Goal: Book appointment/travel/reservation

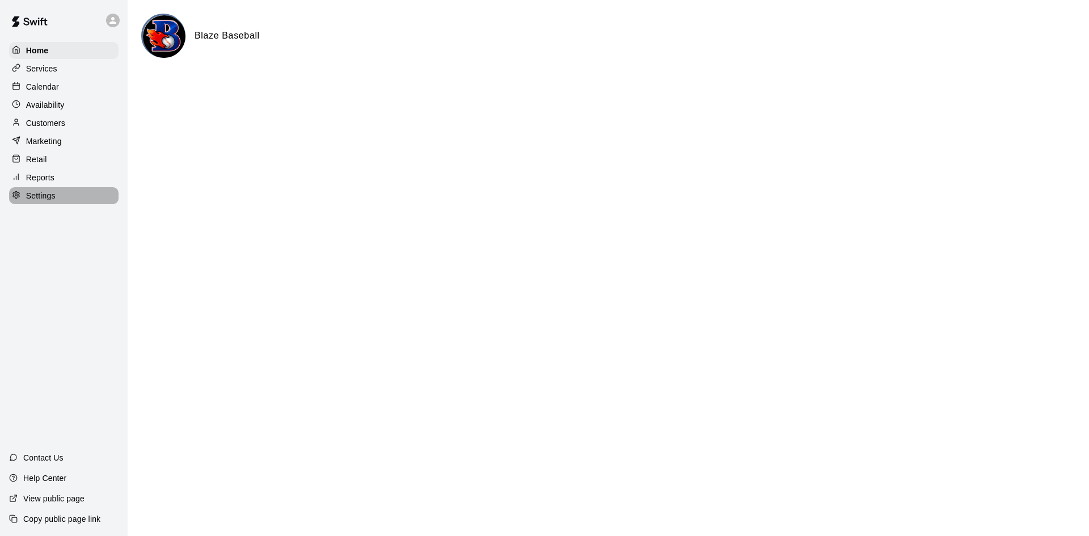
click at [56, 194] on div "Settings" at bounding box center [64, 195] width 110 height 17
select select "**"
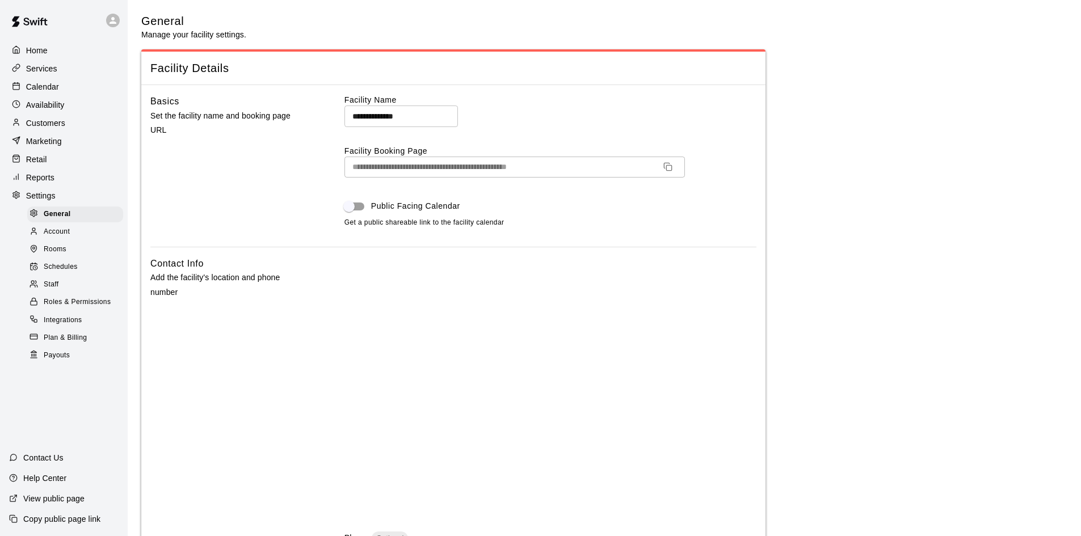
click at [45, 62] on div "Services" at bounding box center [64, 68] width 110 height 17
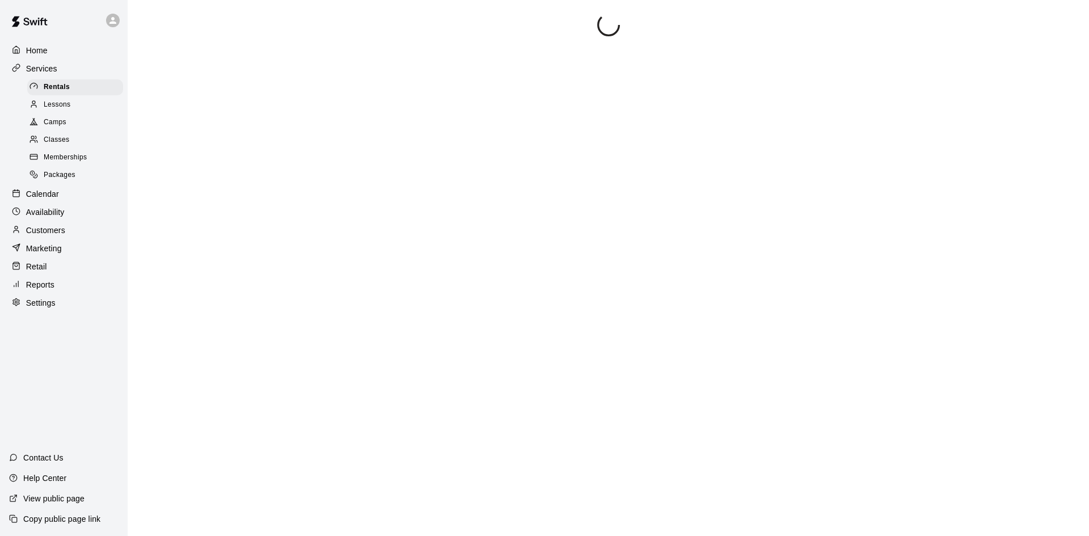
click at [45, 83] on span "Rentals" at bounding box center [57, 87] width 26 height 11
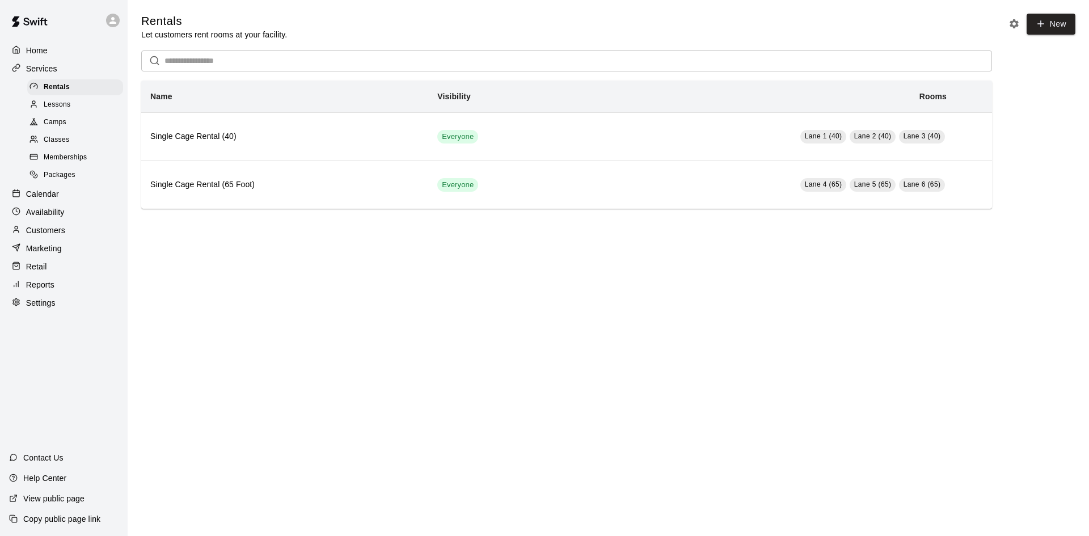
click at [45, 74] on p "Services" at bounding box center [41, 68] width 31 height 11
click at [60, 193] on div "Calendar" at bounding box center [64, 194] width 110 height 17
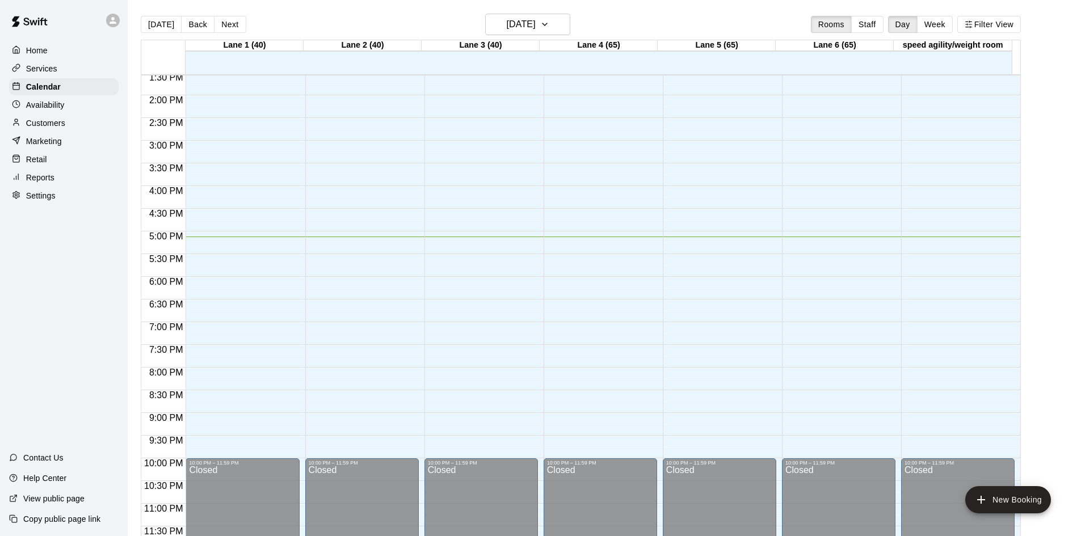
scroll to position [447, 0]
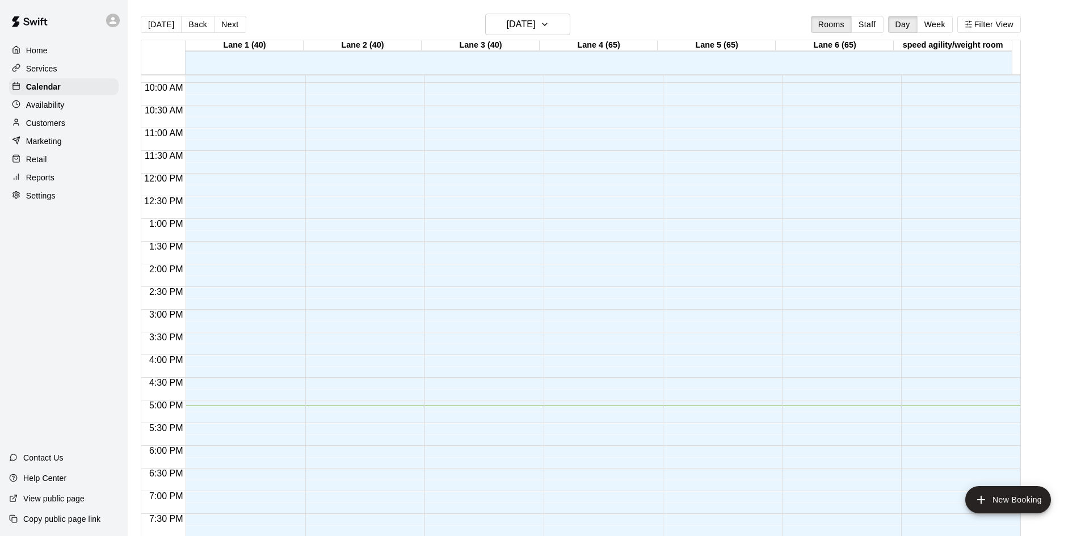
click at [40, 182] on p "Reports" at bounding box center [40, 177] width 28 height 11
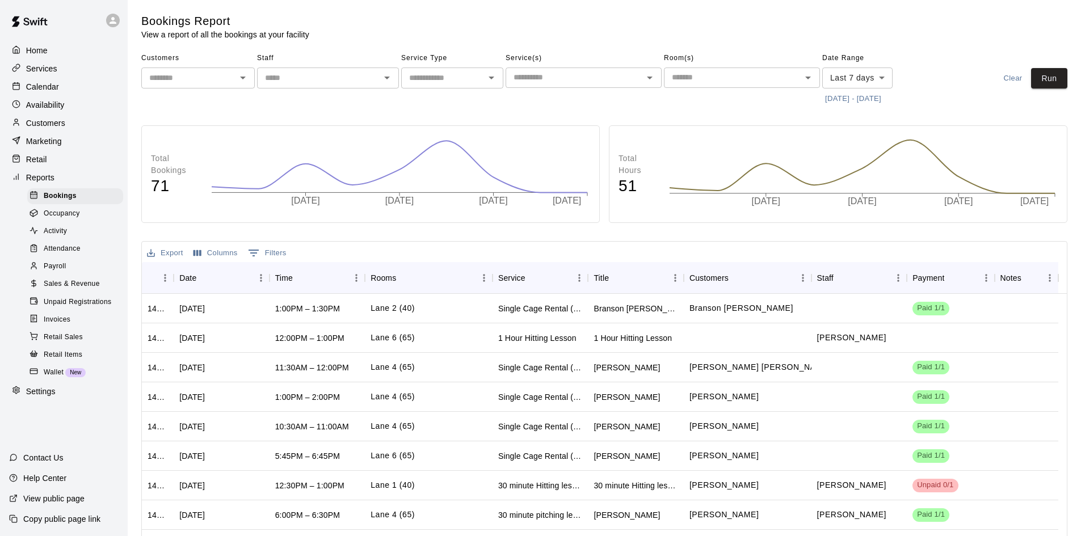
click at [870, 99] on button "[DATE] - [DATE]" at bounding box center [853, 99] width 62 height 18
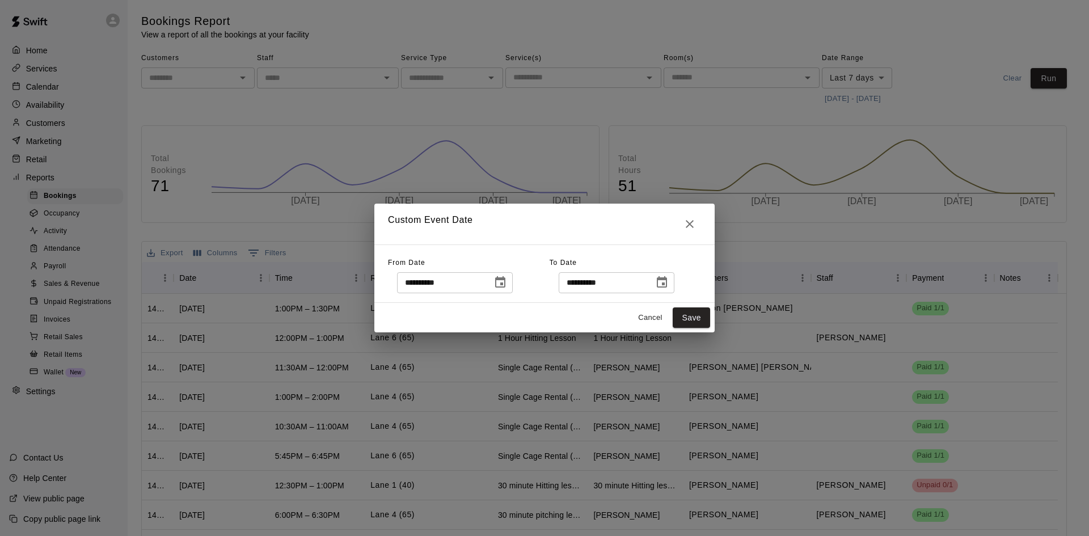
click at [507, 283] on icon "Choose date, selected date is Sep 7, 2025" at bounding box center [501, 283] width 14 height 14
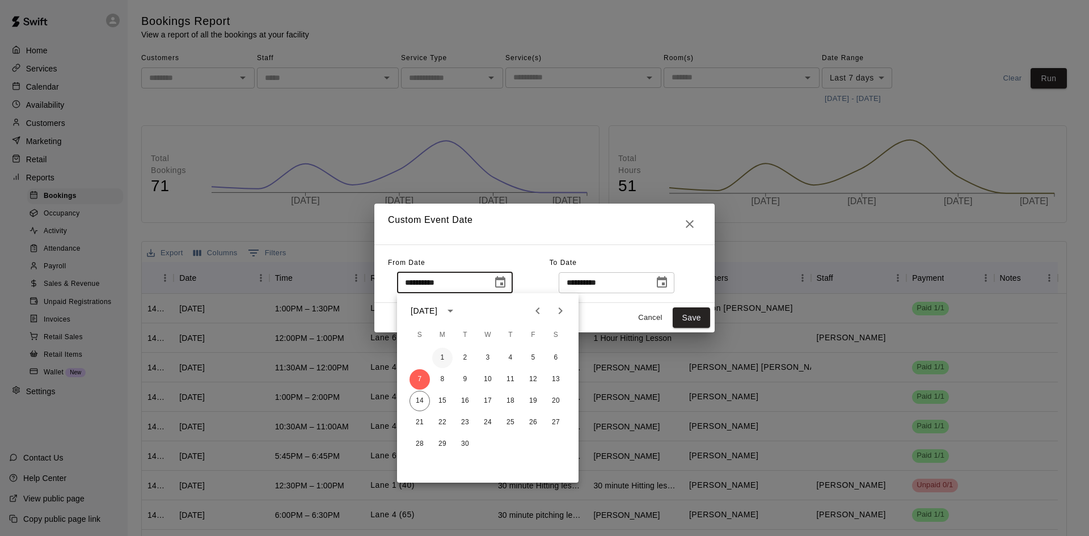
click at [448, 353] on button "1" at bounding box center [442, 358] width 20 height 20
type input "**********"
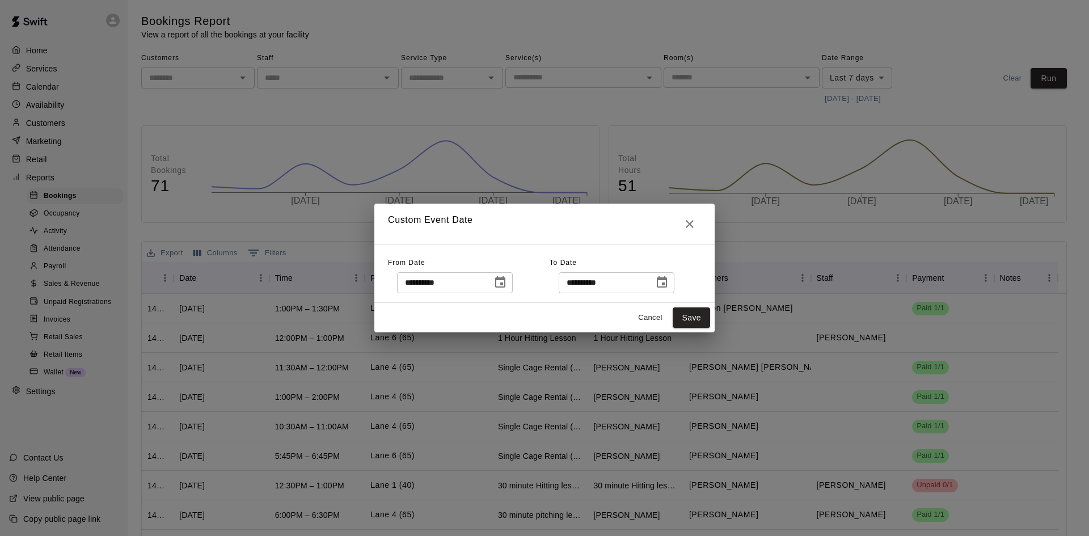
click at [667, 287] on icon "Choose date, selected date is Sep 14, 2025" at bounding box center [662, 281] width 10 height 11
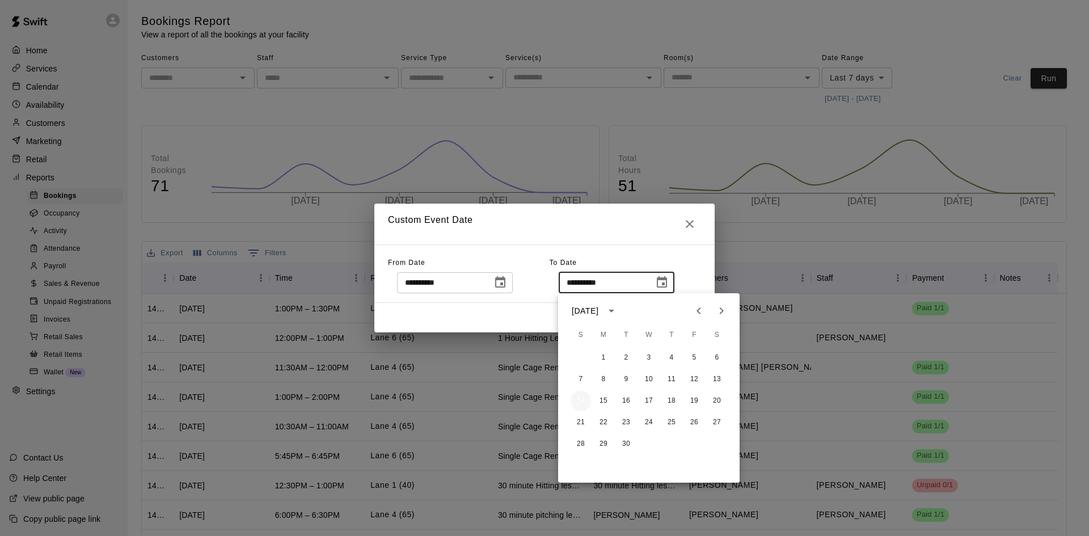
click at [580, 397] on button "14" at bounding box center [581, 401] width 20 height 20
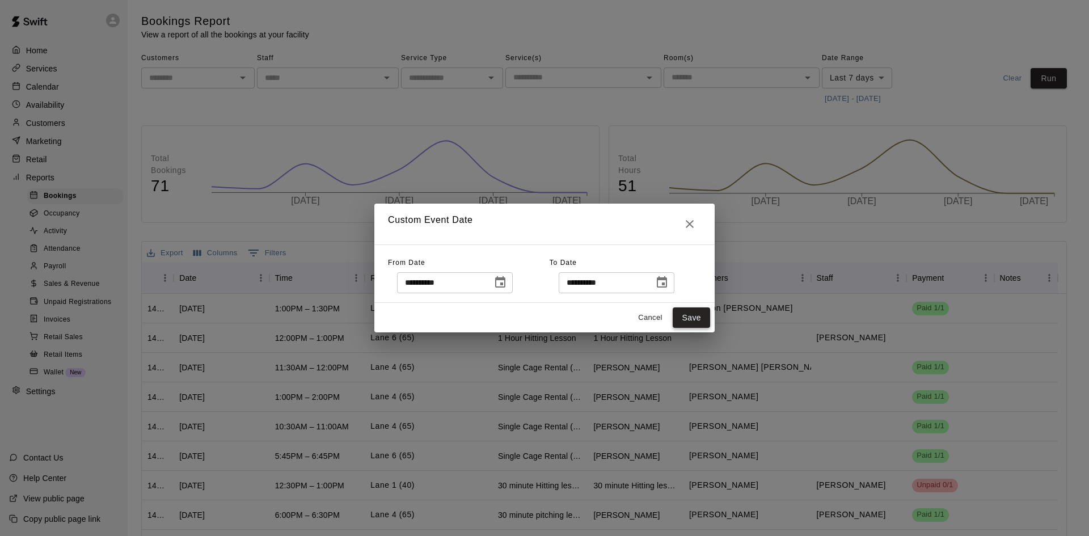
click at [676, 314] on button "Save" at bounding box center [691, 318] width 37 height 21
type input "******"
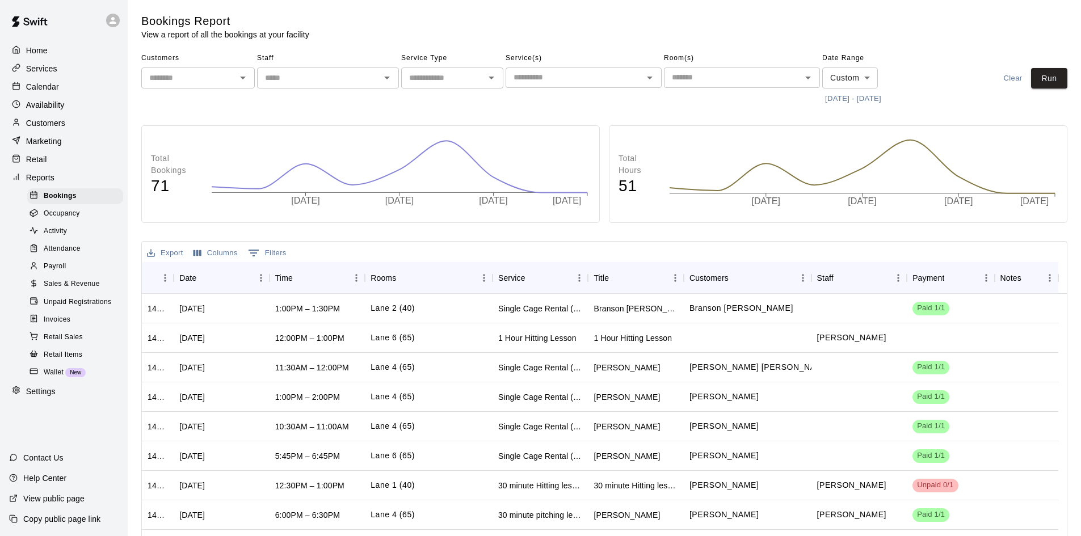
click at [440, 69] on div "​" at bounding box center [452, 78] width 102 height 21
click at [436, 123] on li "Lessons" at bounding box center [452, 121] width 102 height 19
type input "*******"
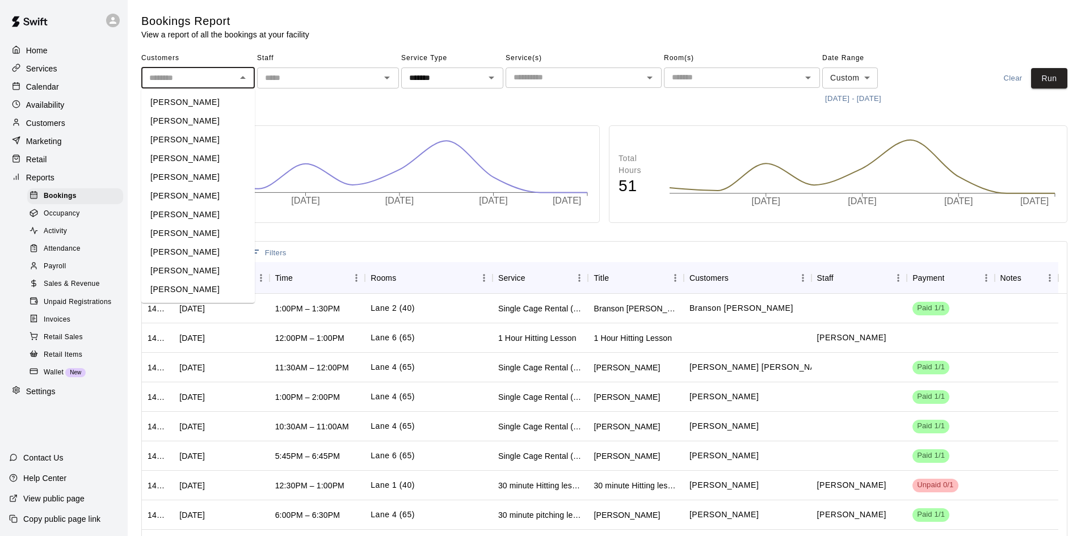
click at [210, 82] on input "text" at bounding box center [189, 78] width 88 height 14
click at [277, 80] on input "text" at bounding box center [318, 78] width 116 height 14
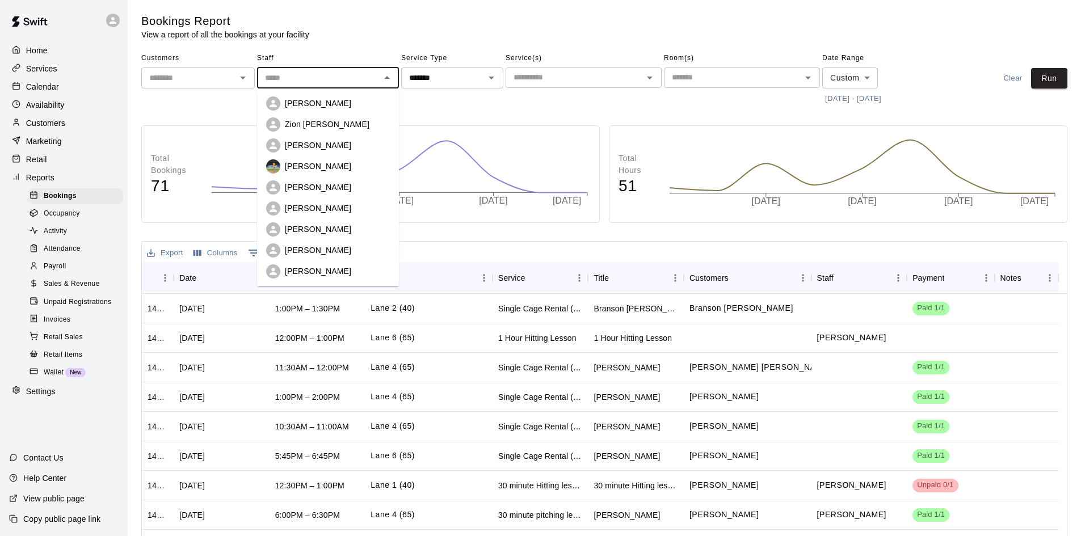
click at [302, 121] on p "Zion [PERSON_NAME]" at bounding box center [327, 124] width 85 height 11
type input "**********"
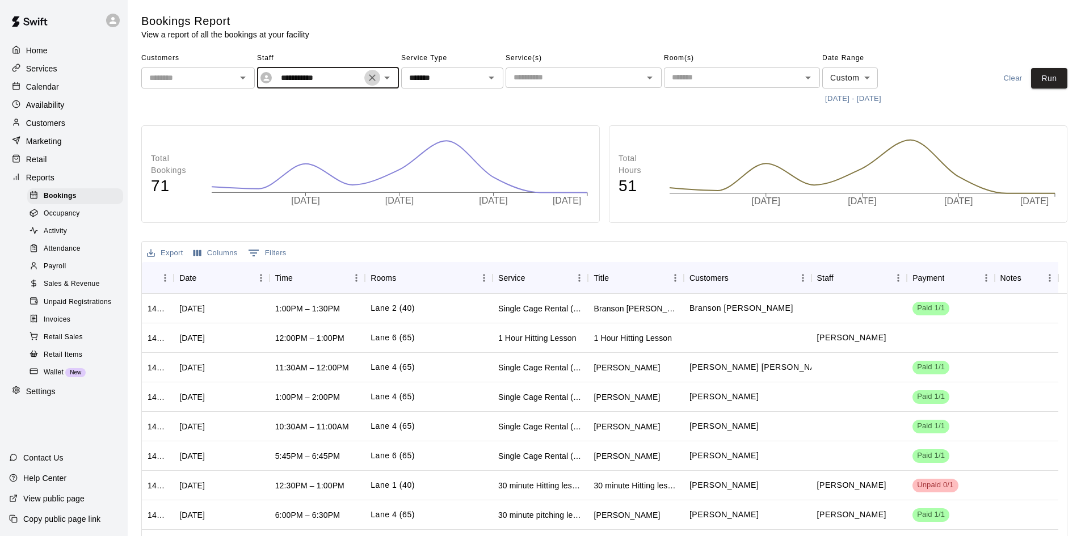
click at [367, 77] on icon "Clear" at bounding box center [372, 77] width 11 height 11
click at [333, 78] on input "text" at bounding box center [318, 78] width 116 height 14
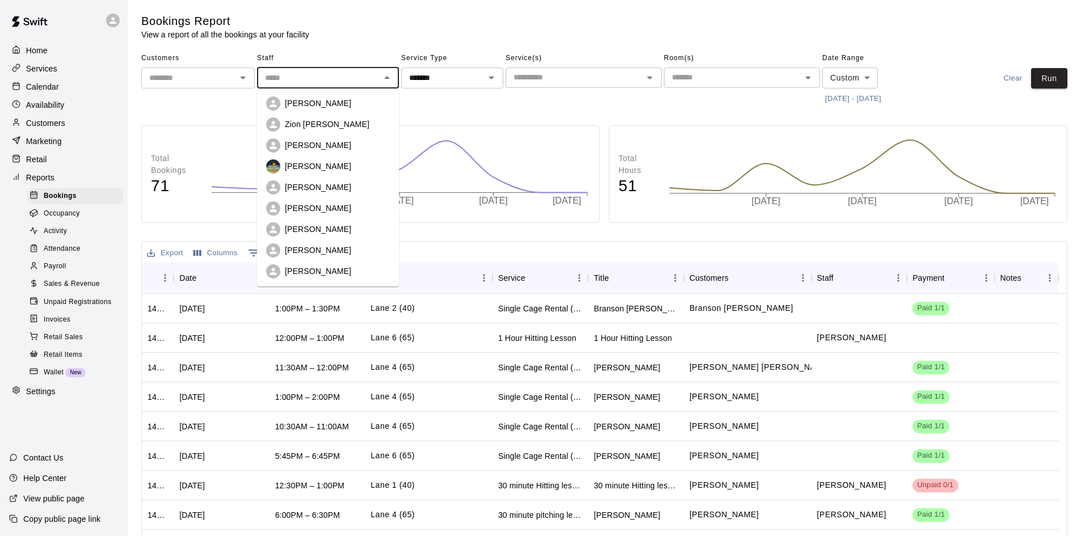
click at [322, 102] on p "[PERSON_NAME]" at bounding box center [318, 103] width 66 height 11
type input "**********"
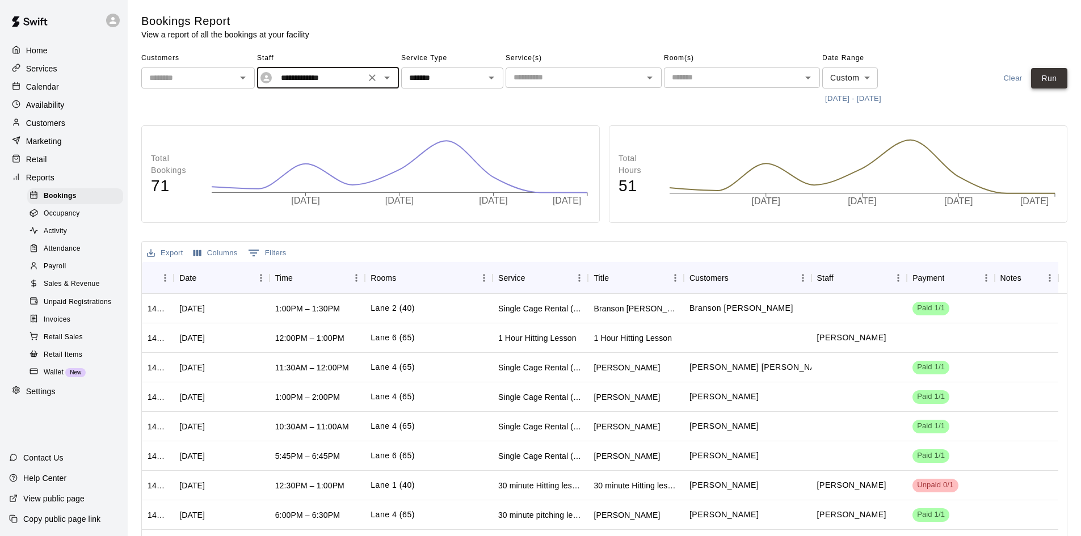
click at [1045, 77] on button "Run" at bounding box center [1049, 78] width 36 height 21
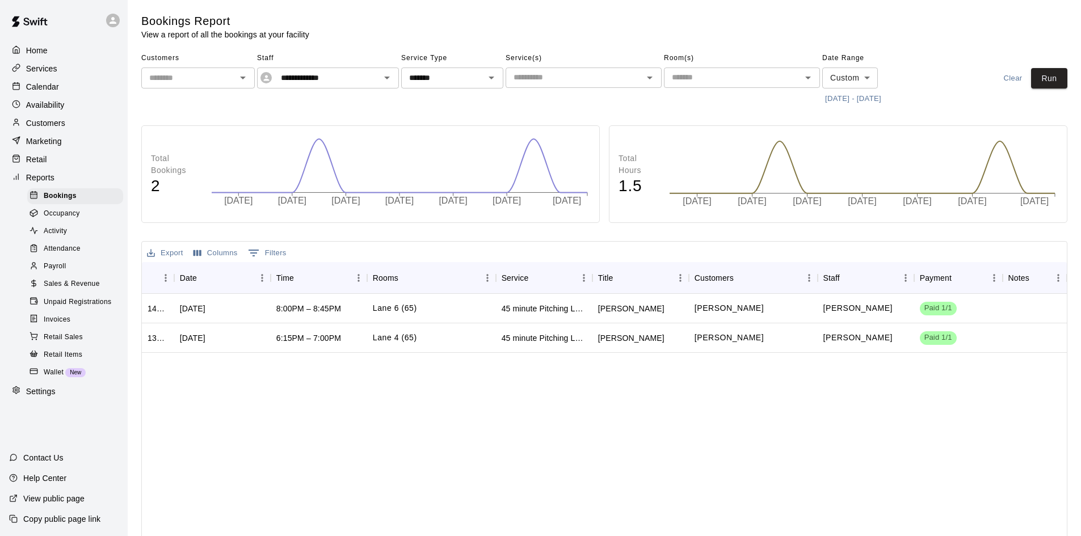
click at [69, 275] on div "Payroll" at bounding box center [75, 267] width 96 height 16
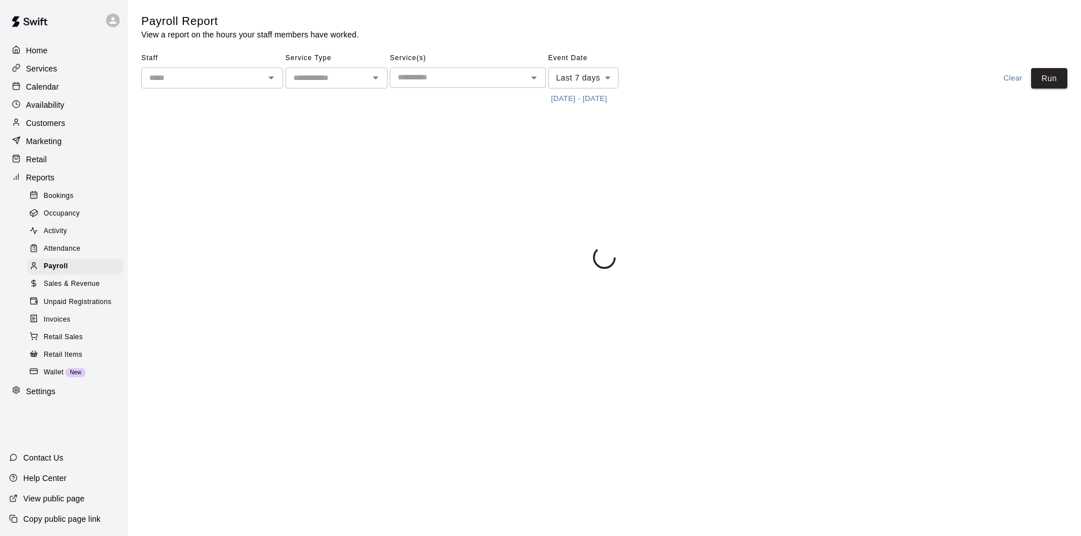
click at [343, 80] on input "text" at bounding box center [327, 78] width 77 height 14
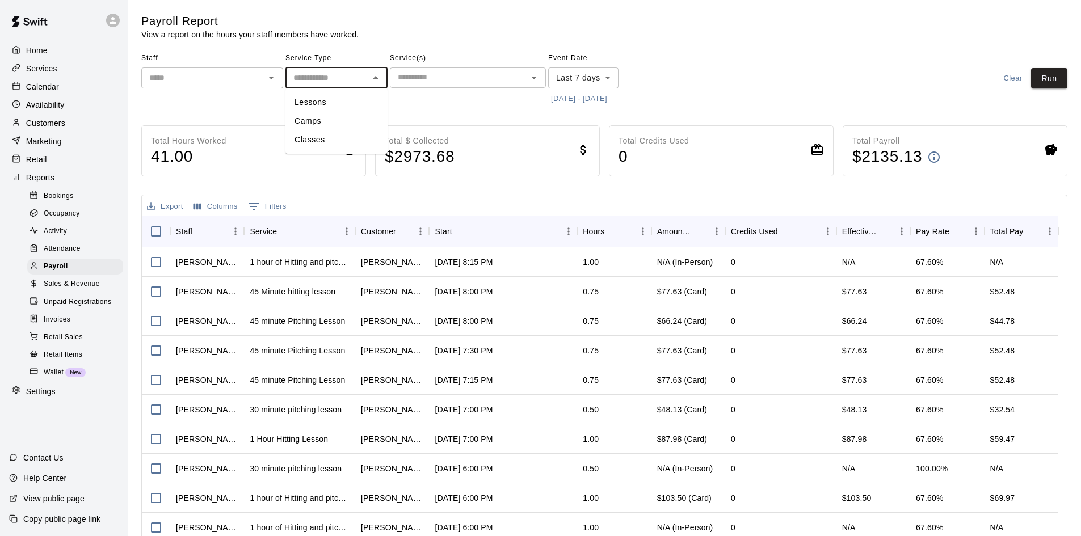
click at [334, 107] on li "Lessons" at bounding box center [336, 102] width 102 height 19
type input "*******"
click at [597, 82] on body "Home Services Calendar Availability Customers Marketing Retail Reports Bookings…" at bounding box center [540, 298] width 1081 height 596
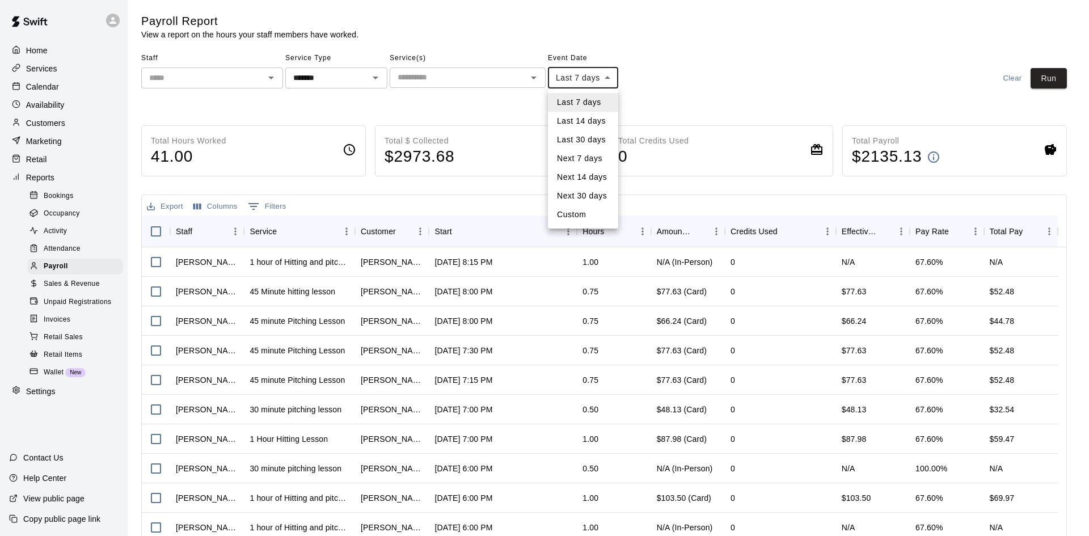
click at [632, 95] on div at bounding box center [544, 268] width 1089 height 536
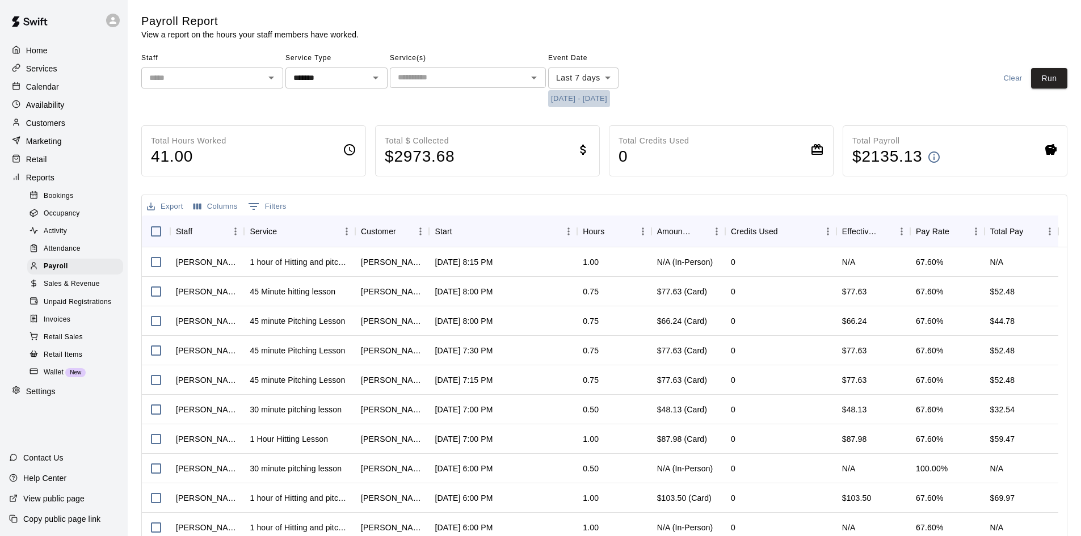
click at [610, 95] on button "[DATE] - [DATE]" at bounding box center [579, 99] width 62 height 18
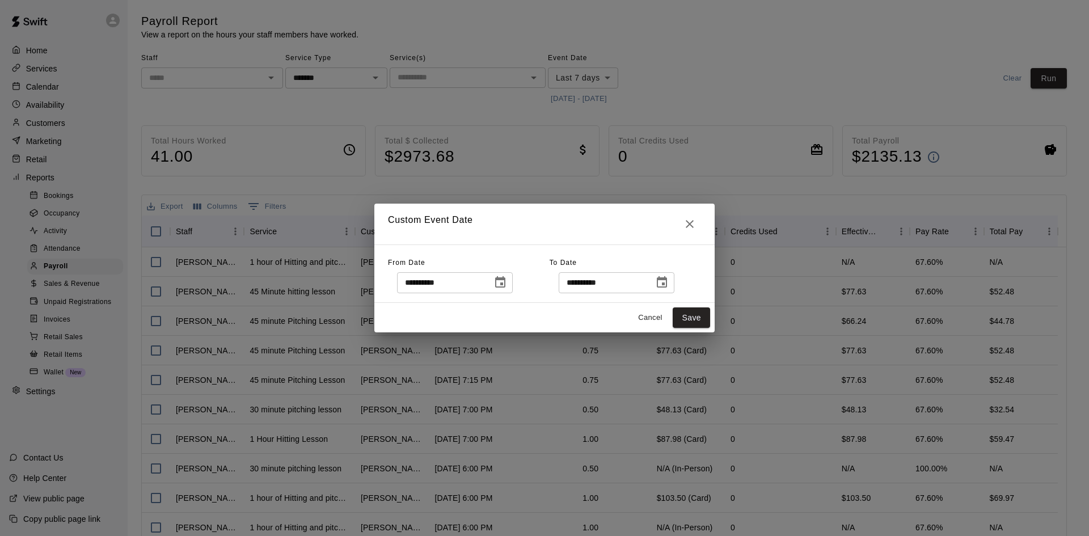
click at [506, 280] on icon "Choose date, selected date is Sep 7, 2025" at bounding box center [500, 281] width 10 height 11
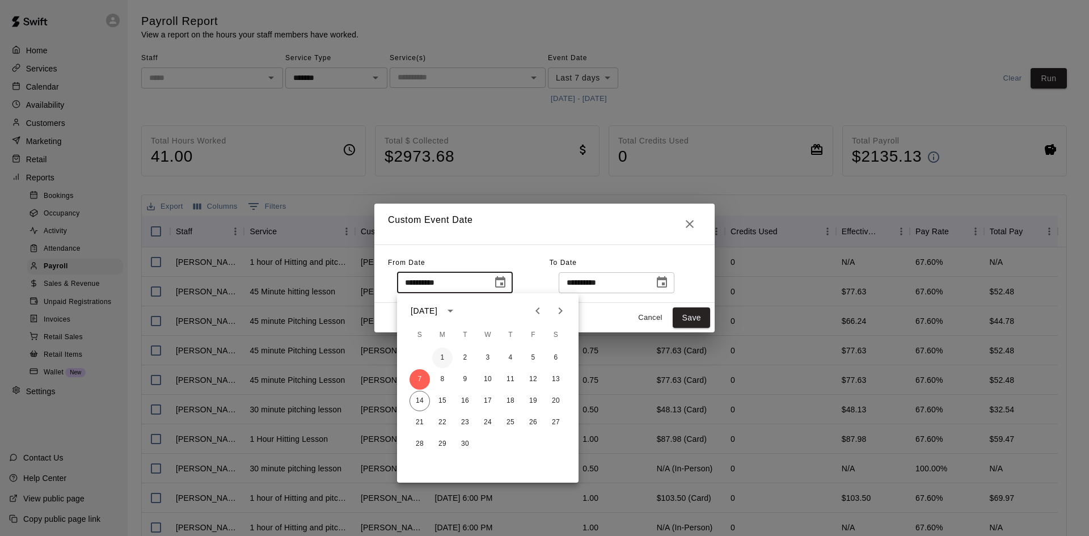
click at [442, 350] on button "1" at bounding box center [442, 358] width 20 height 20
type input "**********"
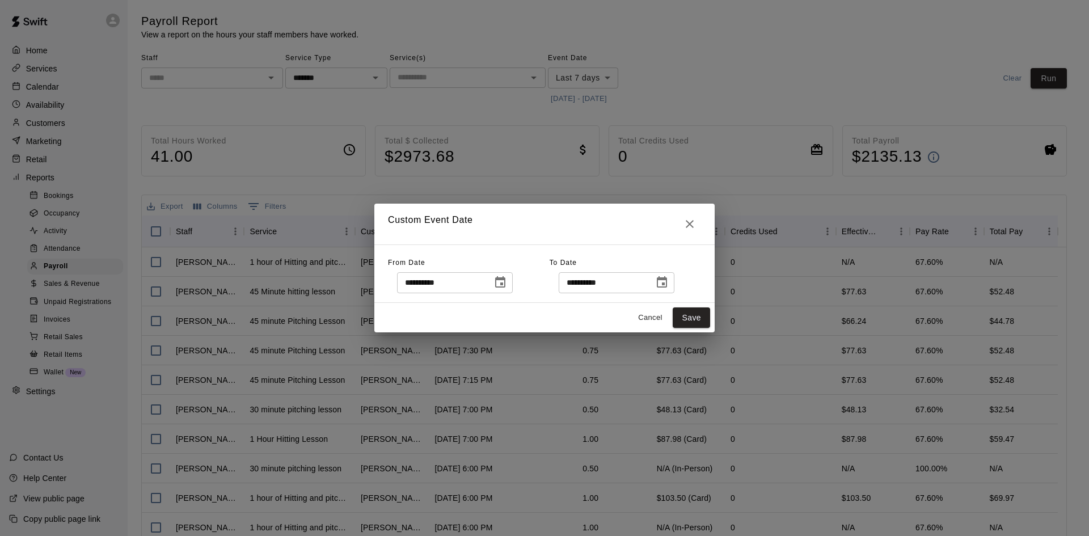
click at [669, 277] on icon "Choose date, selected date is Sep 14, 2025" at bounding box center [662, 283] width 14 height 14
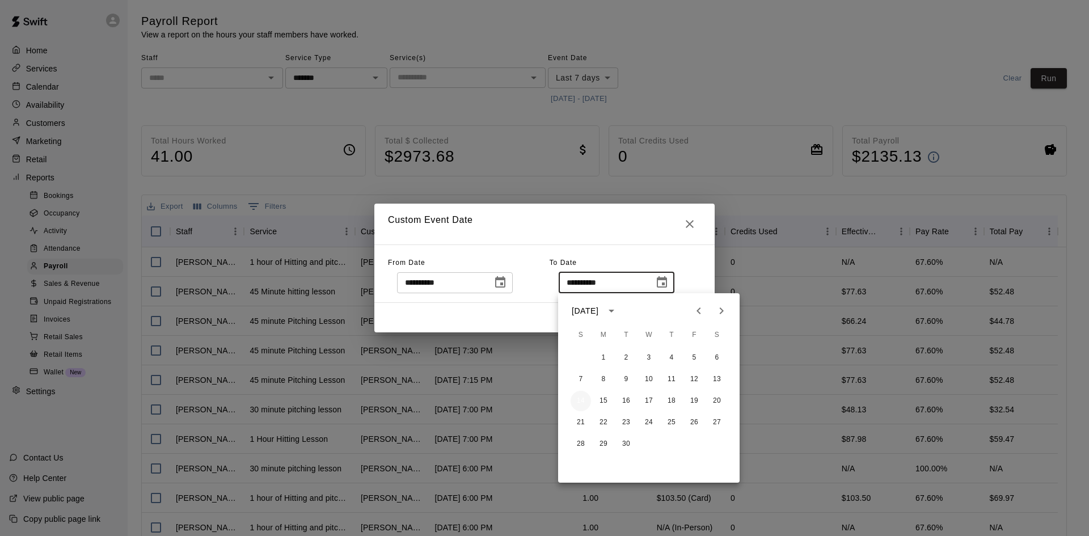
click at [583, 398] on button "14" at bounding box center [581, 401] width 20 height 20
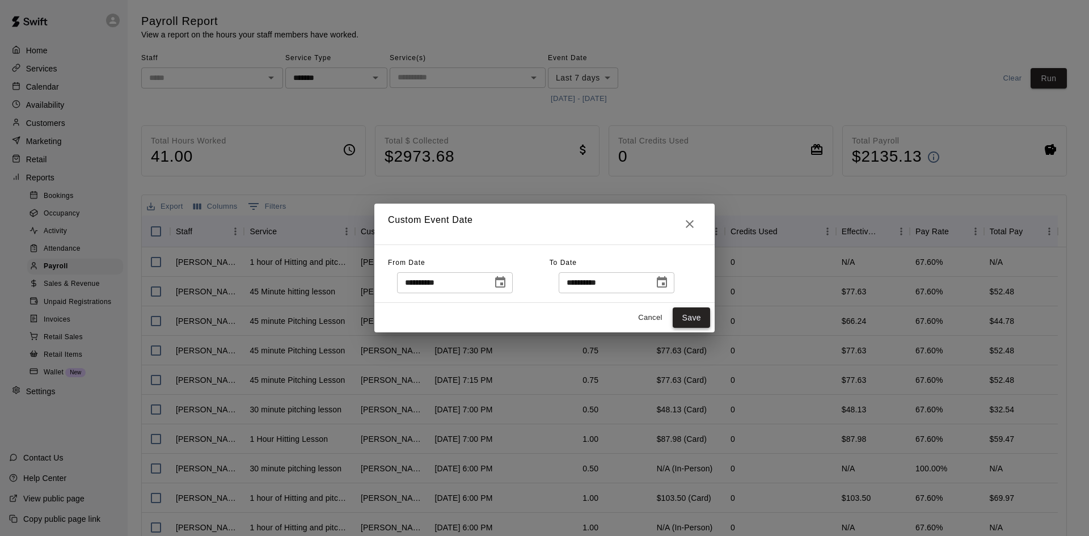
click at [689, 318] on button "Save" at bounding box center [691, 318] width 37 height 21
type input "******"
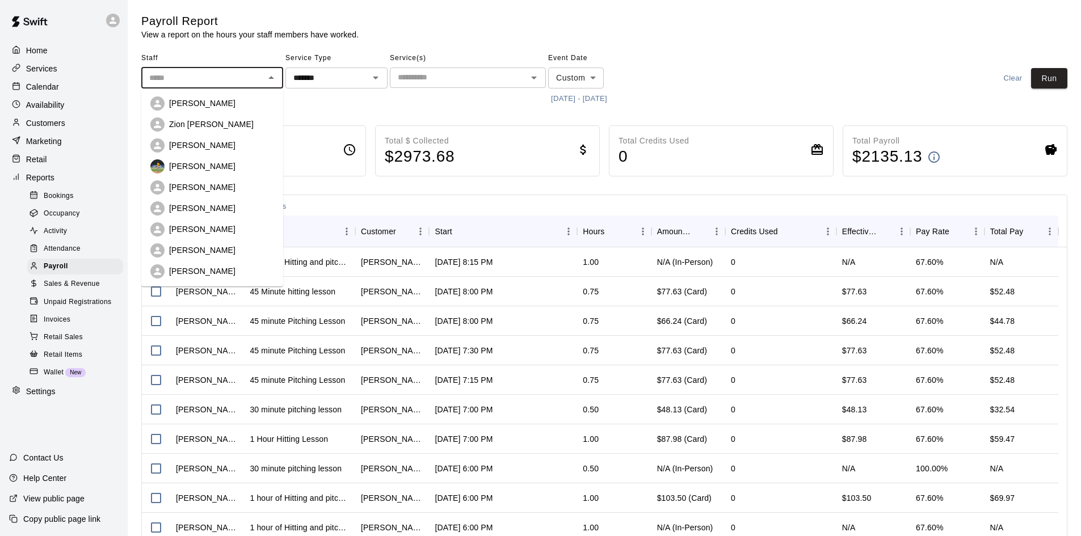
click at [241, 71] on input "text" at bounding box center [203, 78] width 116 height 14
click at [227, 110] on div "[PERSON_NAME]" at bounding box center [212, 103] width 124 height 14
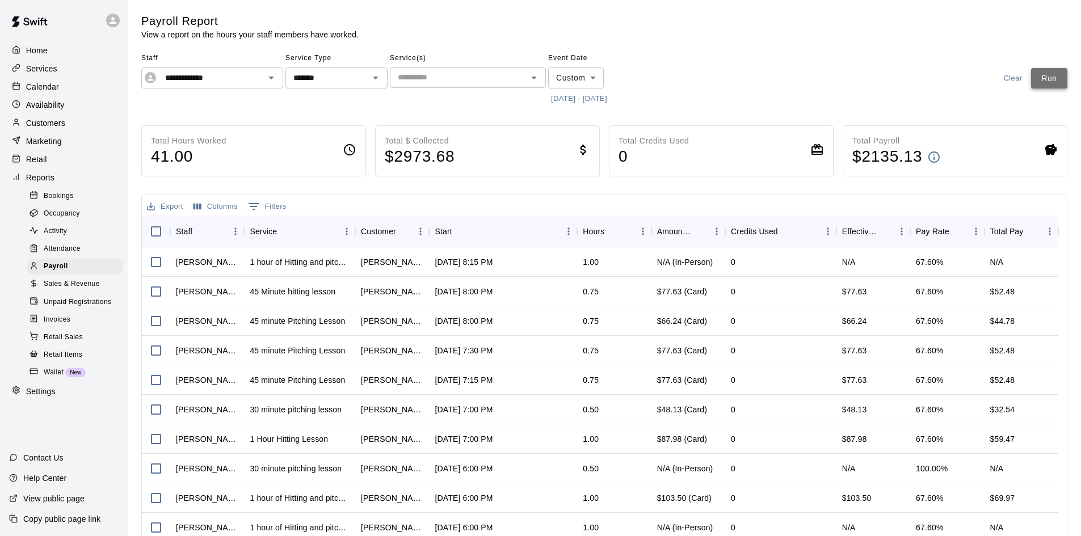
click at [1050, 83] on button "Run" at bounding box center [1049, 78] width 36 height 21
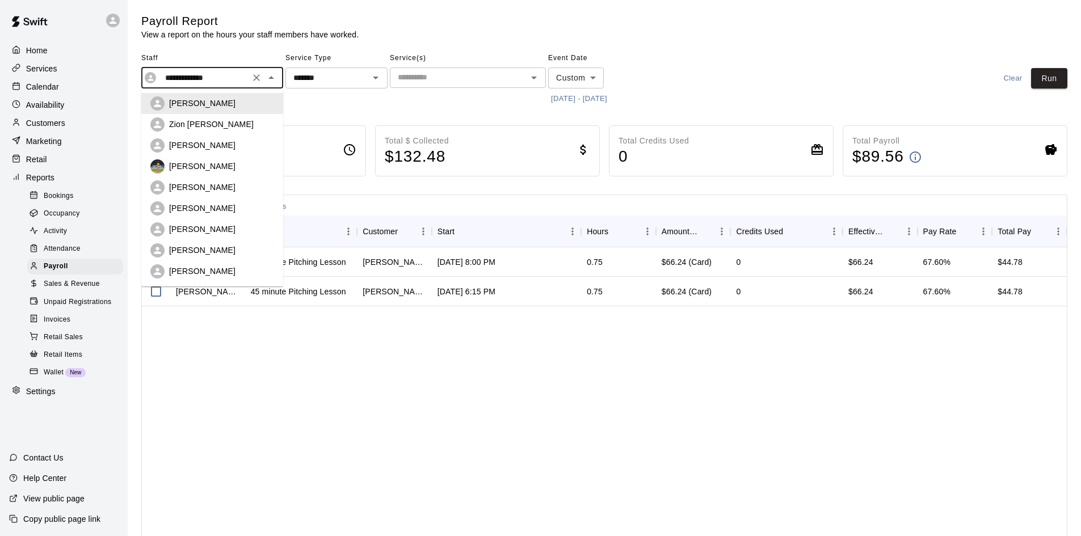
click at [243, 81] on input "**********" at bounding box center [204, 78] width 86 height 14
click at [236, 119] on div "Zion [PERSON_NAME]" at bounding box center [221, 124] width 105 height 11
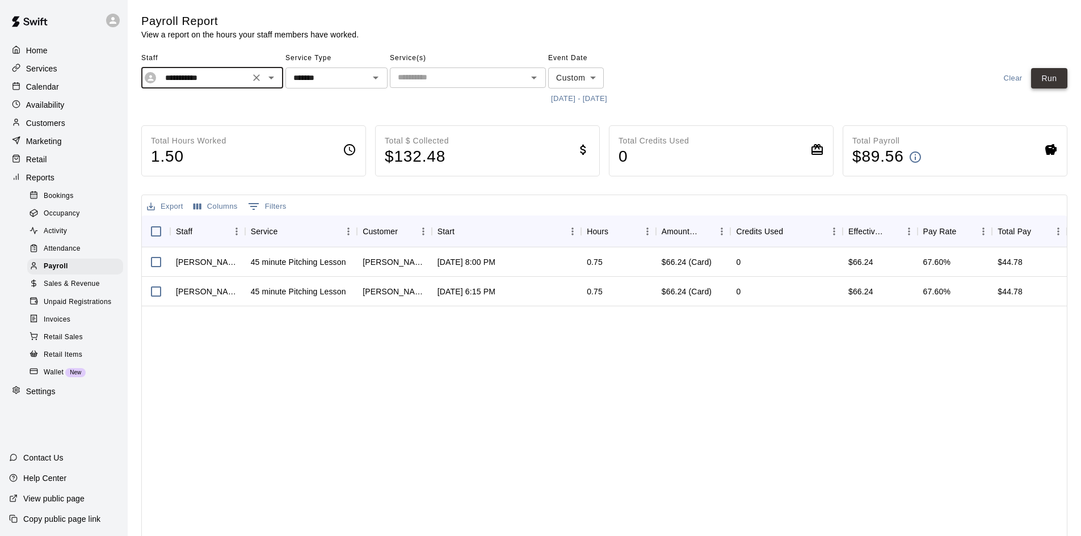
click at [1044, 79] on button "Run" at bounding box center [1049, 78] width 36 height 21
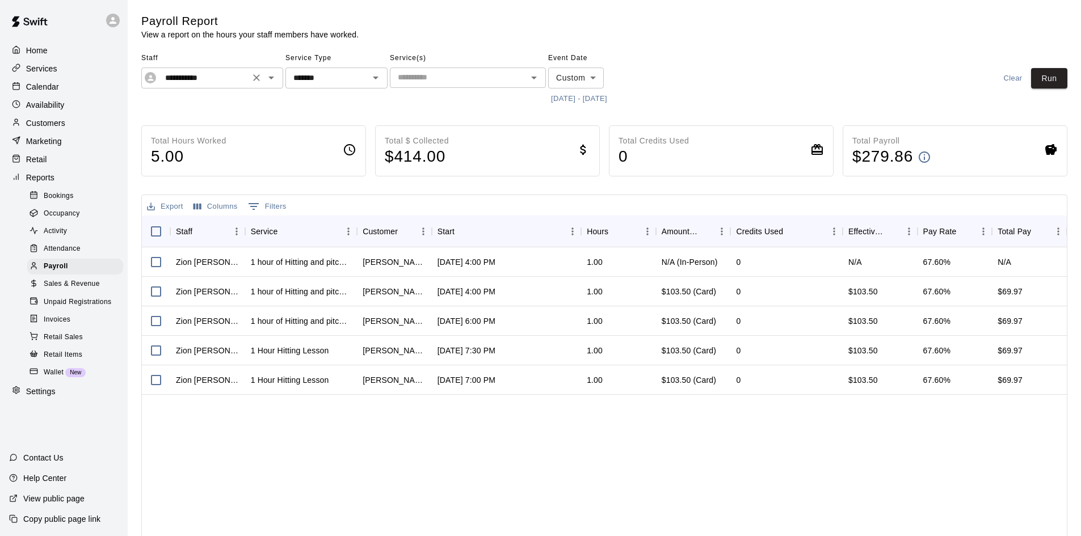
click at [224, 78] on input "**********" at bounding box center [204, 78] width 86 height 14
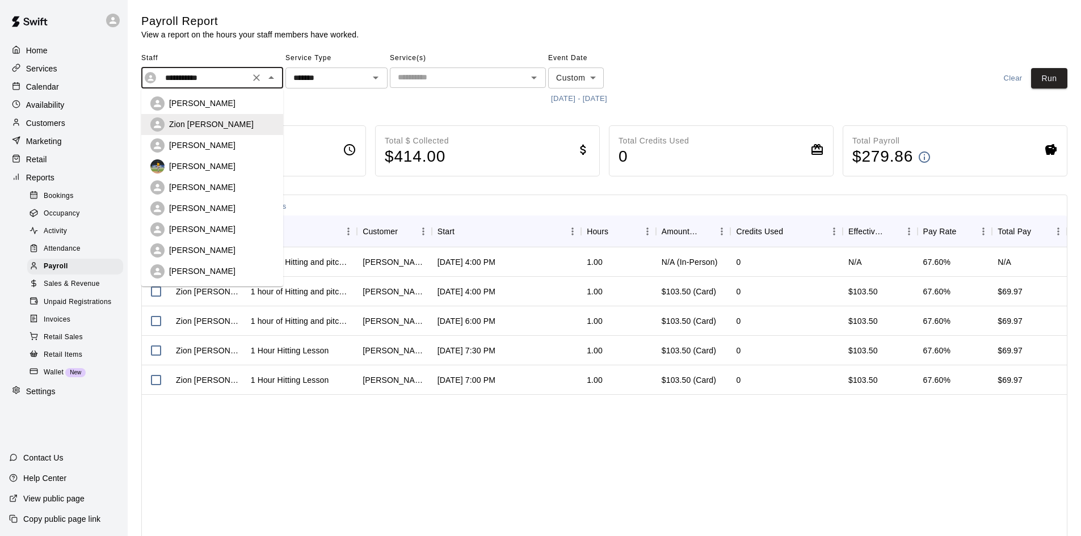
click at [207, 168] on p "[PERSON_NAME]" at bounding box center [202, 166] width 66 height 11
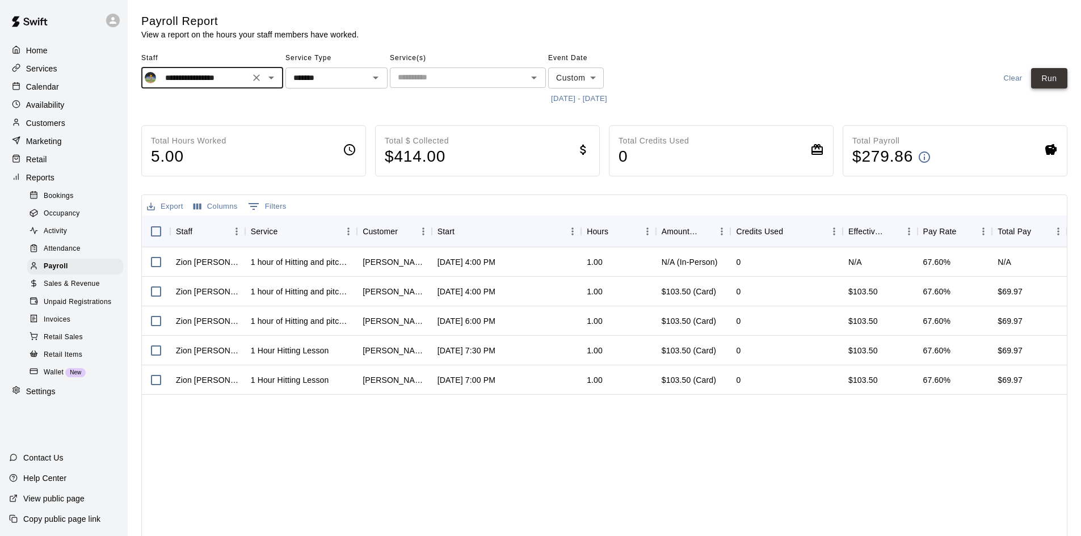
click at [1041, 78] on button "Run" at bounding box center [1049, 78] width 36 height 21
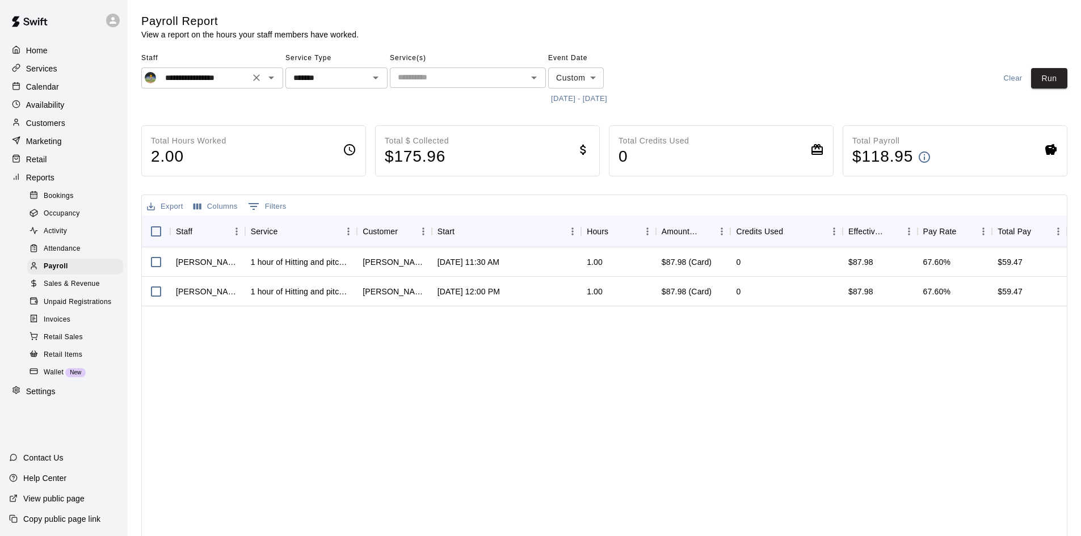
click at [183, 78] on input "**********" at bounding box center [204, 78] width 86 height 14
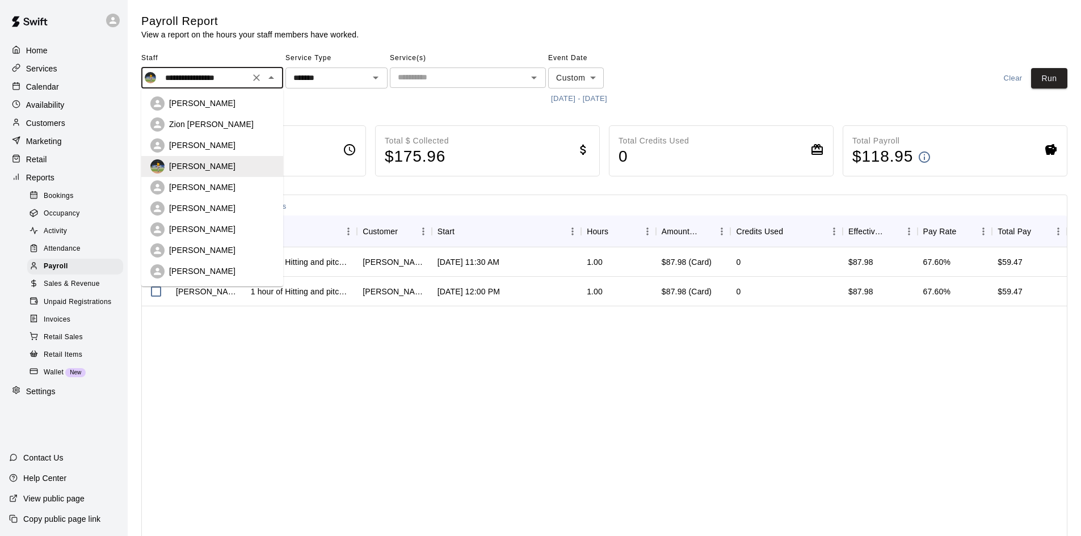
click at [208, 187] on p "[PERSON_NAME]" at bounding box center [202, 187] width 66 height 11
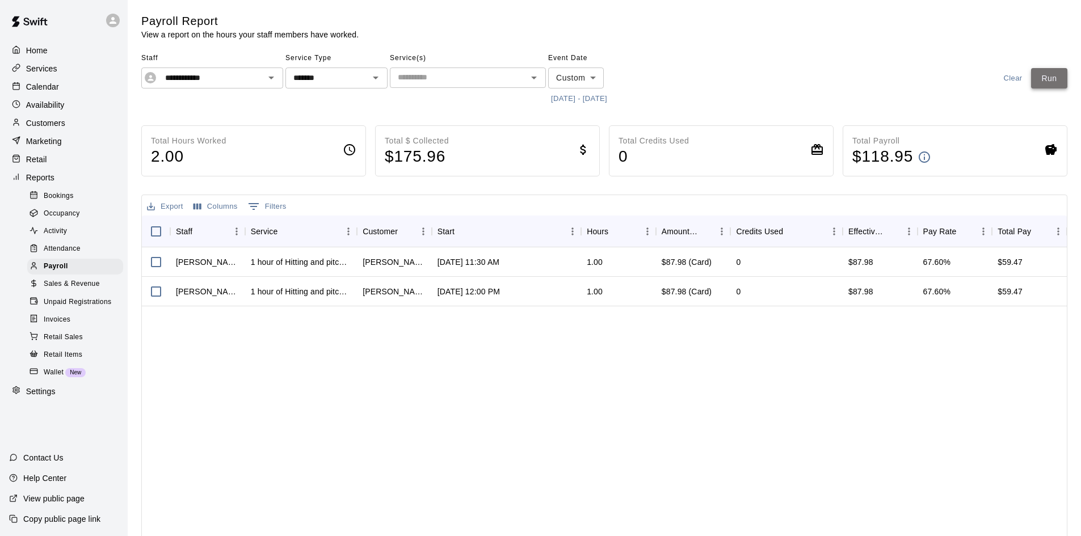
click at [1059, 73] on button "Run" at bounding box center [1049, 78] width 36 height 21
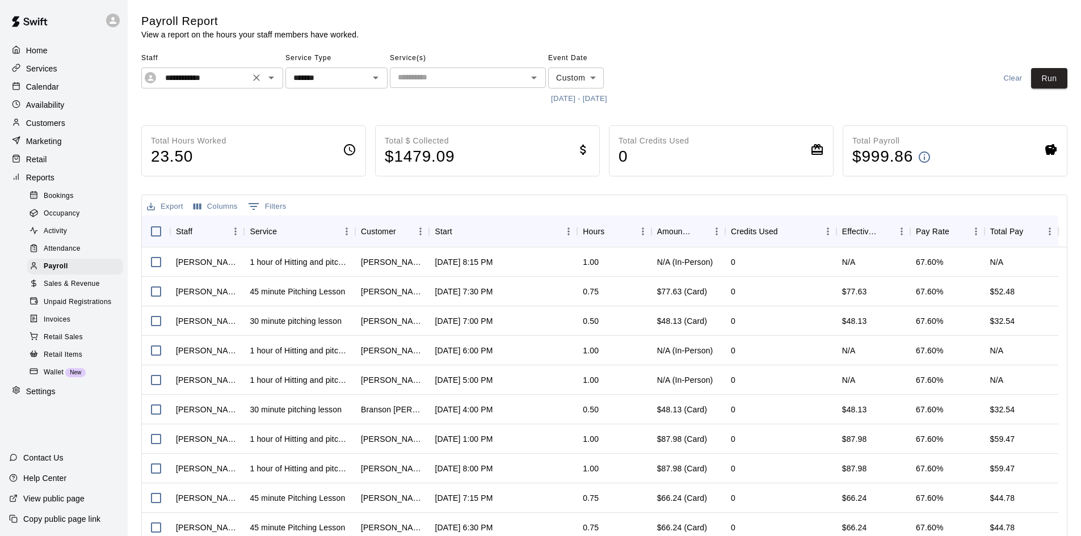
click at [241, 77] on input "**********" at bounding box center [204, 78] width 86 height 14
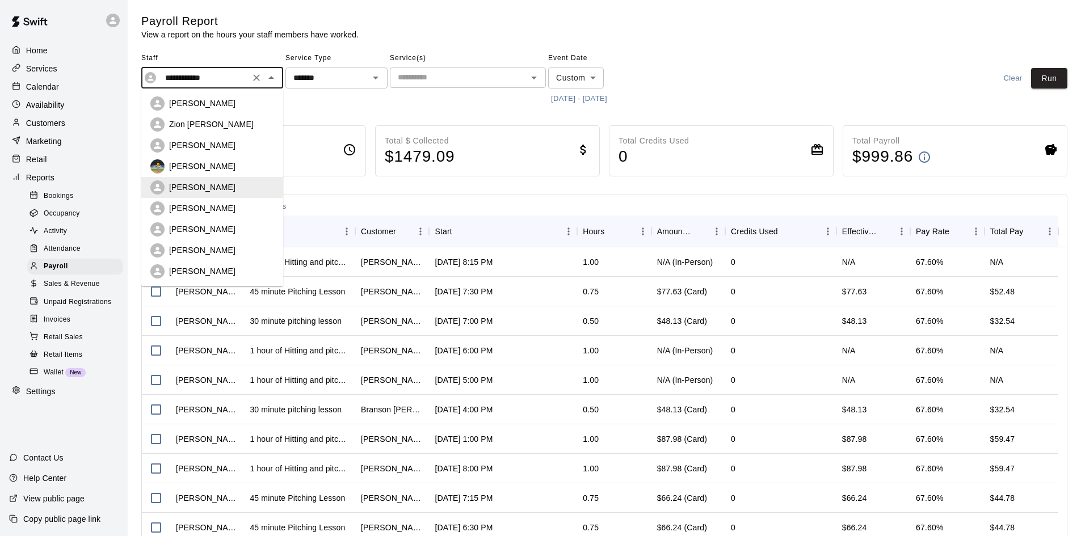
click at [231, 204] on div "[PERSON_NAME]" at bounding box center [221, 208] width 105 height 11
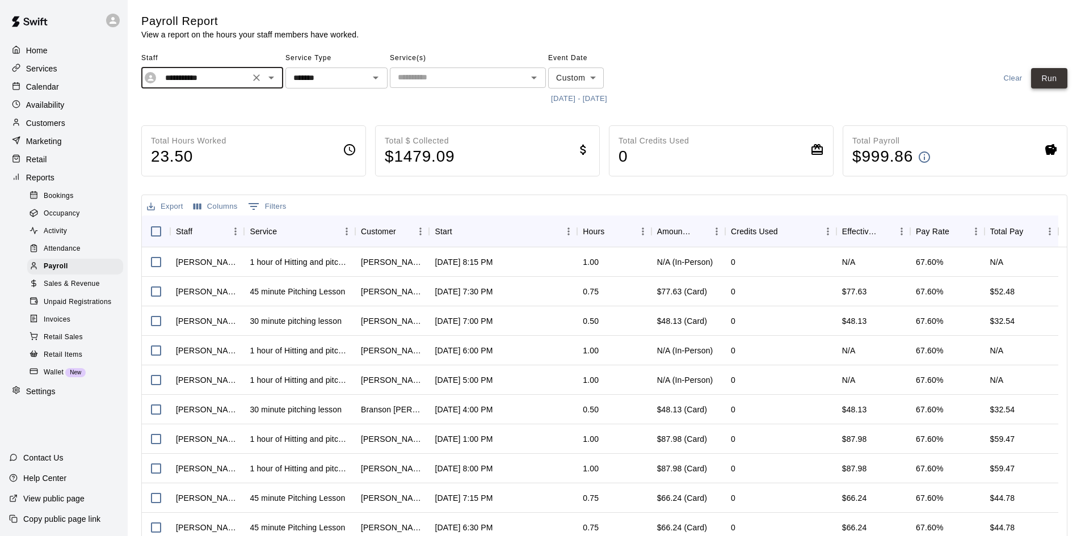
click at [1048, 82] on button "Run" at bounding box center [1049, 78] width 36 height 21
click at [228, 78] on input "**********" at bounding box center [204, 78] width 86 height 14
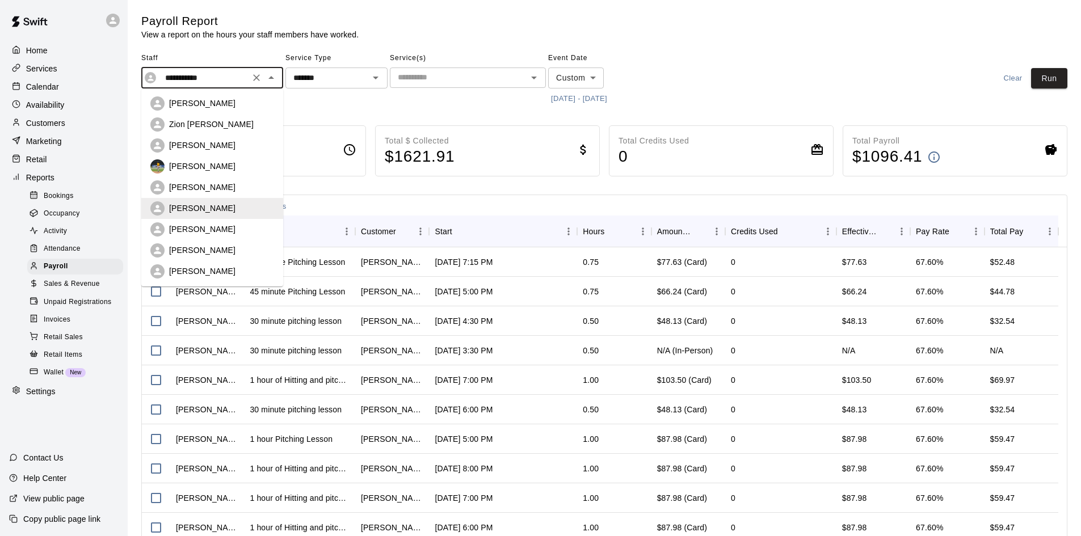
click at [200, 232] on p "[PERSON_NAME]" at bounding box center [202, 229] width 66 height 11
type input "**********"
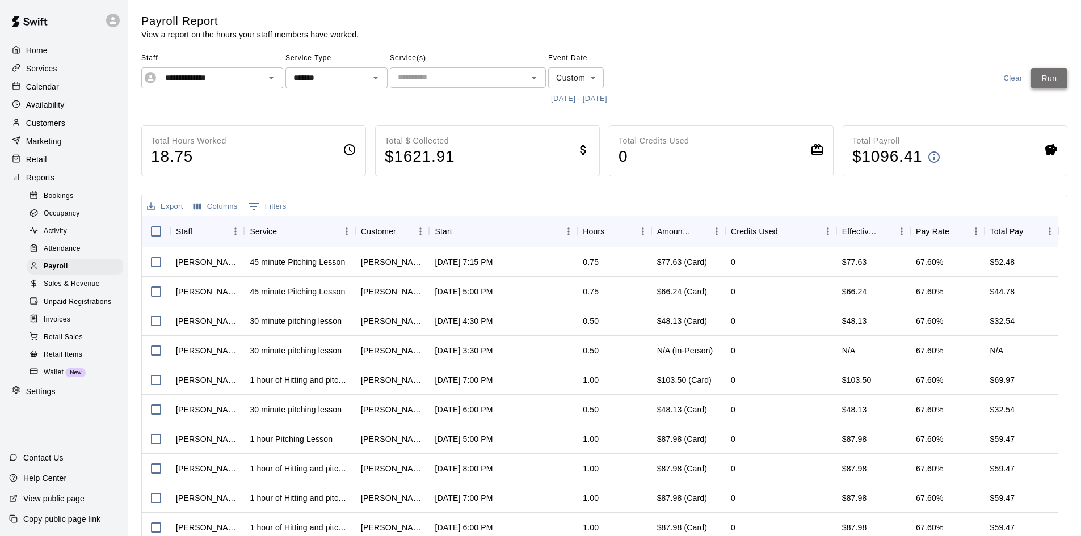
click at [1058, 77] on button "Run" at bounding box center [1049, 78] width 36 height 21
click at [37, 107] on p "Availability" at bounding box center [45, 104] width 39 height 11
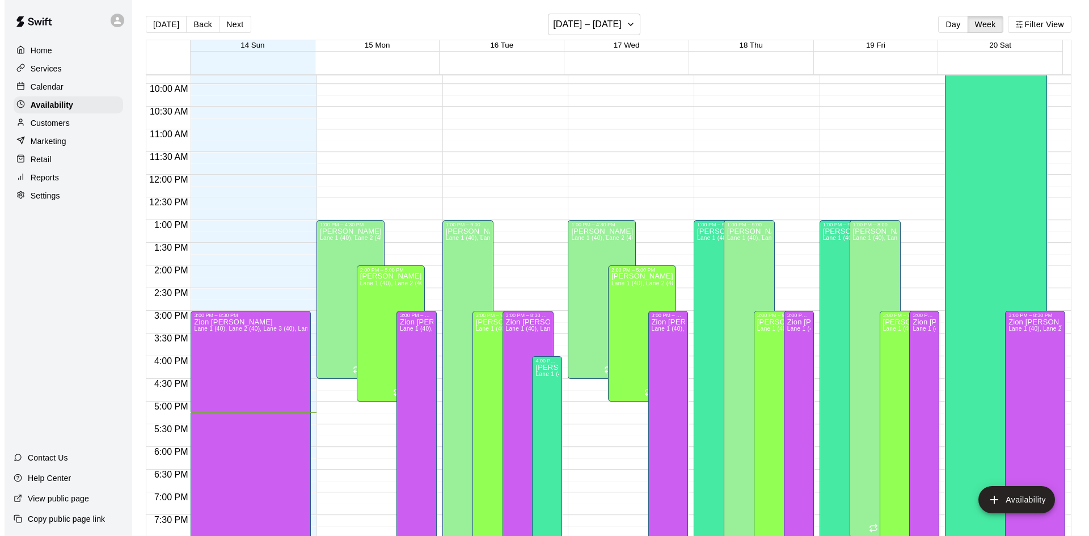
scroll to position [446, 0]
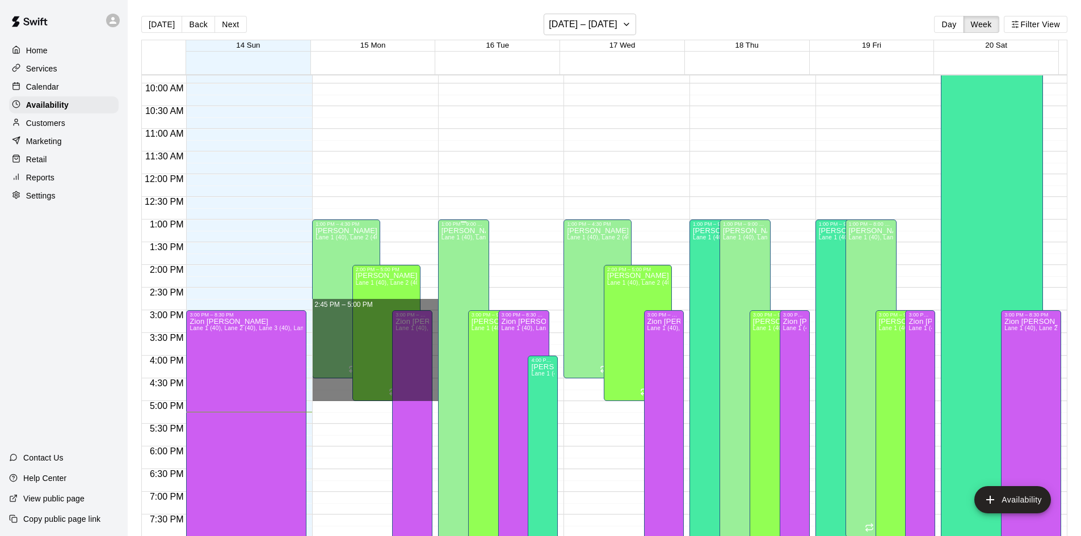
drag, startPoint x: 431, startPoint y: 310, endPoint x: 437, endPoint y: 394, distance: 84.2
click at [437, 394] on div "12:00 AM 12:30 AM 1:00 AM 1:30 AM 2:00 AM 2:30 AM 3:00 AM 3:30 AM 4:00 AM 4:30 …" at bounding box center [604, 311] width 925 height 475
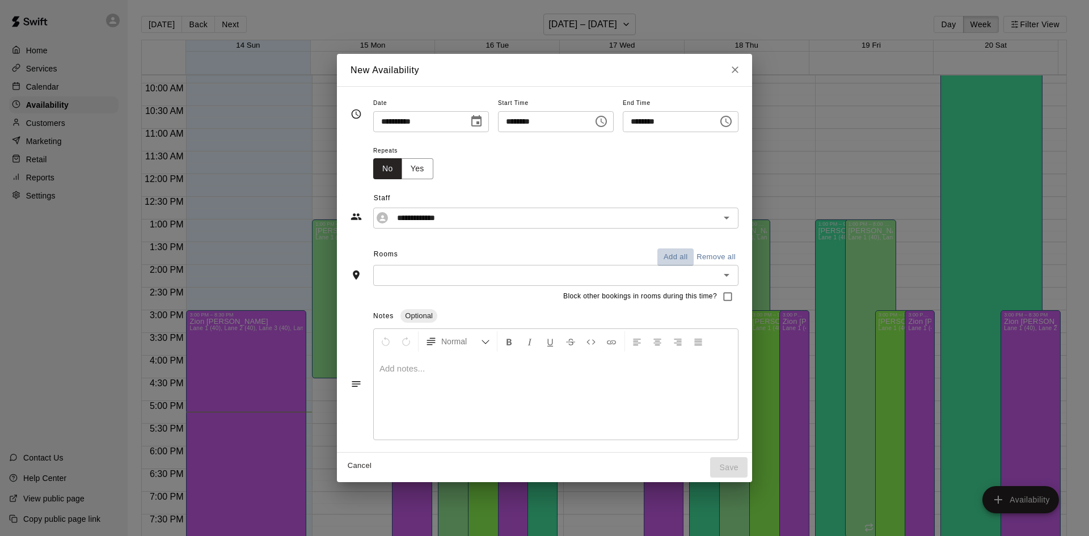
click at [694, 260] on button "Add all" at bounding box center [676, 258] width 36 height 18
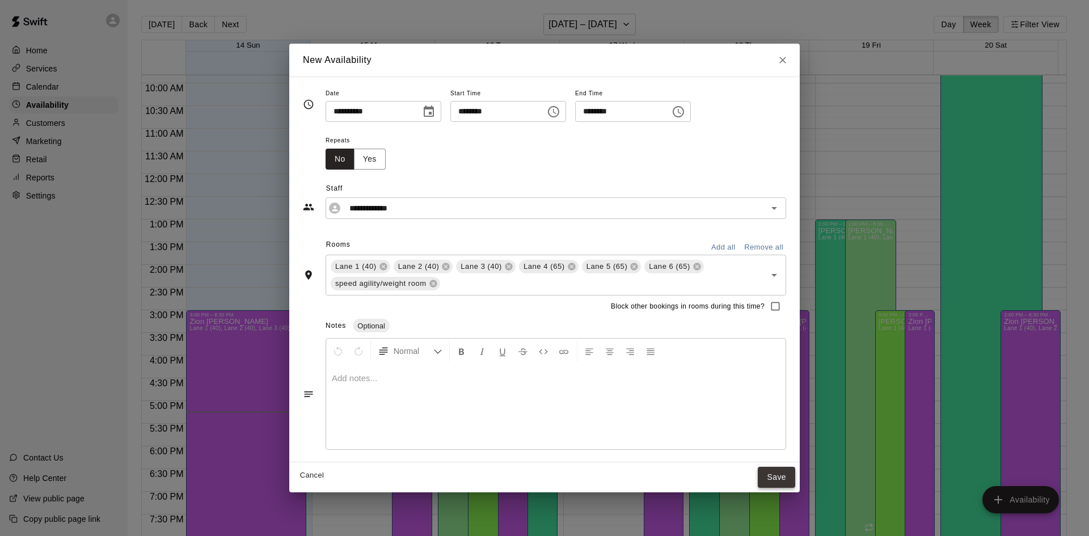
click at [782, 476] on button "Save" at bounding box center [776, 477] width 37 height 21
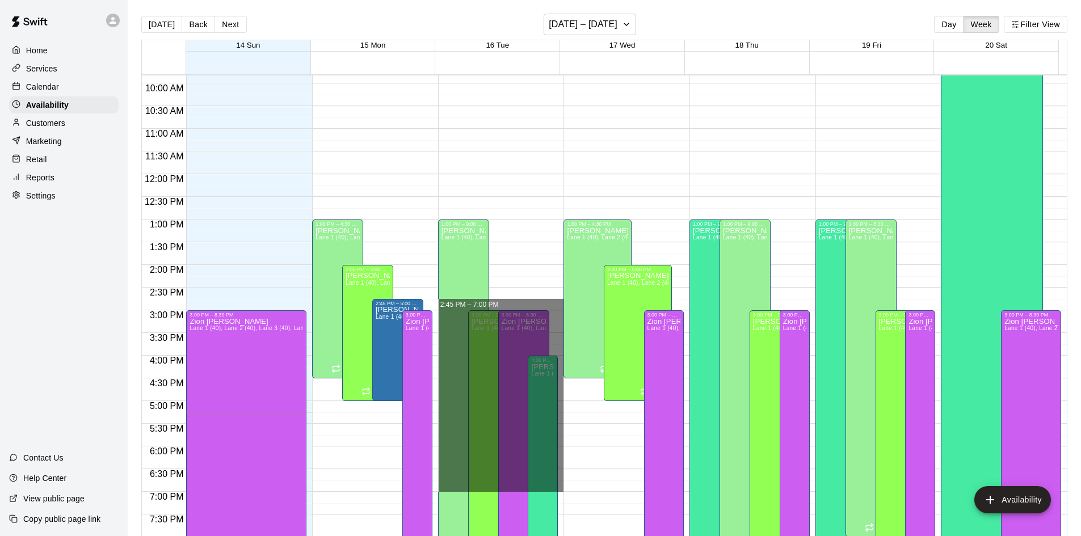
drag, startPoint x: 553, startPoint y: 310, endPoint x: 564, endPoint y: 489, distance: 178.5
click at [564, 489] on div "12:00 AM 12:30 AM 1:00 AM 1:30 AM 2:00 AM 2:30 AM 3:00 AM 3:30 AM 4:00 AM 4:30 …" at bounding box center [604, 311] width 925 height 475
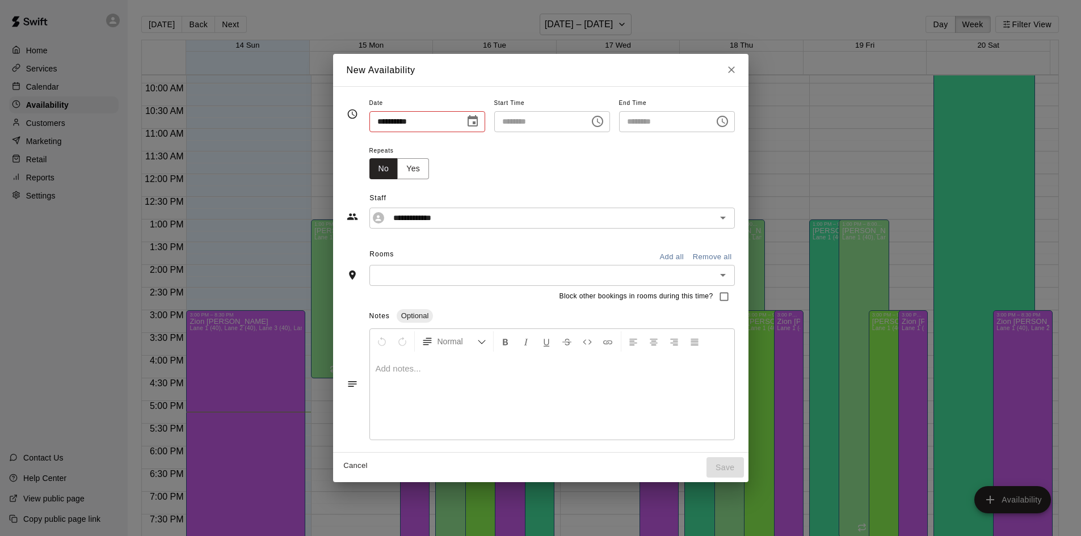
type input "**********"
type input "********"
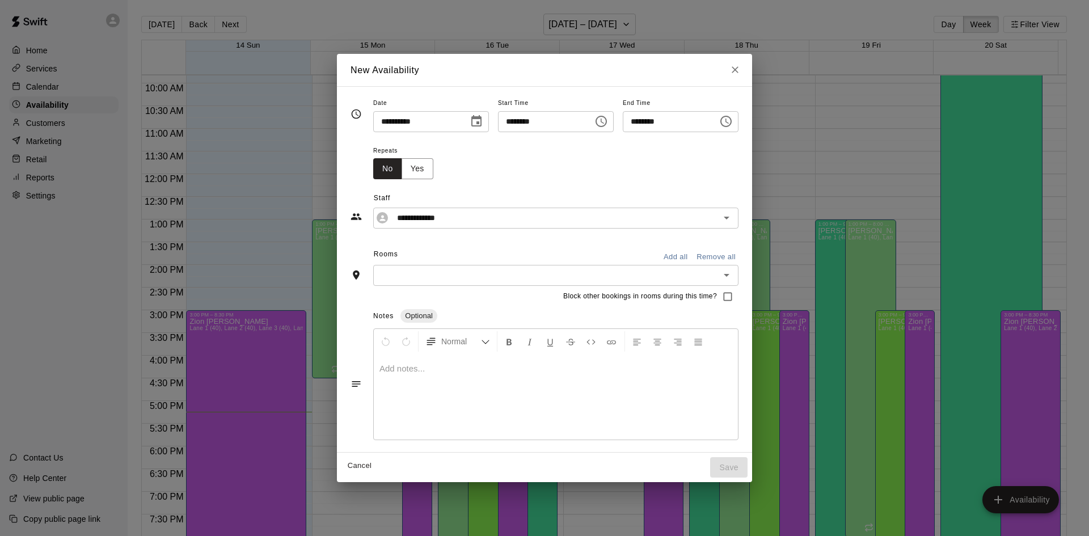
click at [694, 259] on button "Add all" at bounding box center [676, 258] width 36 height 18
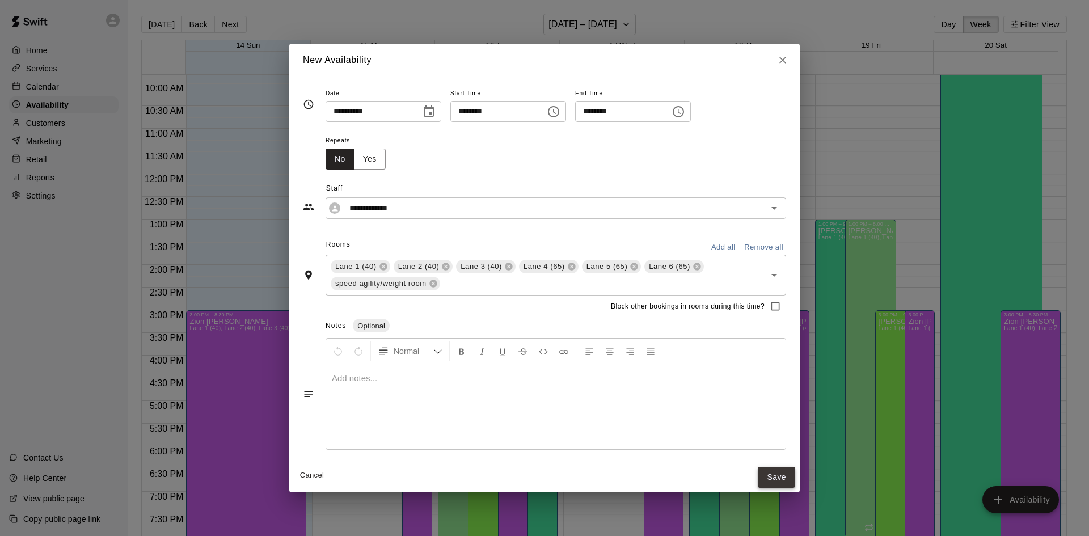
click at [786, 474] on button "Save" at bounding box center [776, 477] width 37 height 21
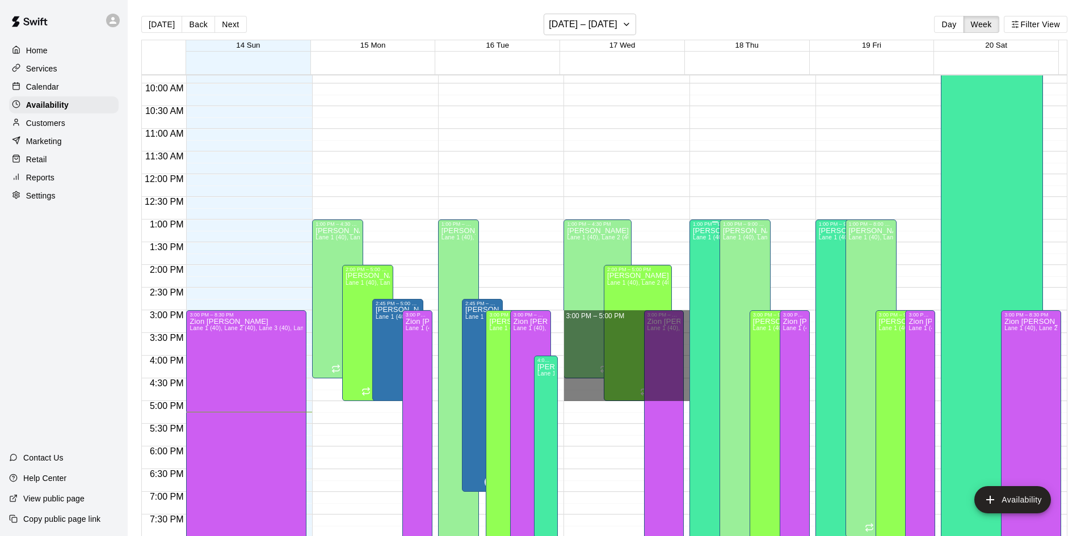
drag, startPoint x: 680, startPoint y: 312, endPoint x: 688, endPoint y: 401, distance: 89.4
click at [688, 401] on div "12:00 AM 12:30 AM 1:00 AM 1:30 AM 2:00 AM 2:30 AM 3:00 AM 3:30 AM 4:00 AM 4:30 …" at bounding box center [604, 311] width 925 height 475
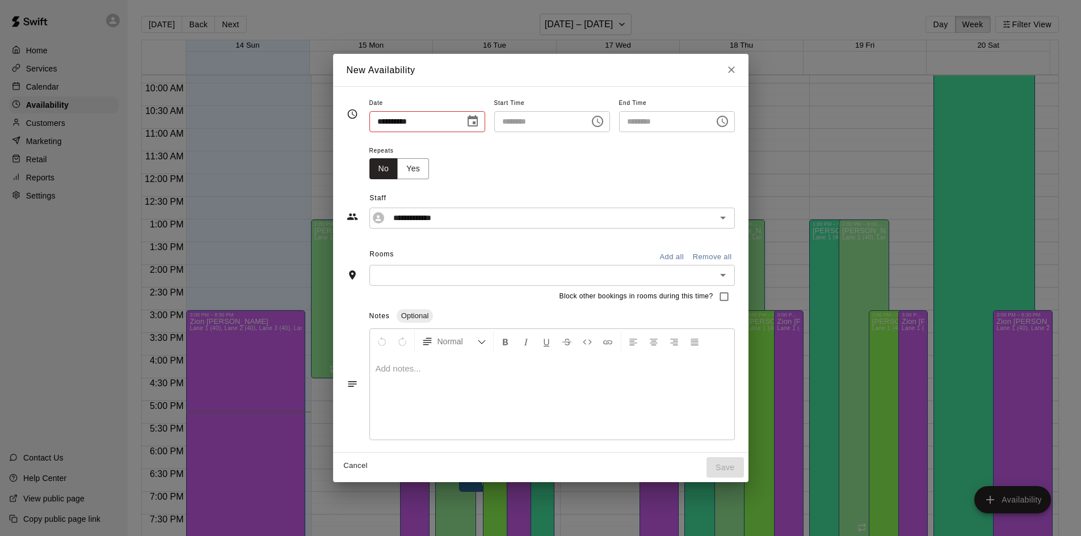
type input "**********"
type input "********"
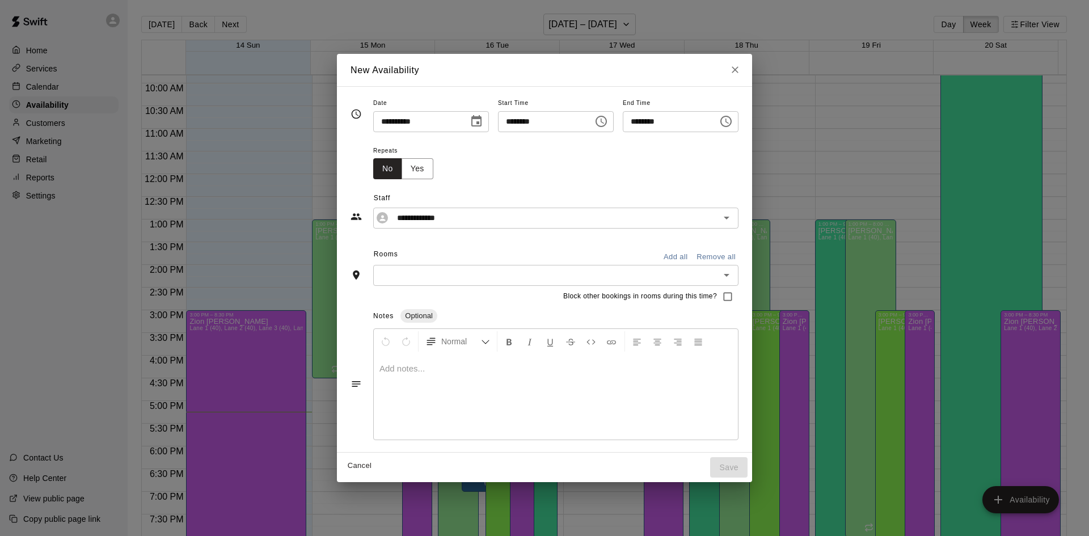
click at [694, 253] on button "Add all" at bounding box center [676, 258] width 36 height 18
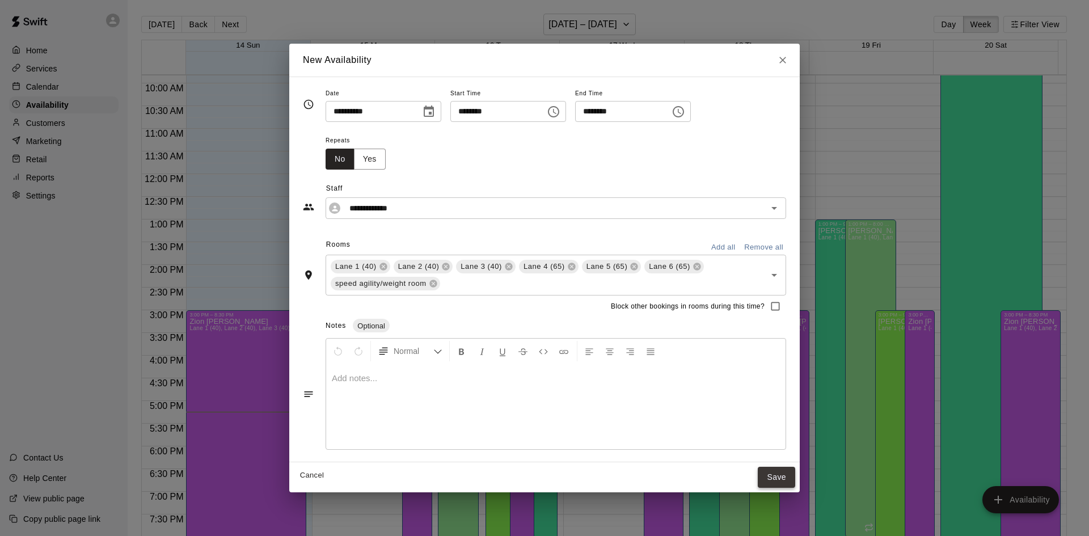
click at [767, 477] on button "Save" at bounding box center [776, 477] width 37 height 21
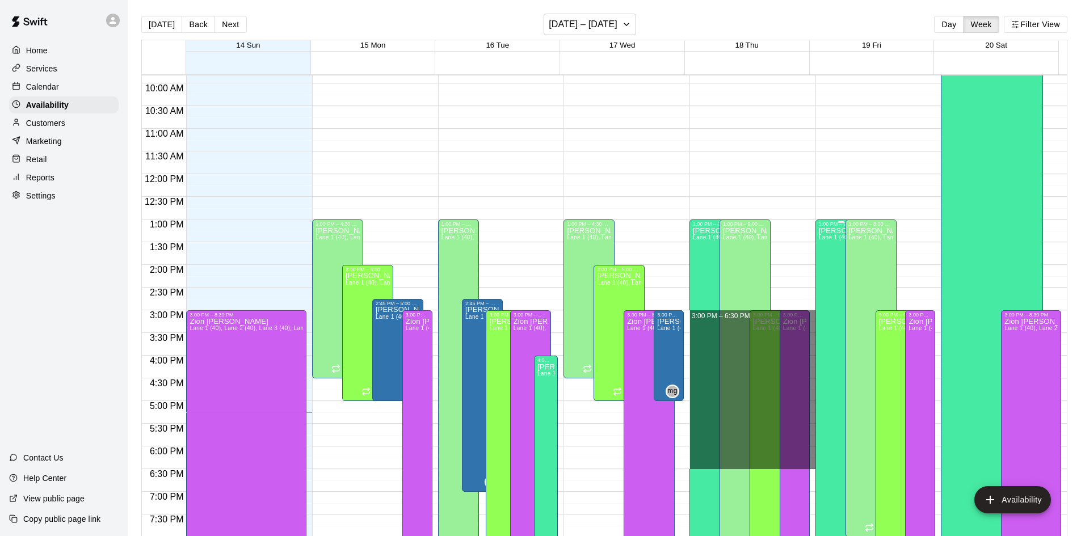
drag, startPoint x: 806, startPoint y: 311, endPoint x: 814, endPoint y: 466, distance: 155.6
click at [814, 466] on div "12:00 AM 12:30 AM 1:00 AM 1:30 AM 2:00 AM 2:30 AM 3:00 AM 3:30 AM 4:00 AM 4:30 …" at bounding box center [604, 311] width 925 height 475
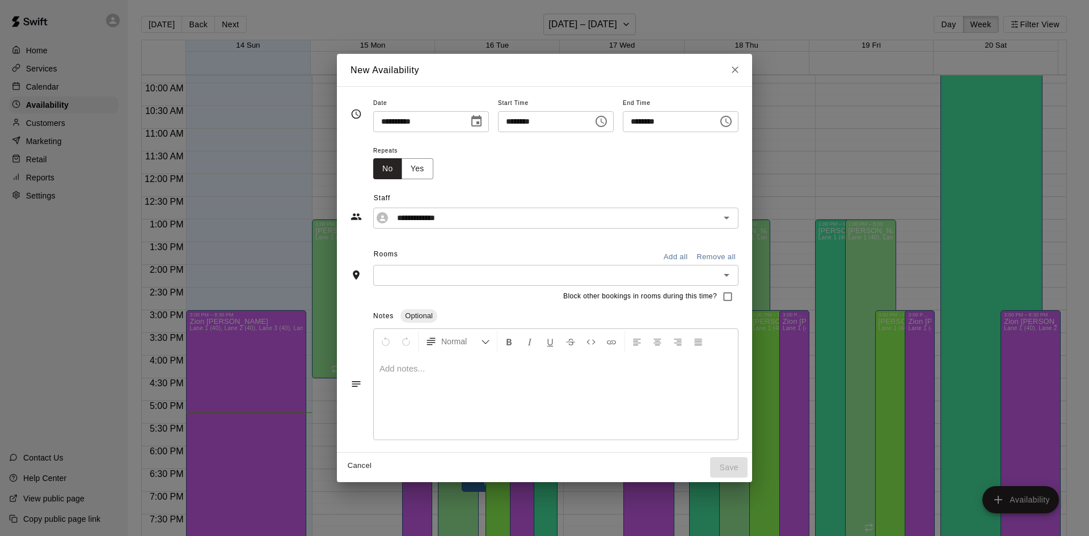
click at [694, 253] on button "Add all" at bounding box center [676, 258] width 36 height 18
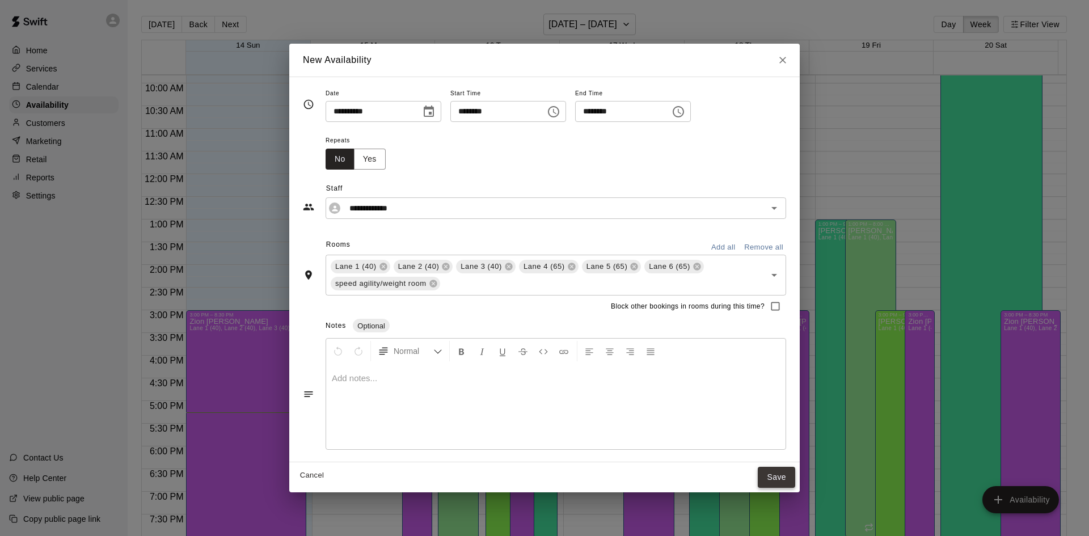
click at [778, 480] on button "Save" at bounding box center [776, 477] width 37 height 21
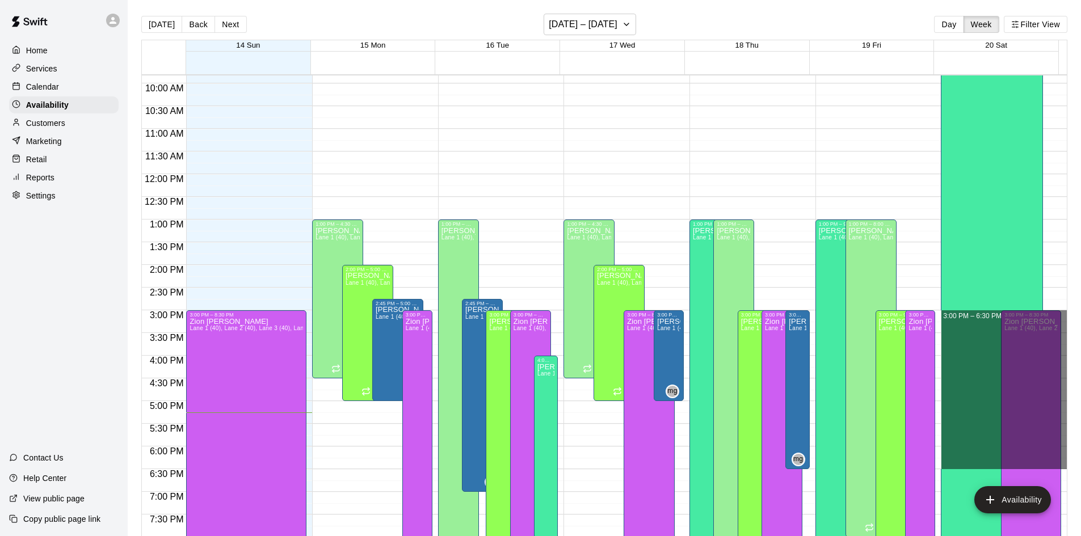
drag, startPoint x: 1057, startPoint y: 312, endPoint x: 1063, endPoint y: 464, distance: 151.6
click at [1063, 464] on div "12:00 AM 12:30 AM 1:00 AM 1:30 AM 2:00 AM 2:30 AM 3:00 AM 3:30 AM 4:00 AM 4:30 …" at bounding box center [604, 311] width 925 height 475
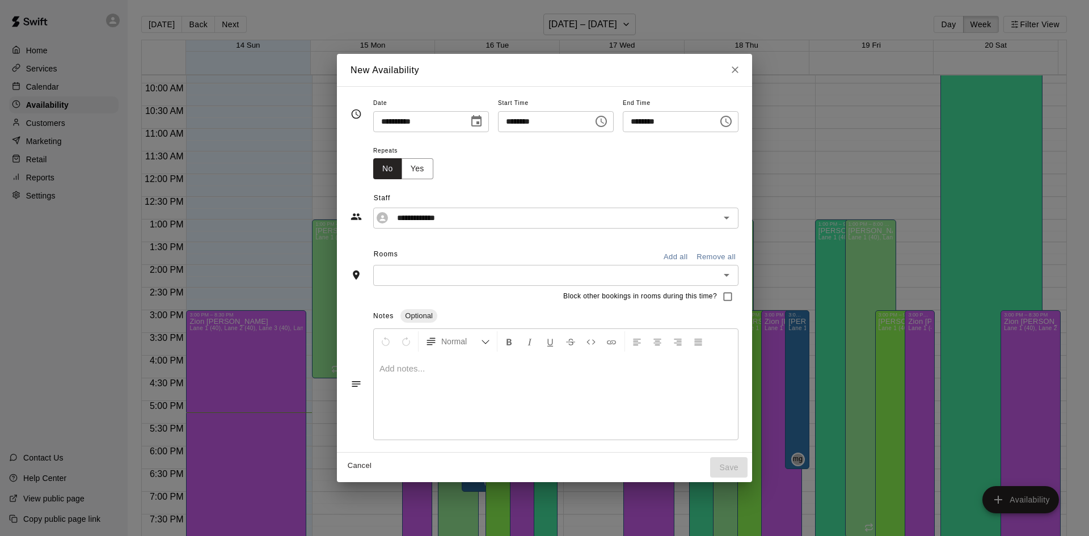
click at [694, 256] on button "Add all" at bounding box center [676, 258] width 36 height 18
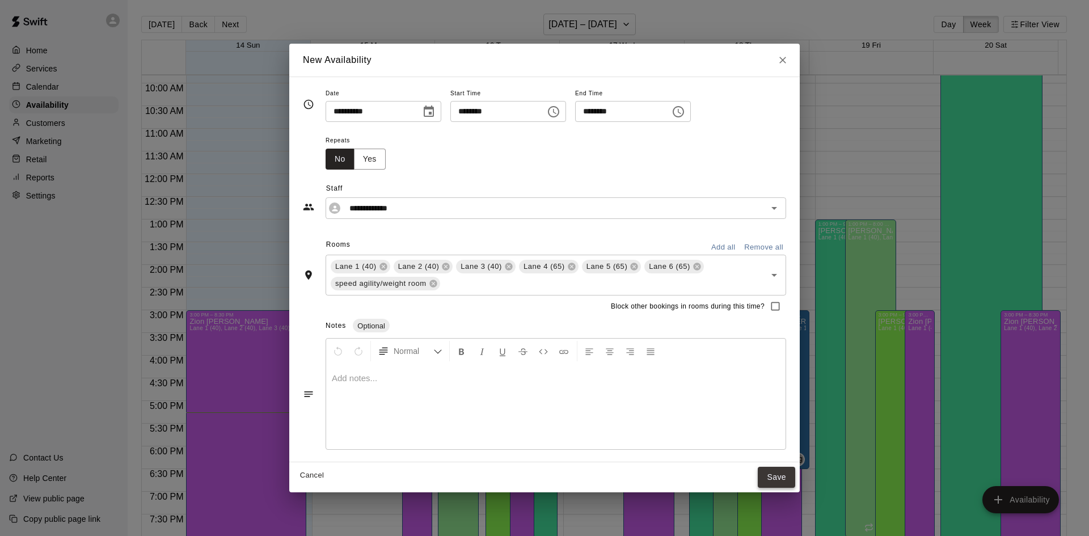
click at [772, 476] on button "Save" at bounding box center [776, 477] width 37 height 21
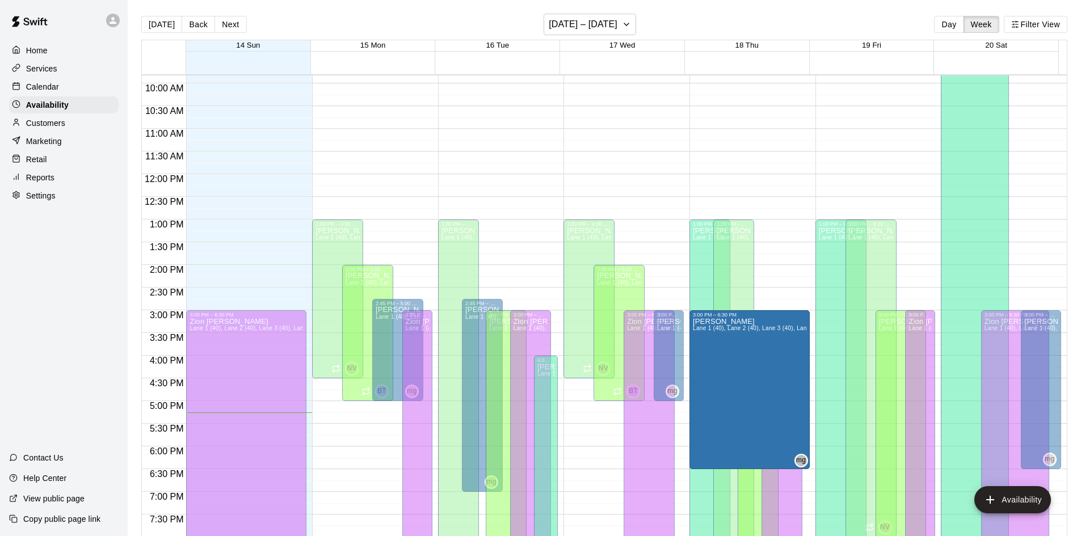
drag, startPoint x: 803, startPoint y: 468, endPoint x: 803, endPoint y: 476, distance: 7.9
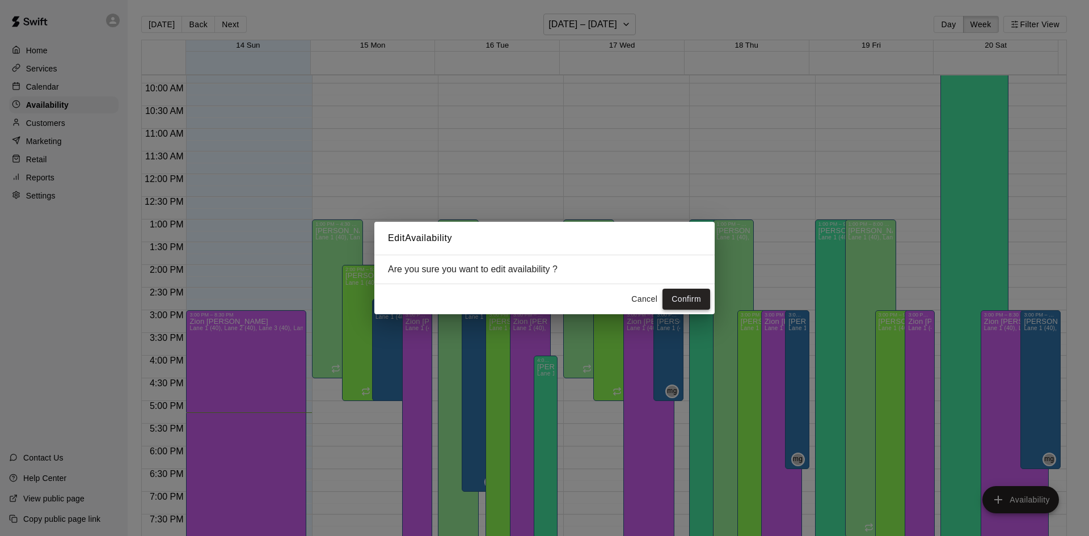
click at [679, 297] on button "Confirm" at bounding box center [687, 299] width 48 height 21
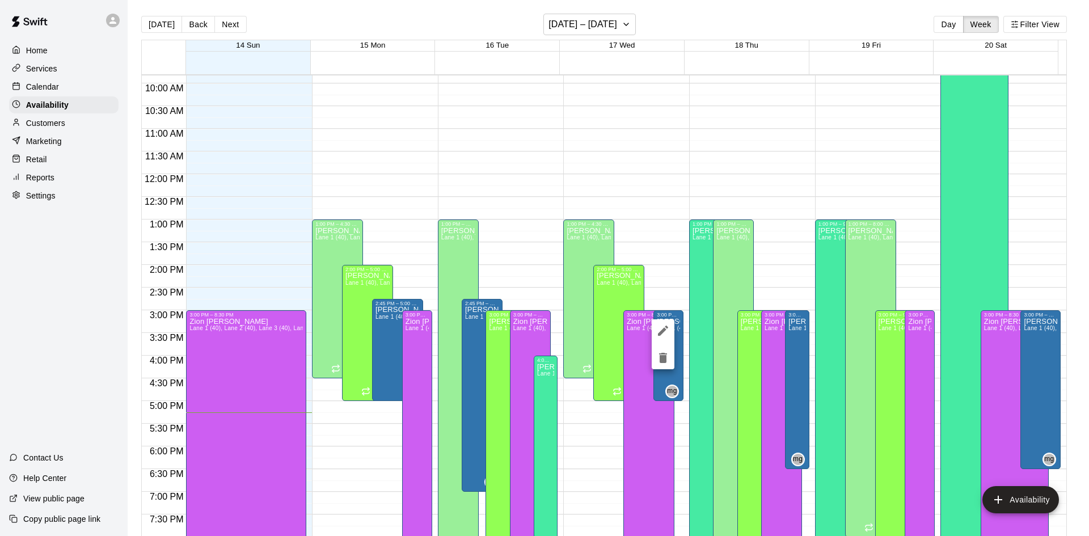
click at [792, 381] on div at bounding box center [544, 268] width 1089 height 536
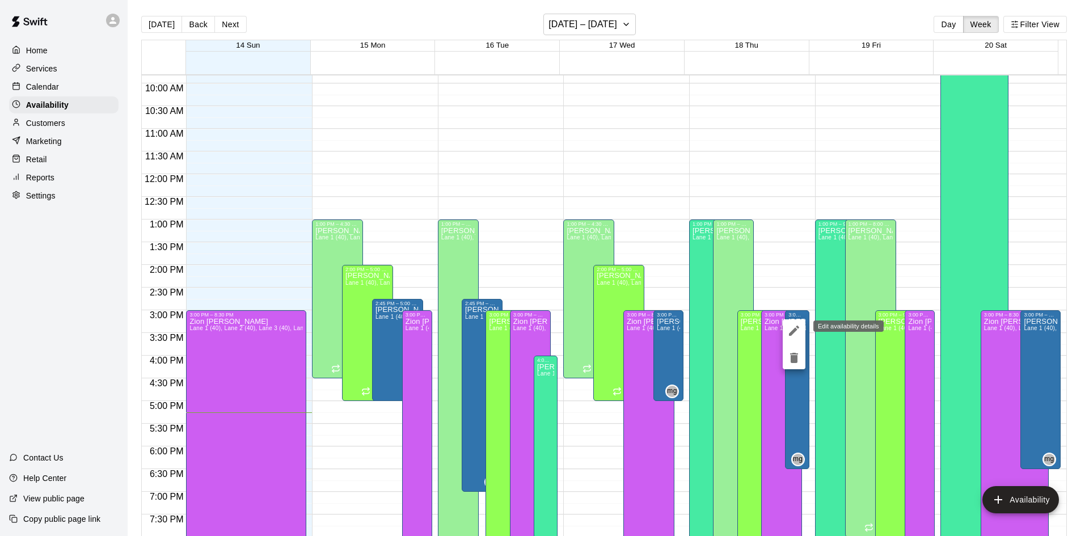
click at [785, 327] on button "edit" at bounding box center [794, 330] width 23 height 23
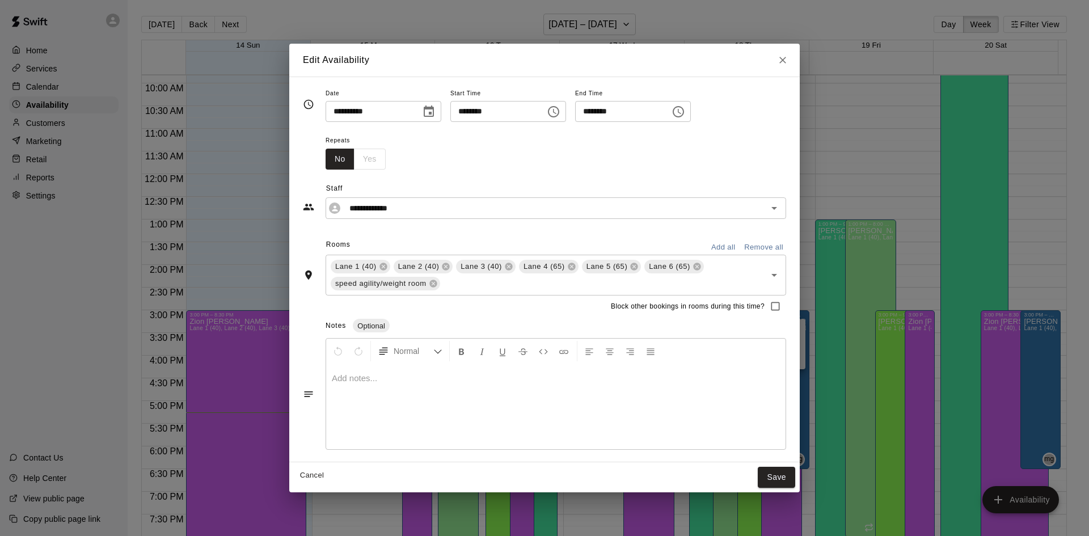
click at [684, 113] on icon "Choose time, selected time is 6:30 PM" at bounding box center [678, 111] width 11 height 11
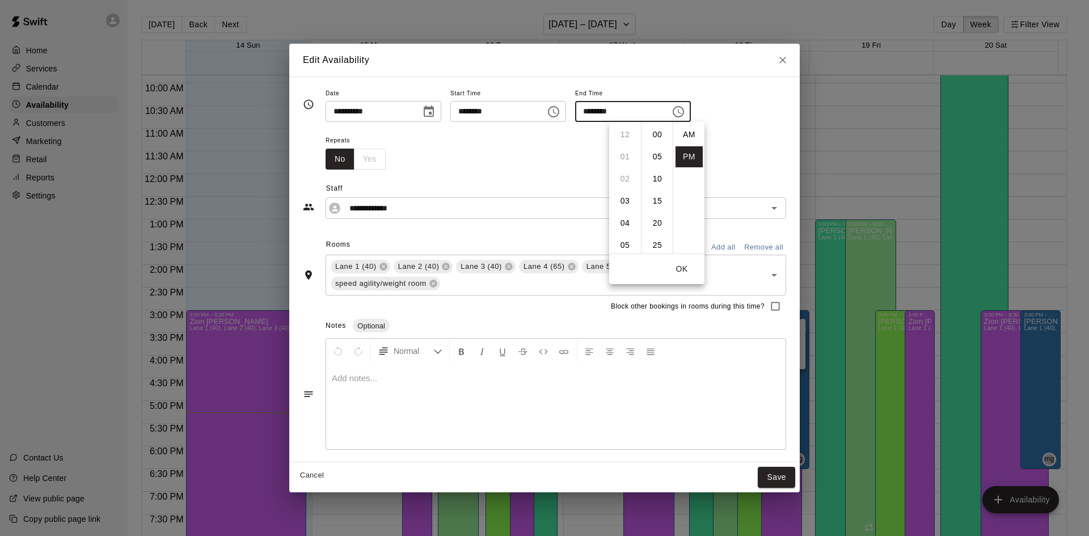
scroll to position [20, 0]
click at [622, 154] on li "07" at bounding box center [625, 156] width 27 height 21
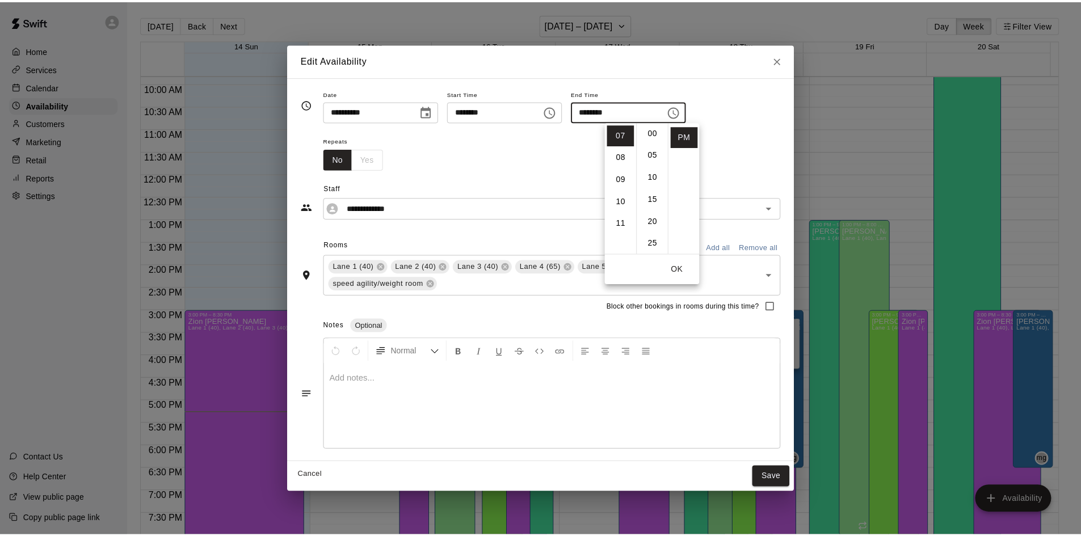
scroll to position [0, 0]
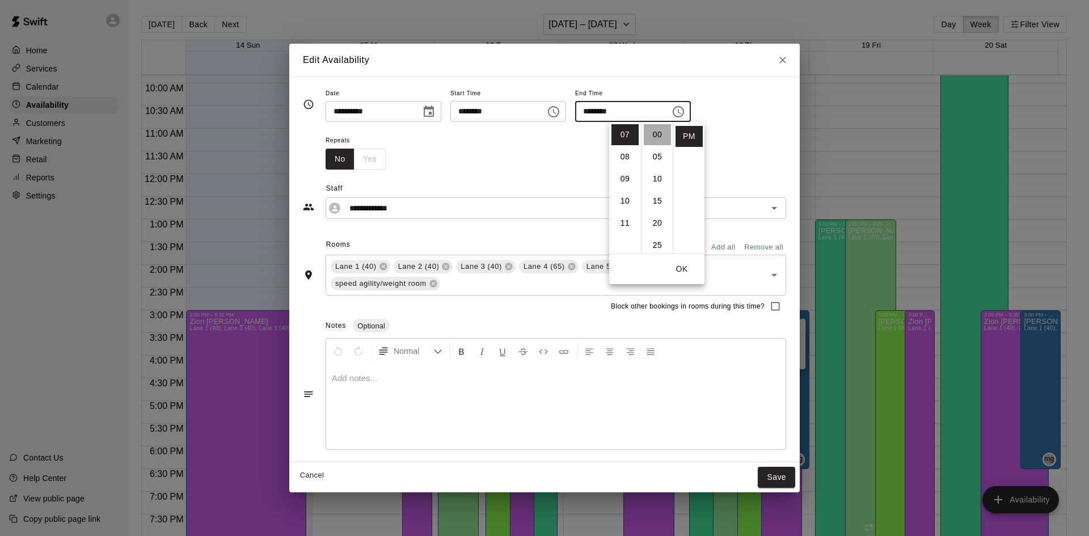
click at [663, 134] on li "00" at bounding box center [657, 134] width 27 height 21
type input "********"
click at [687, 265] on button "OK" at bounding box center [682, 269] width 36 height 21
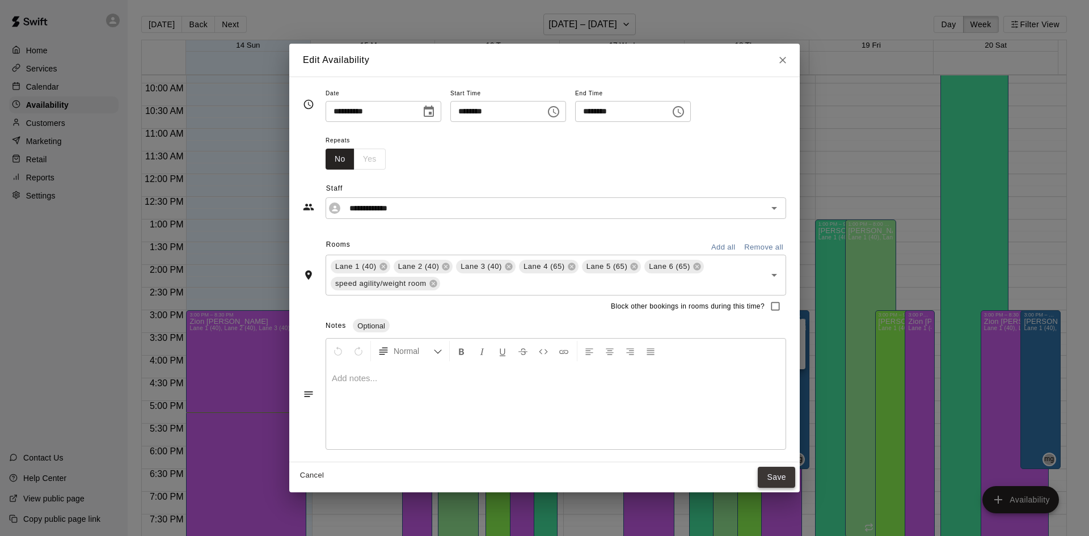
click at [783, 480] on button "Save" at bounding box center [776, 477] width 37 height 21
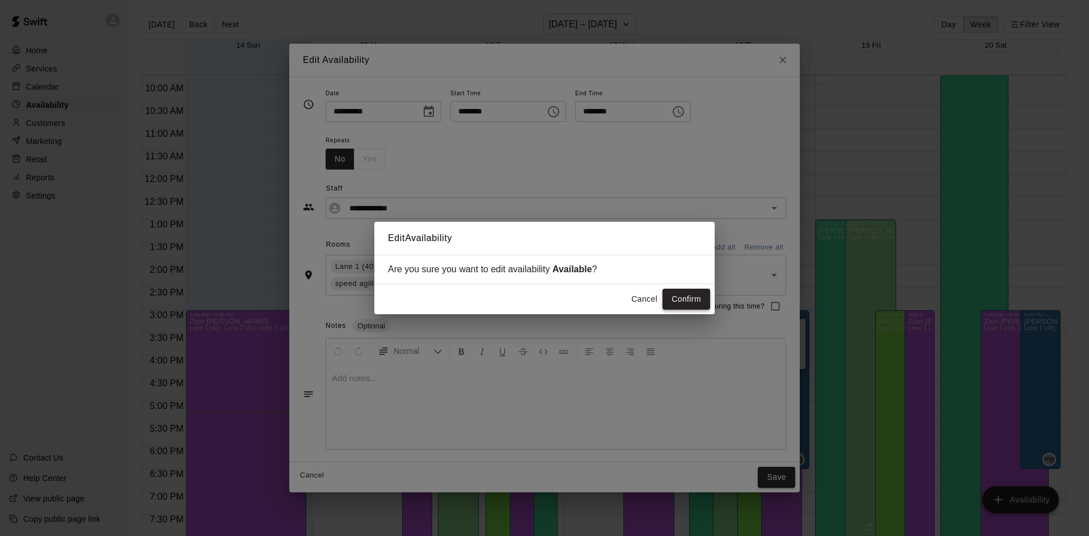
click at [680, 297] on button "Confirm" at bounding box center [687, 299] width 48 height 21
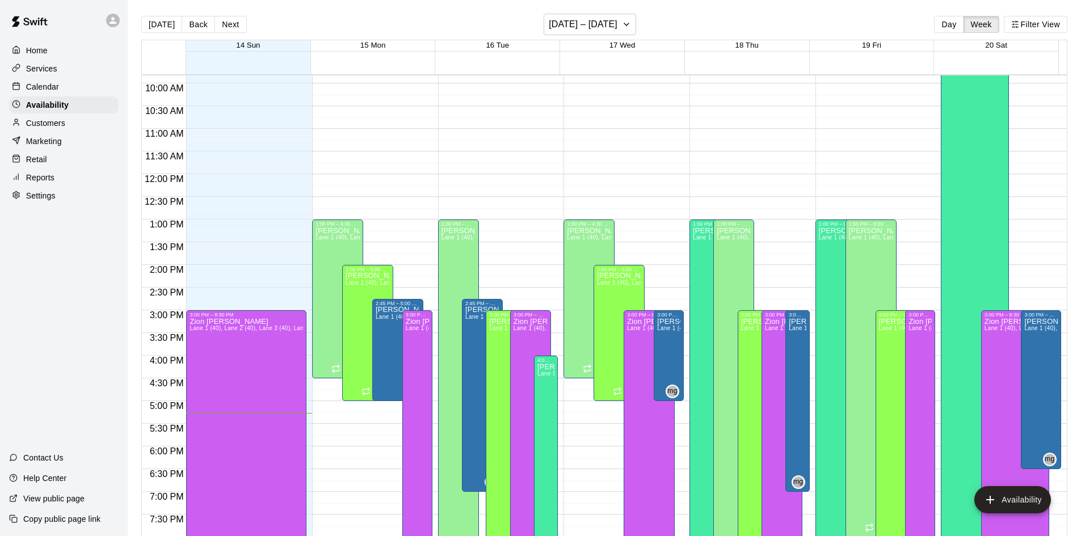
click at [50, 91] on p "Calendar" at bounding box center [42, 86] width 33 height 11
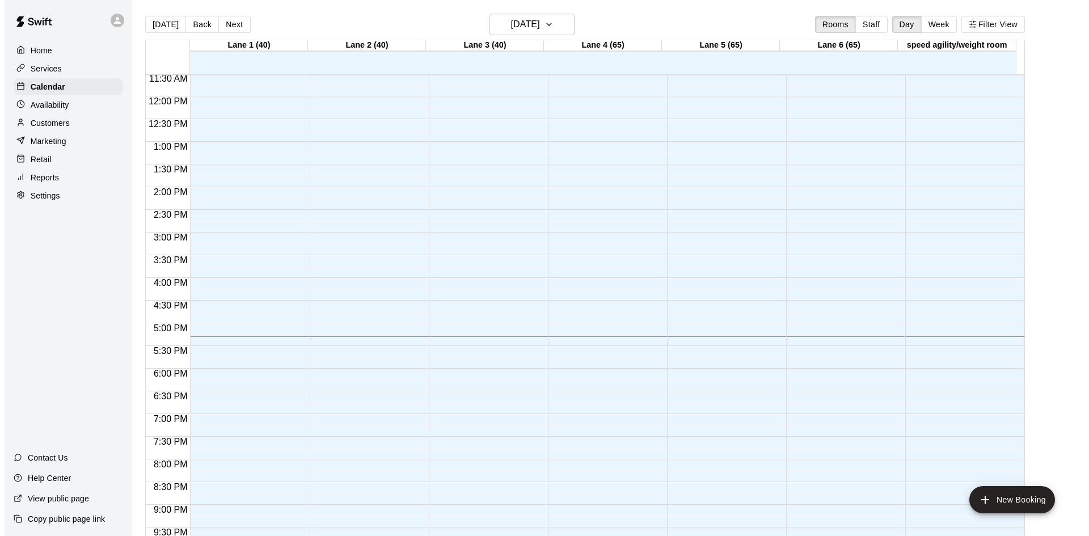
scroll to position [503, 0]
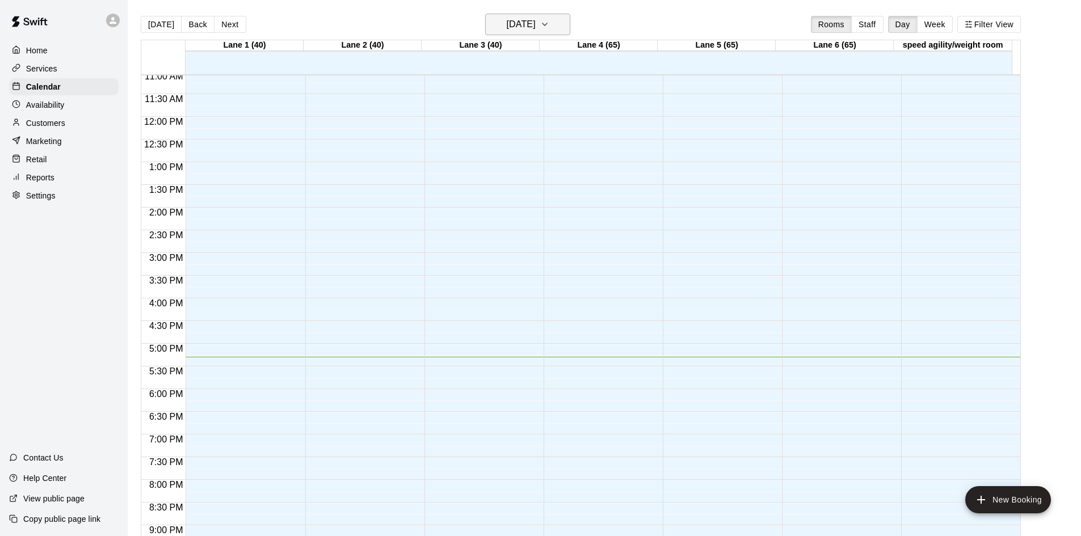
click at [549, 19] on icon "button" at bounding box center [544, 25] width 9 height 14
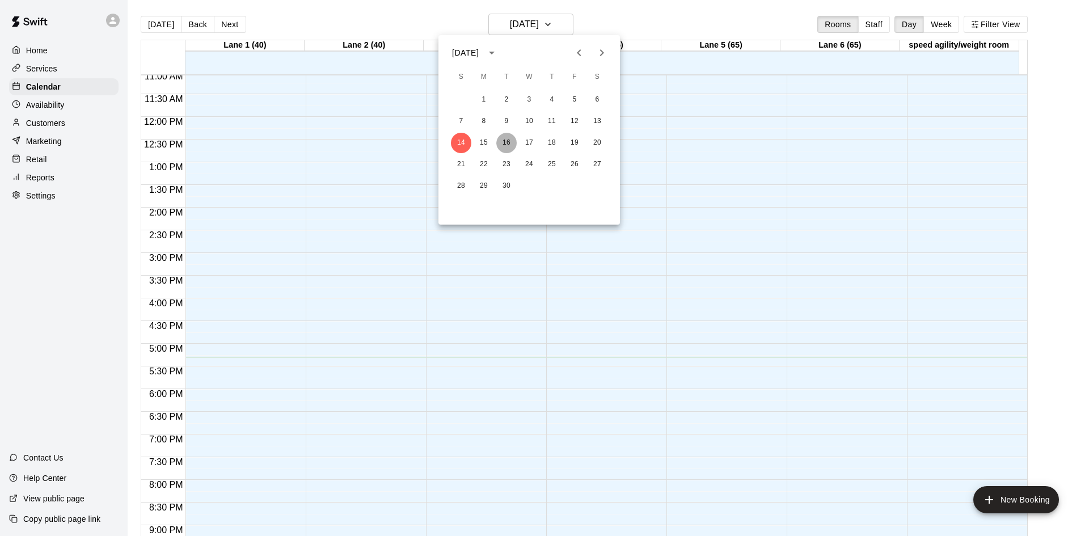
click at [511, 142] on button "16" at bounding box center [506, 143] width 20 height 20
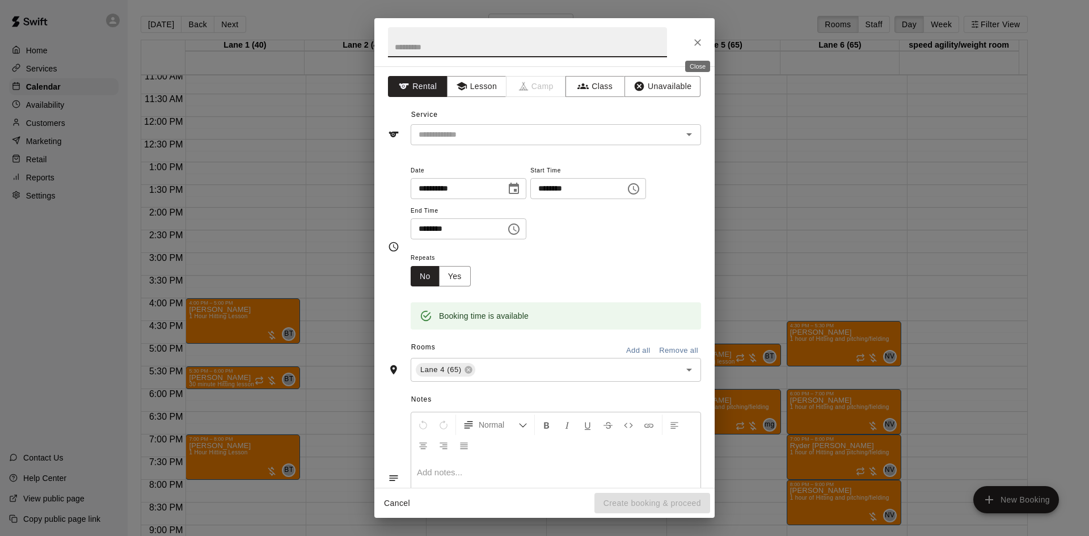
click at [698, 41] on icon "Close" at bounding box center [697, 42] width 11 height 11
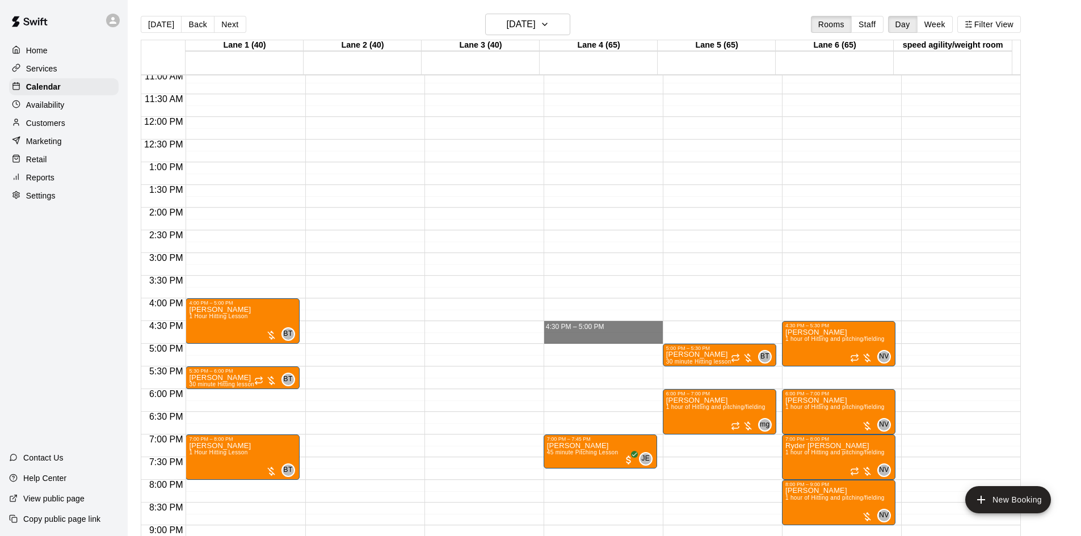
drag, startPoint x: 597, startPoint y: 322, endPoint x: 597, endPoint y: 342, distance: 19.3
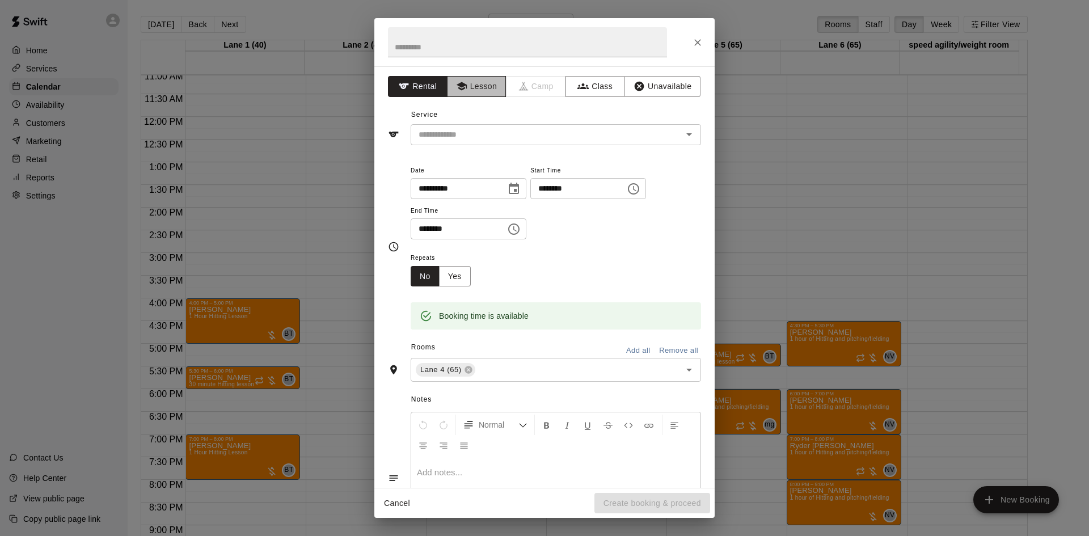
click at [461, 85] on icon "button" at bounding box center [461, 86] width 10 height 9
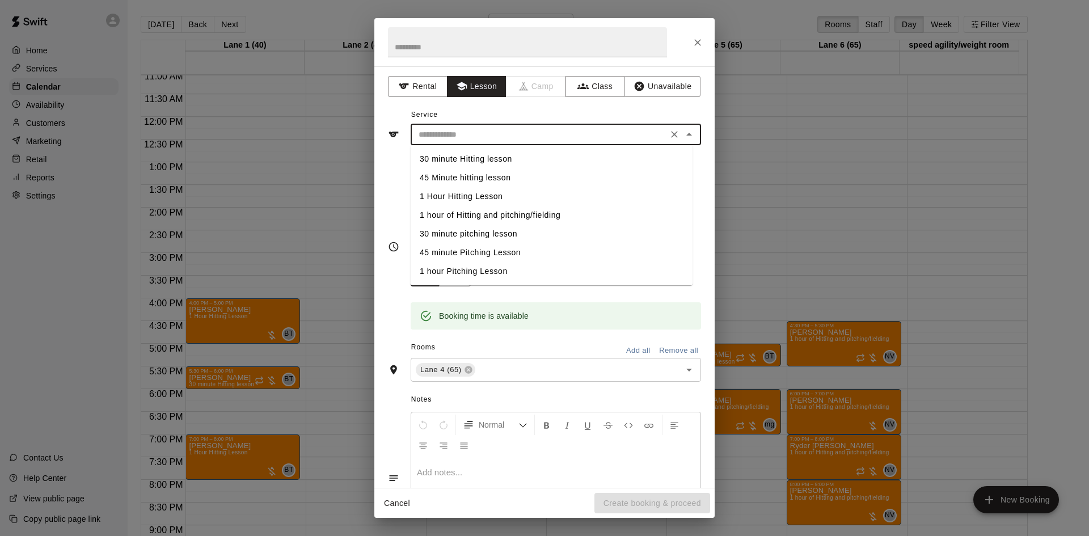
click at [495, 134] on input "text" at bounding box center [539, 135] width 250 height 14
click at [486, 238] on li "30 minute pitching lesson" at bounding box center [552, 234] width 282 height 19
type input "**********"
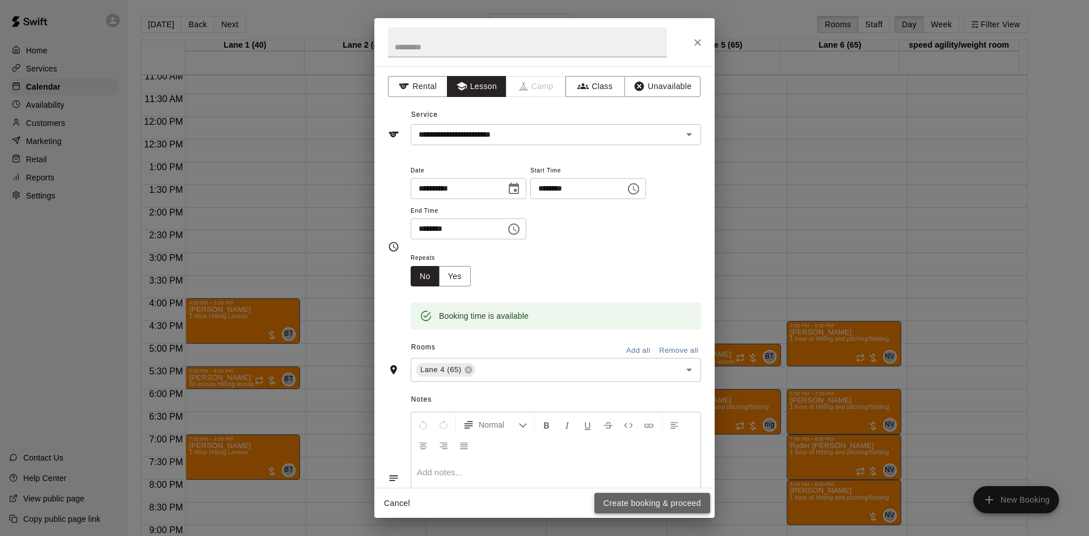
click at [655, 499] on button "Create booking & proceed" at bounding box center [653, 503] width 116 height 21
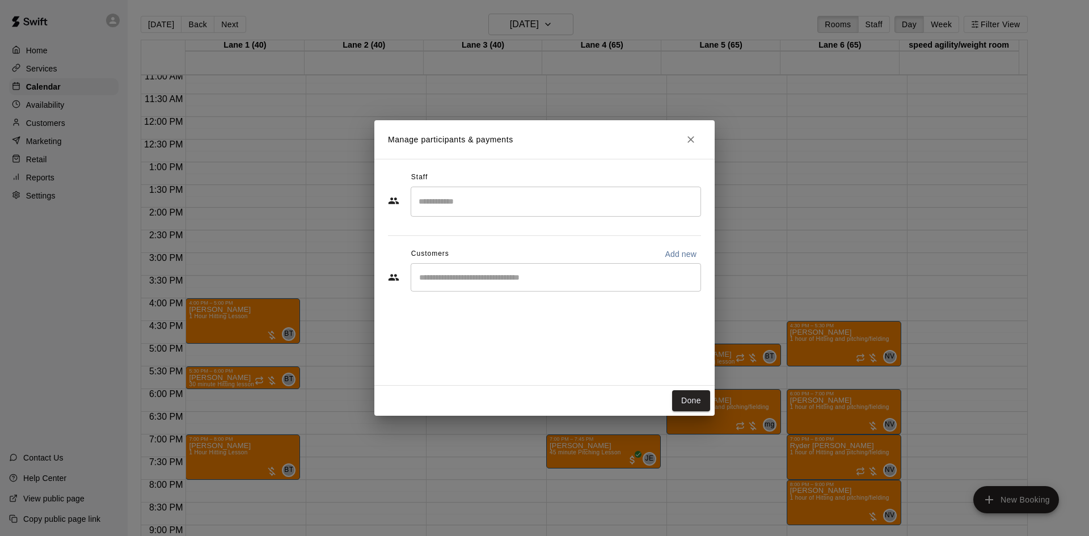
click at [494, 203] on input "Search staff" at bounding box center [556, 202] width 280 height 20
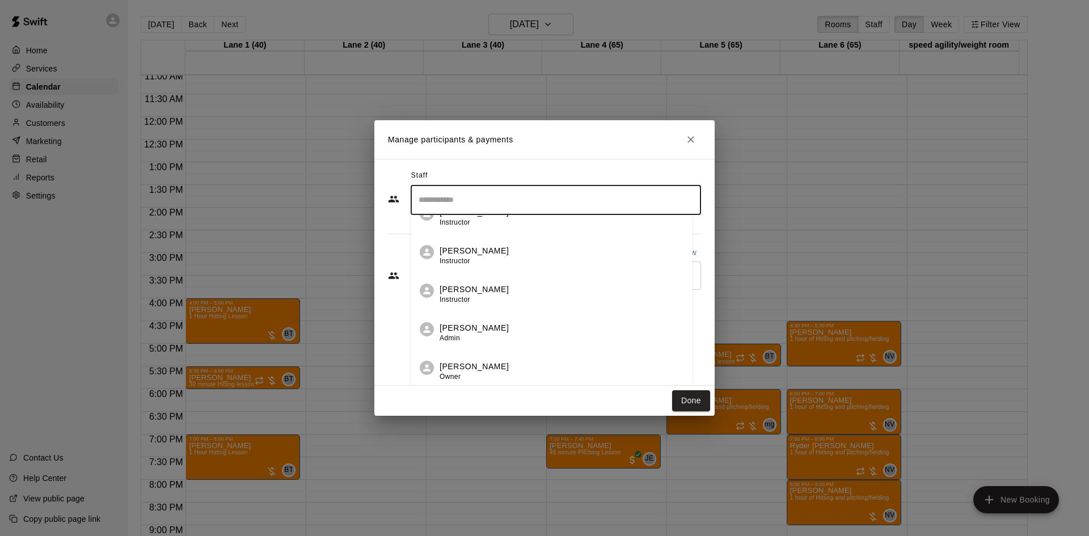
scroll to position [3, 0]
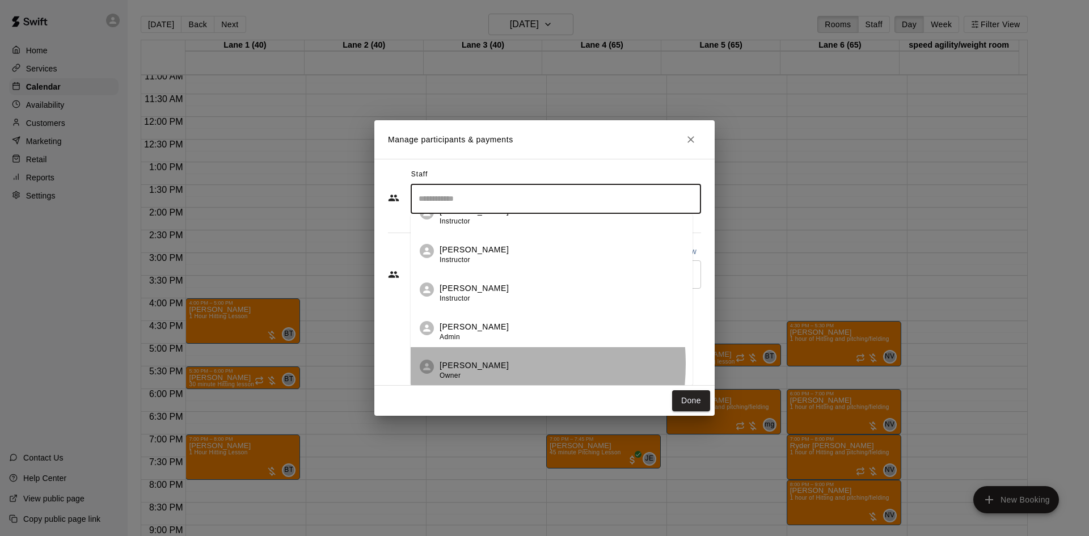
click at [458, 364] on p "[PERSON_NAME]" at bounding box center [474, 366] width 69 height 12
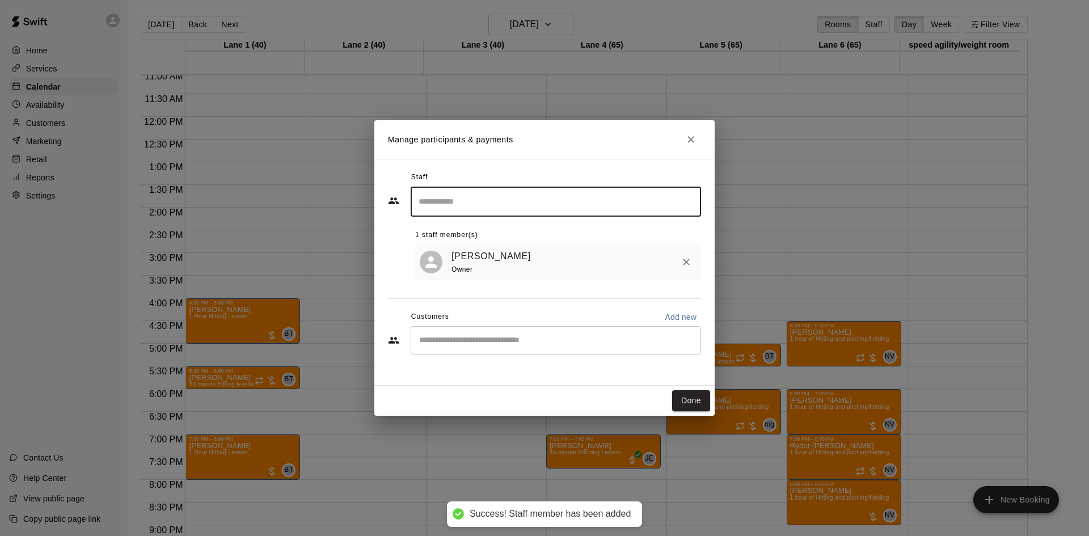
click at [688, 402] on button "Done" at bounding box center [691, 400] width 38 height 21
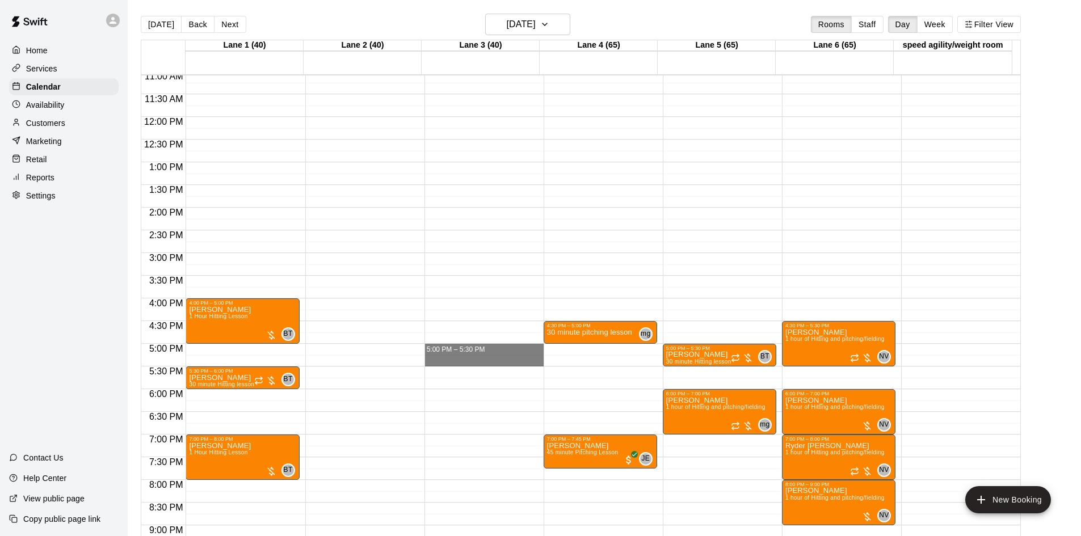
drag, startPoint x: 483, startPoint y: 346, endPoint x: 485, endPoint y: 364, distance: 18.8
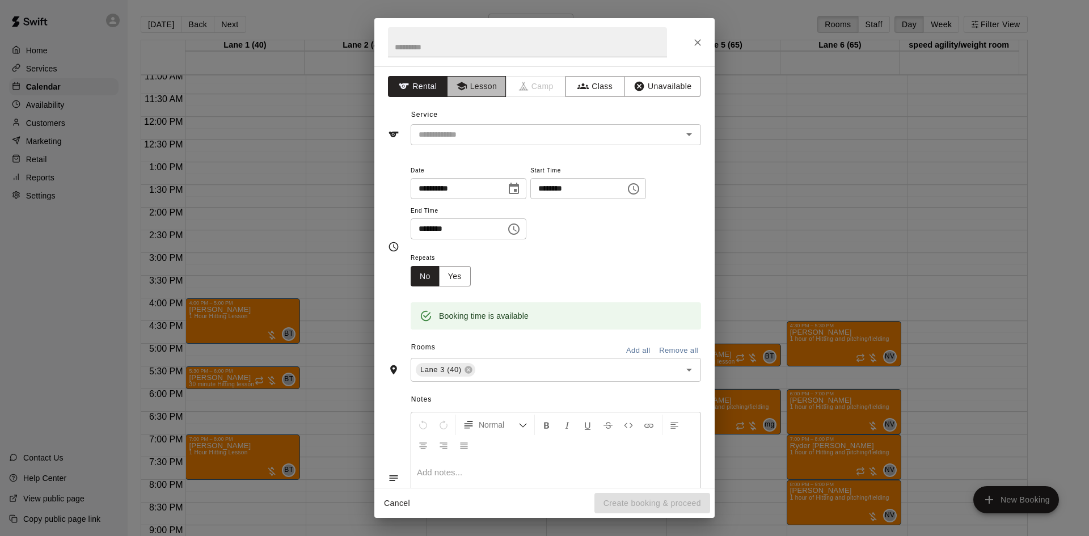
click at [477, 86] on button "Lesson" at bounding box center [477, 86] width 60 height 21
click at [501, 132] on input "text" at bounding box center [539, 135] width 250 height 14
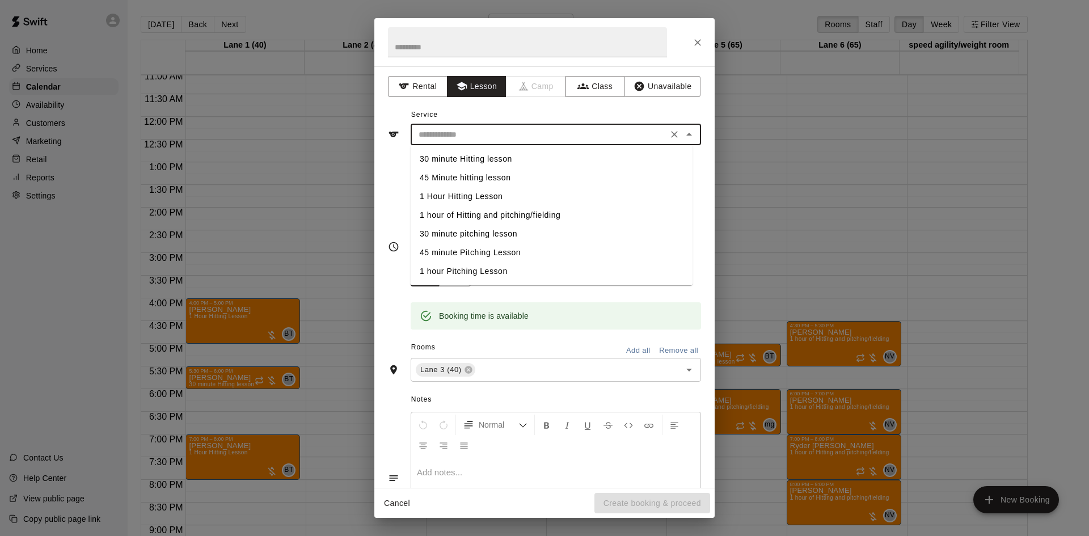
click at [490, 155] on li "30 minute Hitting lesson" at bounding box center [552, 159] width 282 height 19
type input "**********"
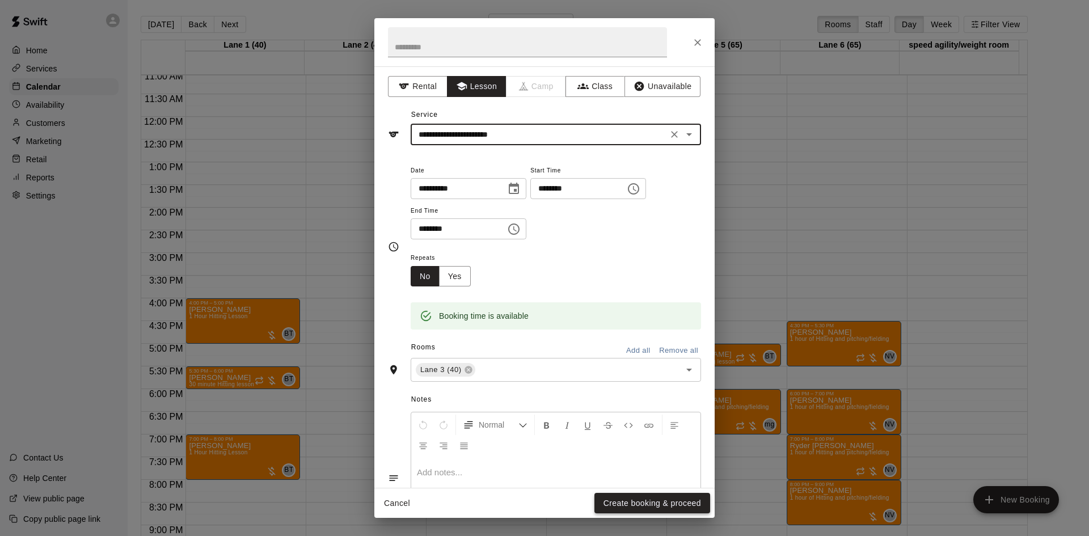
click at [638, 497] on button "Create booking & proceed" at bounding box center [653, 503] width 116 height 21
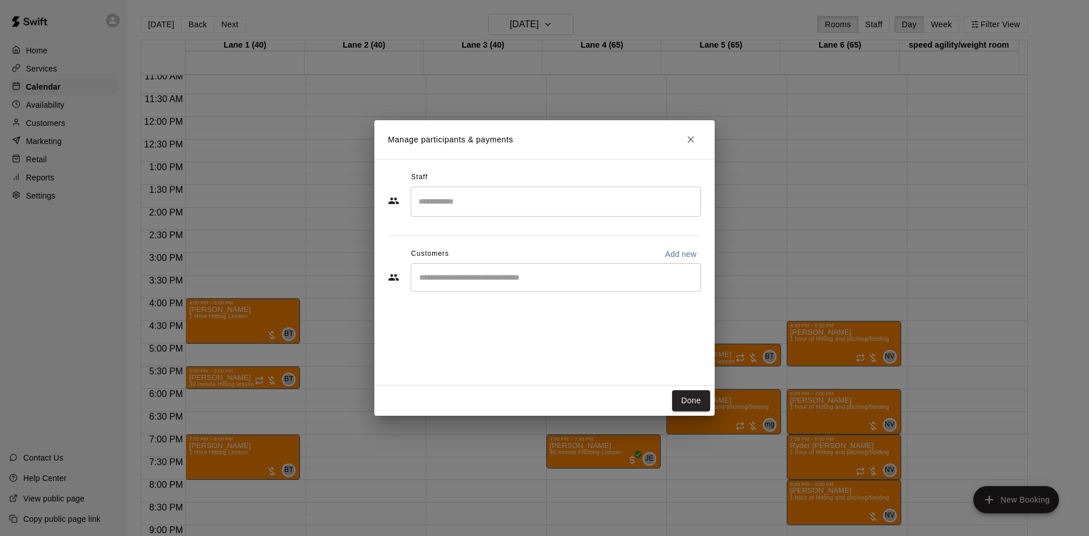
drag, startPoint x: 525, startPoint y: 216, endPoint x: 520, endPoint y: 207, distance: 10.7
click at [523, 211] on div "​" at bounding box center [556, 202] width 291 height 30
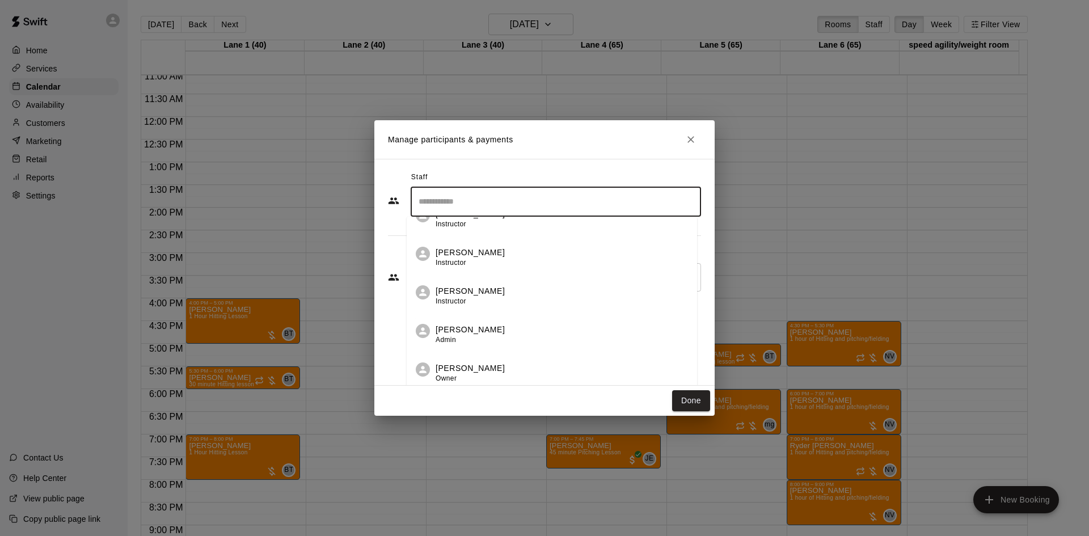
scroll to position [3, 0]
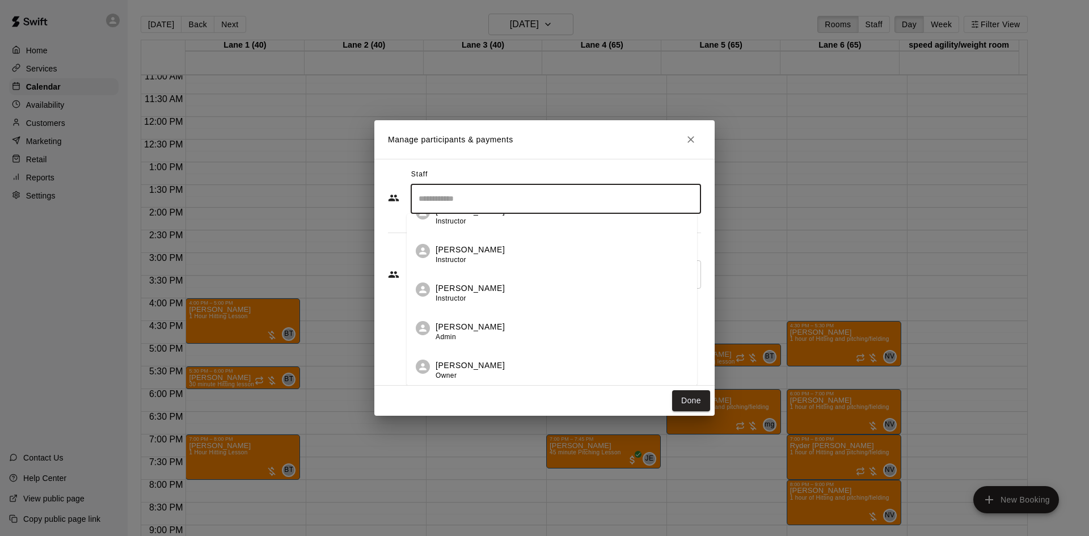
click at [461, 369] on p "[PERSON_NAME]" at bounding box center [470, 366] width 69 height 12
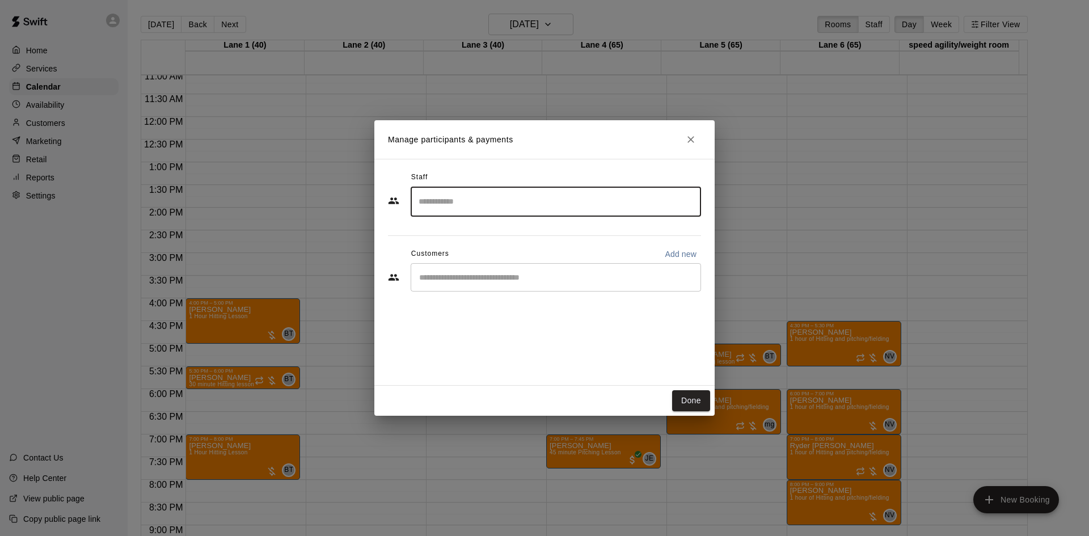
scroll to position [0, 0]
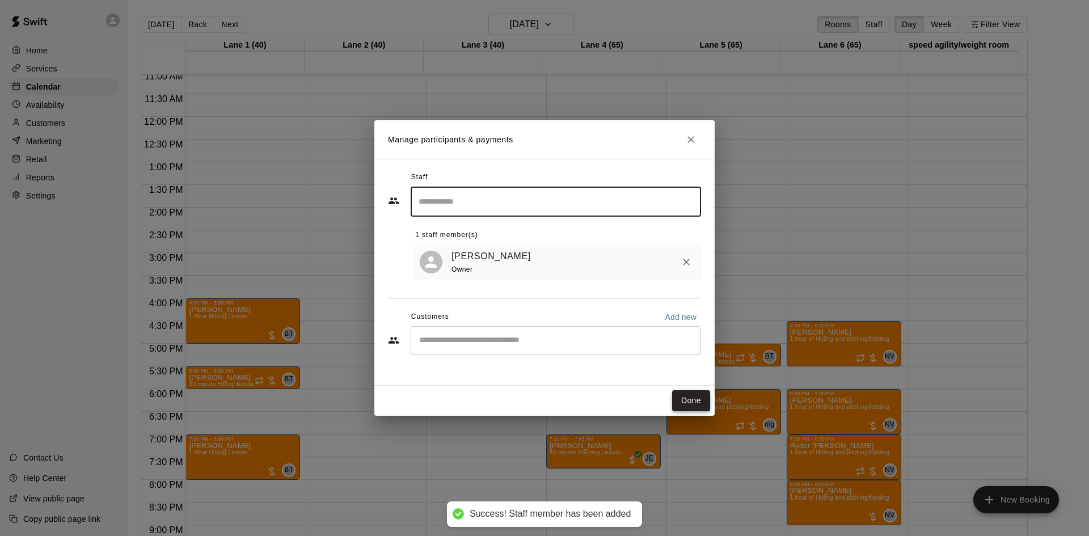
click at [696, 403] on button "Done" at bounding box center [691, 400] width 38 height 21
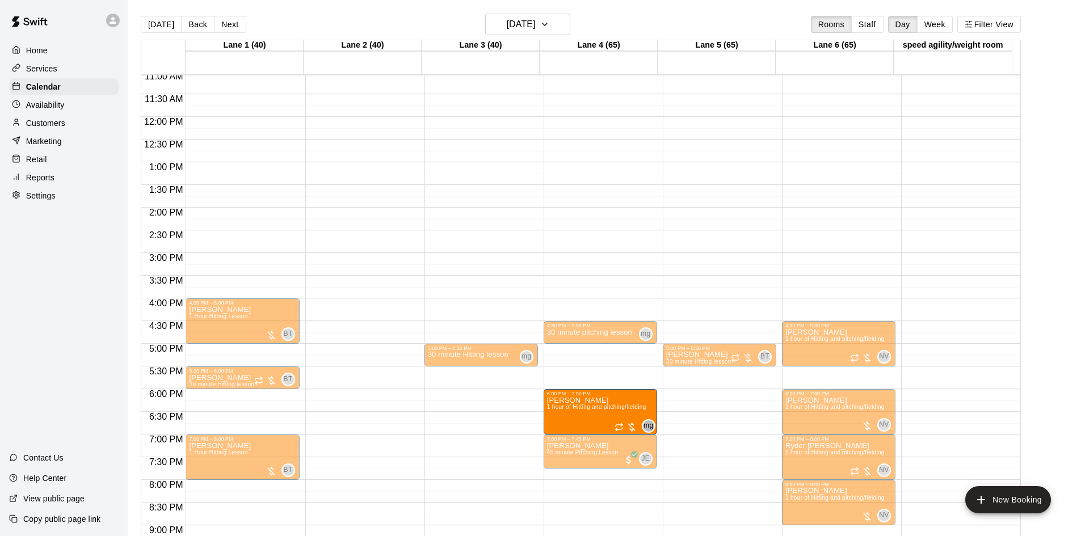
drag, startPoint x: 704, startPoint y: 411, endPoint x: 632, endPoint y: 416, distance: 72.3
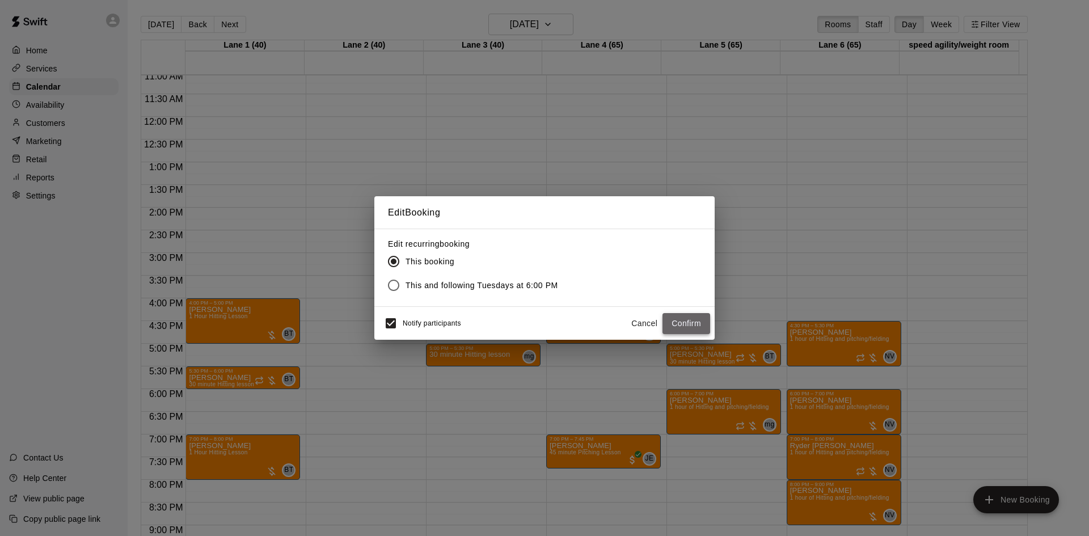
click at [691, 315] on button "Confirm" at bounding box center [687, 323] width 48 height 21
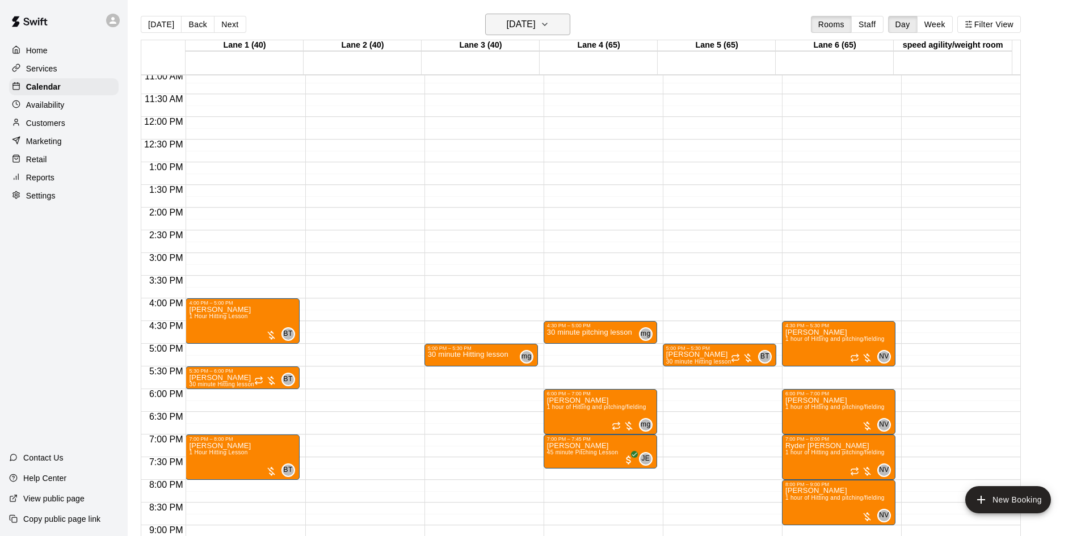
click at [536, 24] on h6 "[DATE]" at bounding box center [521, 24] width 29 height 16
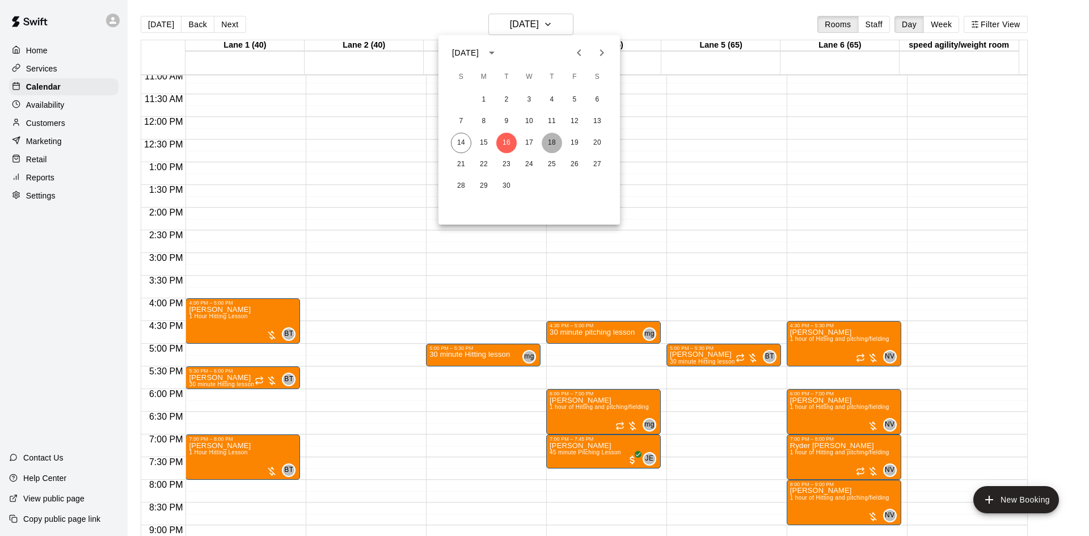
click at [554, 142] on button "18" at bounding box center [552, 143] width 20 height 20
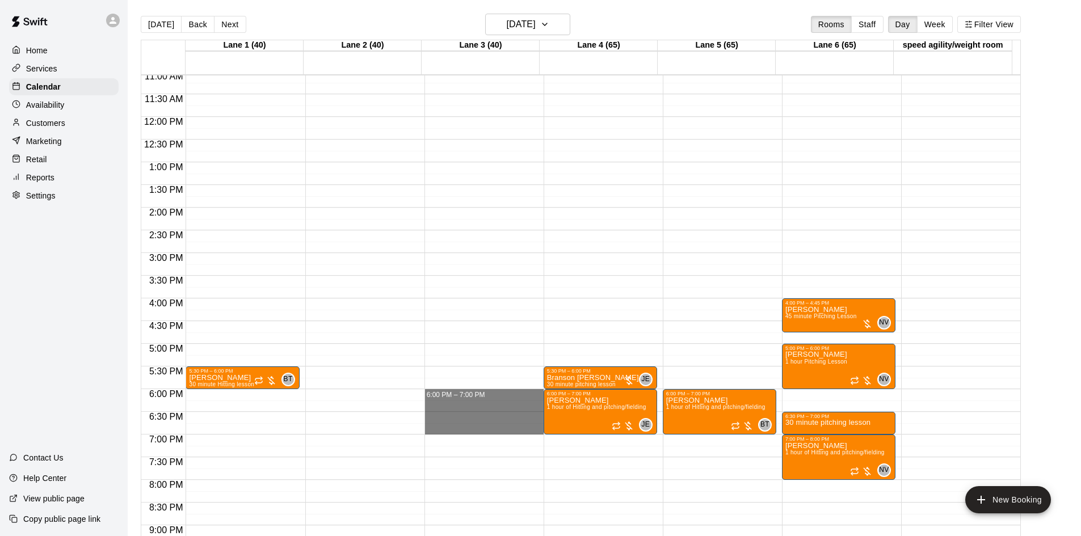
drag, startPoint x: 487, startPoint y: 392, endPoint x: 493, endPoint y: 426, distance: 34.6
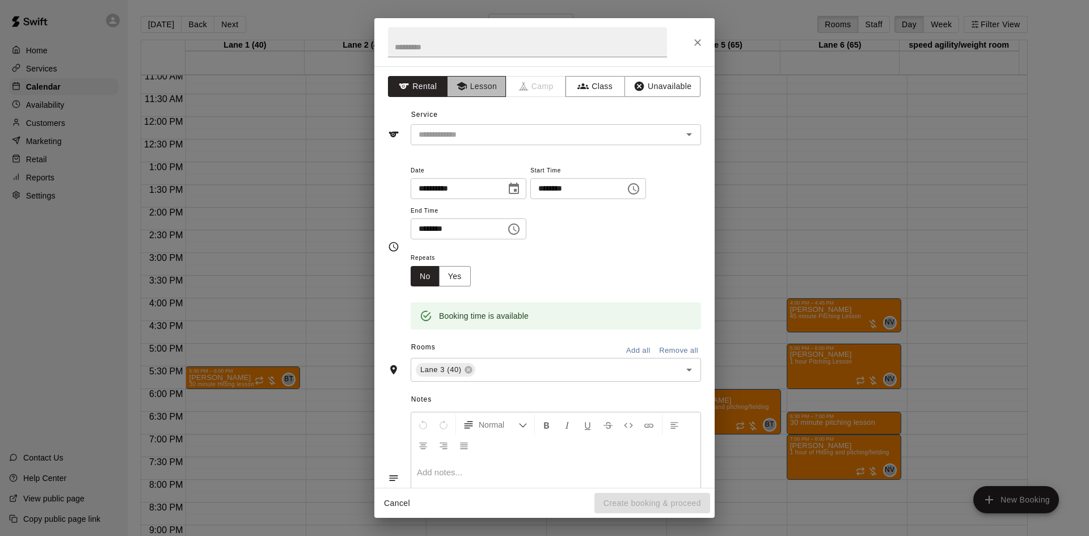
click at [478, 87] on button "Lesson" at bounding box center [477, 86] width 60 height 21
click at [494, 133] on input "text" at bounding box center [539, 135] width 250 height 14
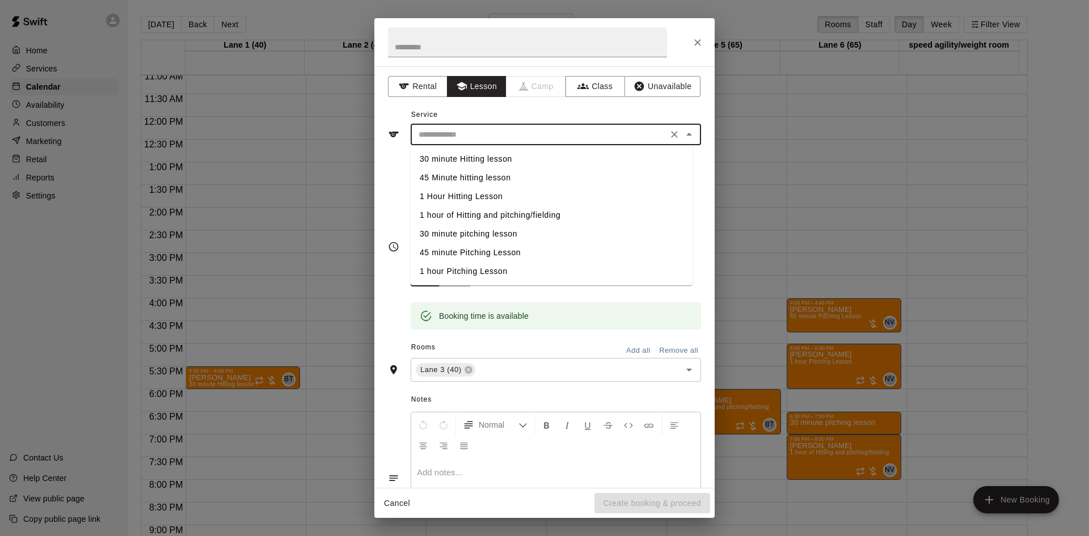
click at [486, 196] on li "1 Hour Hitting Lesson" at bounding box center [552, 196] width 282 height 19
type input "**********"
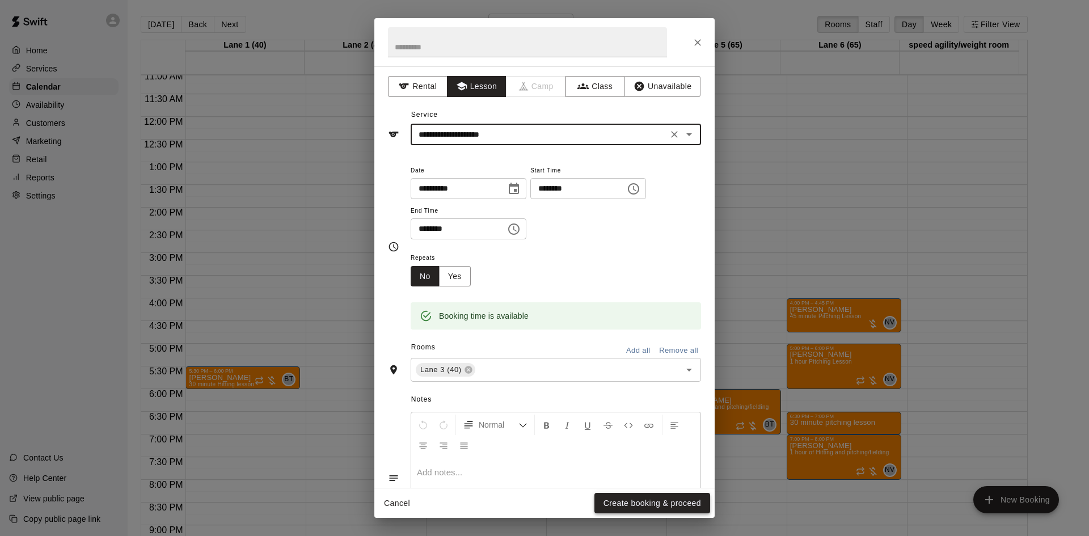
click at [637, 499] on button "Create booking & proceed" at bounding box center [653, 503] width 116 height 21
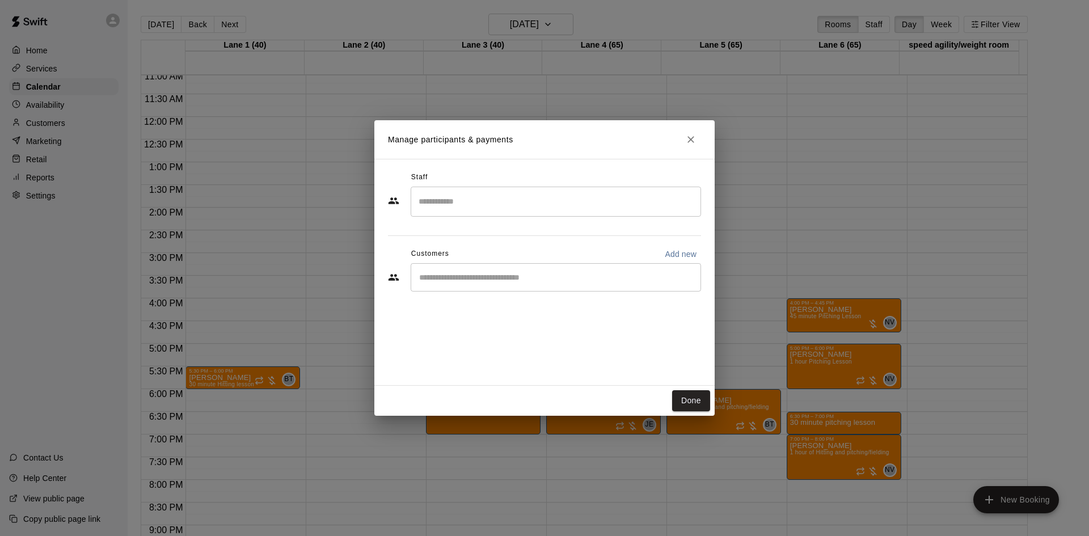
click at [499, 197] on input "Search staff" at bounding box center [556, 202] width 280 height 20
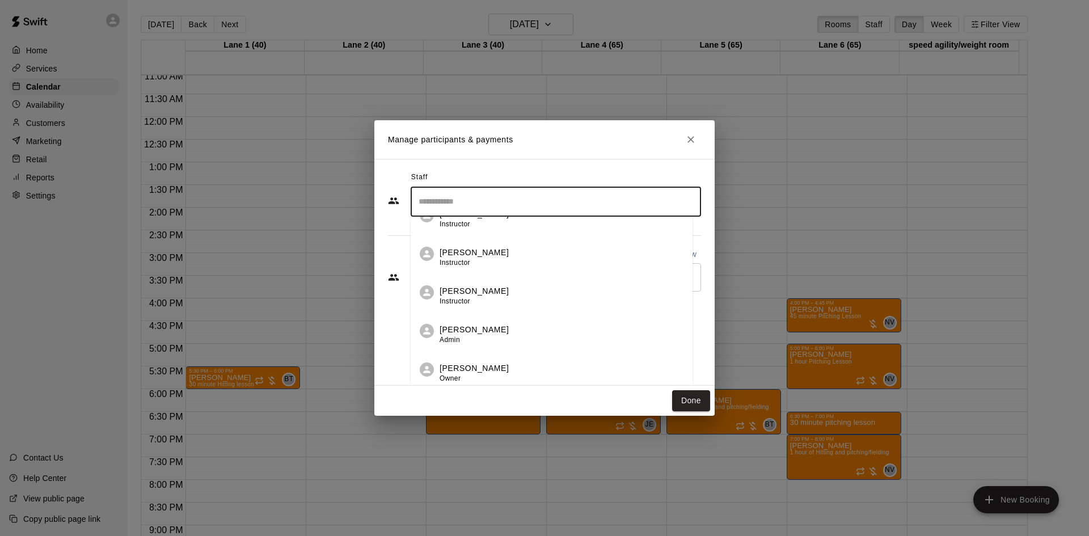
scroll to position [3, 0]
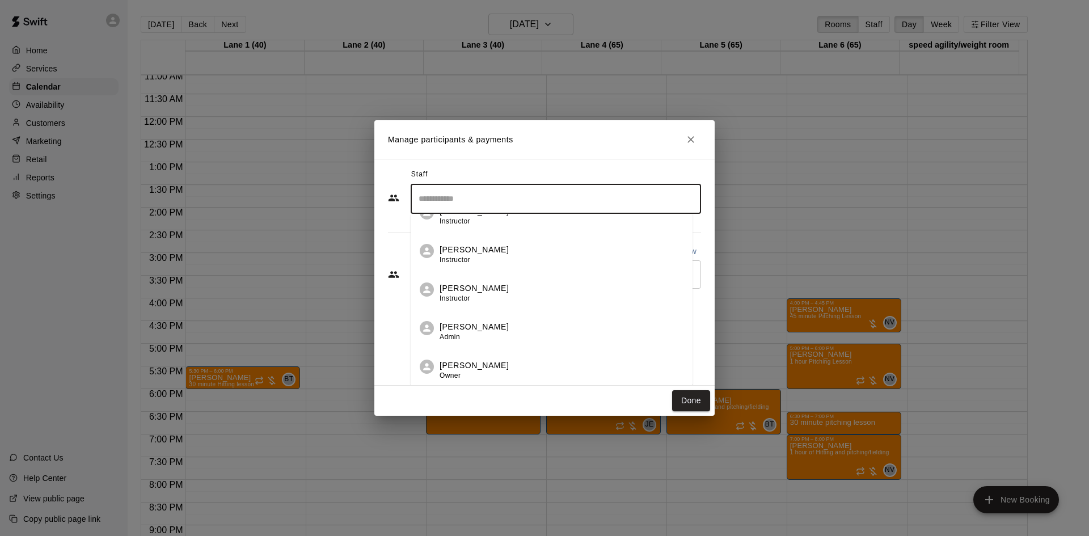
click at [495, 367] on div "[PERSON_NAME] Owner" at bounding box center [562, 371] width 244 height 22
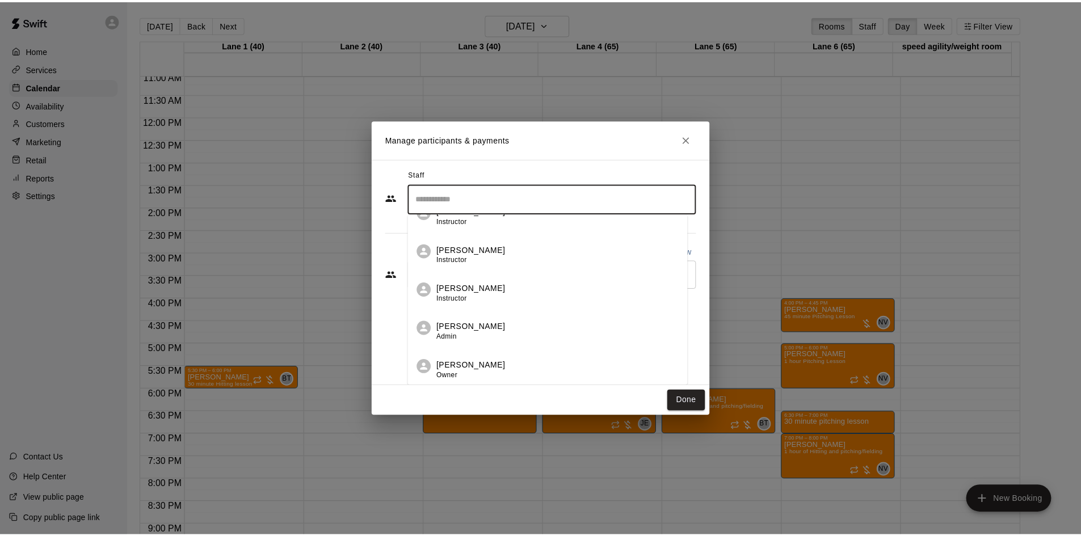
scroll to position [0, 0]
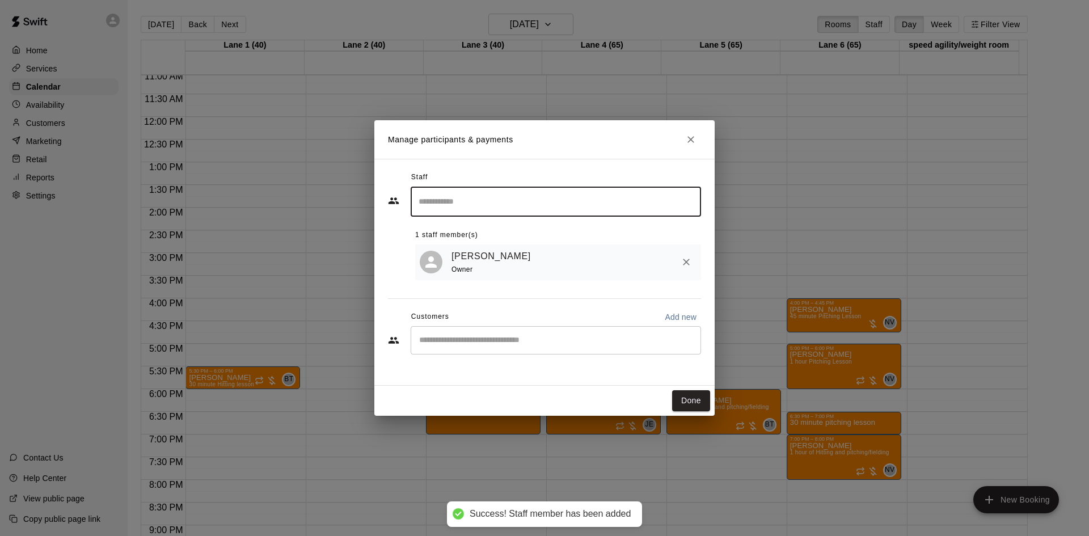
click at [692, 402] on button "Done" at bounding box center [691, 400] width 38 height 21
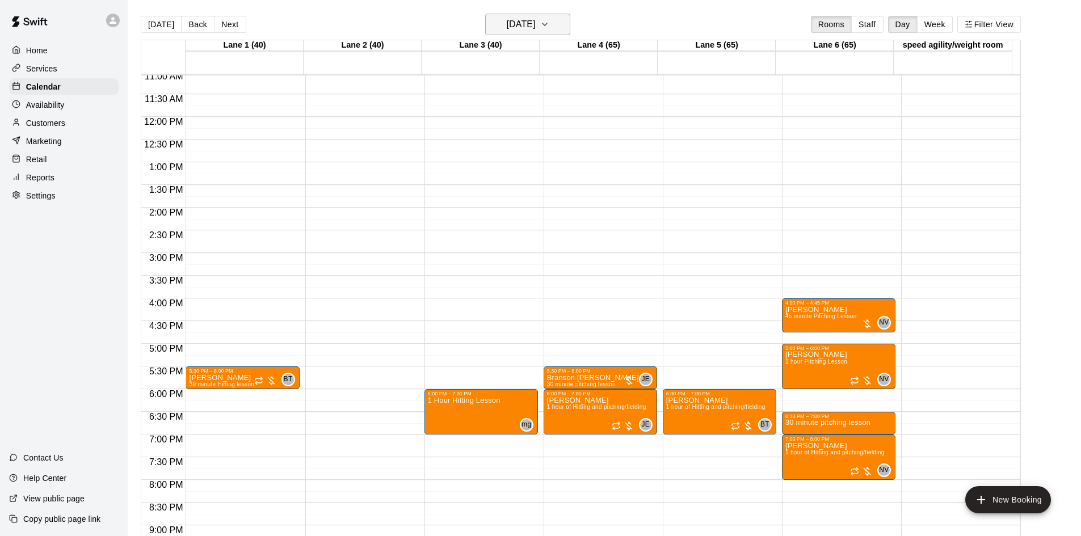
click at [528, 28] on h6 "[DATE]" at bounding box center [521, 24] width 29 height 16
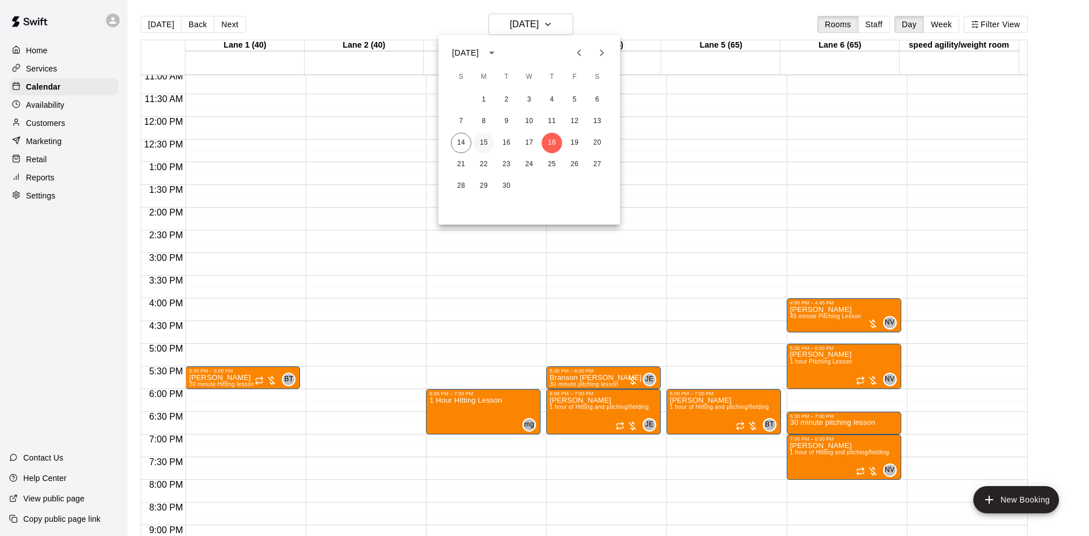
click at [482, 142] on button "15" at bounding box center [484, 143] width 20 height 20
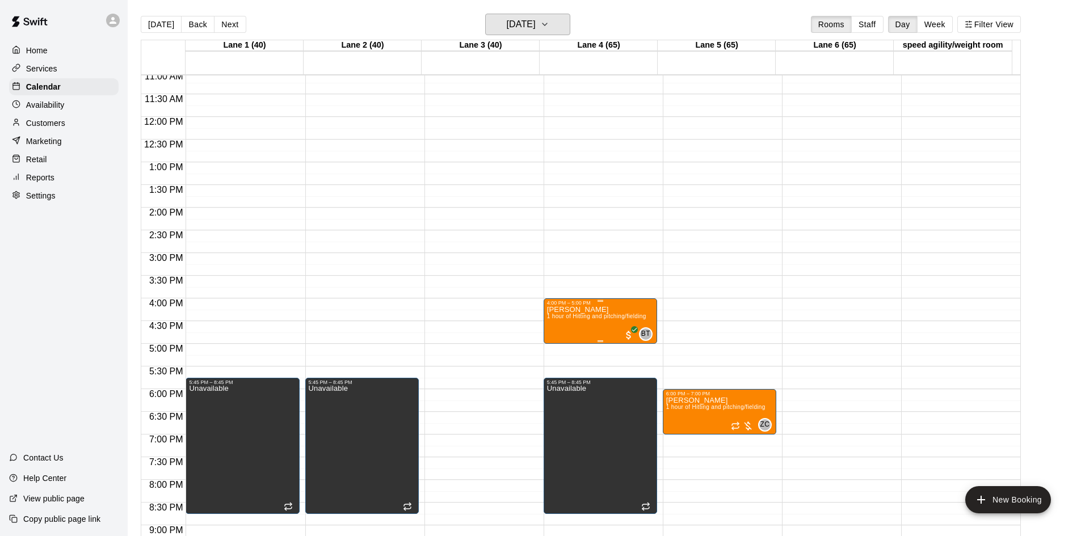
scroll to position [560, 0]
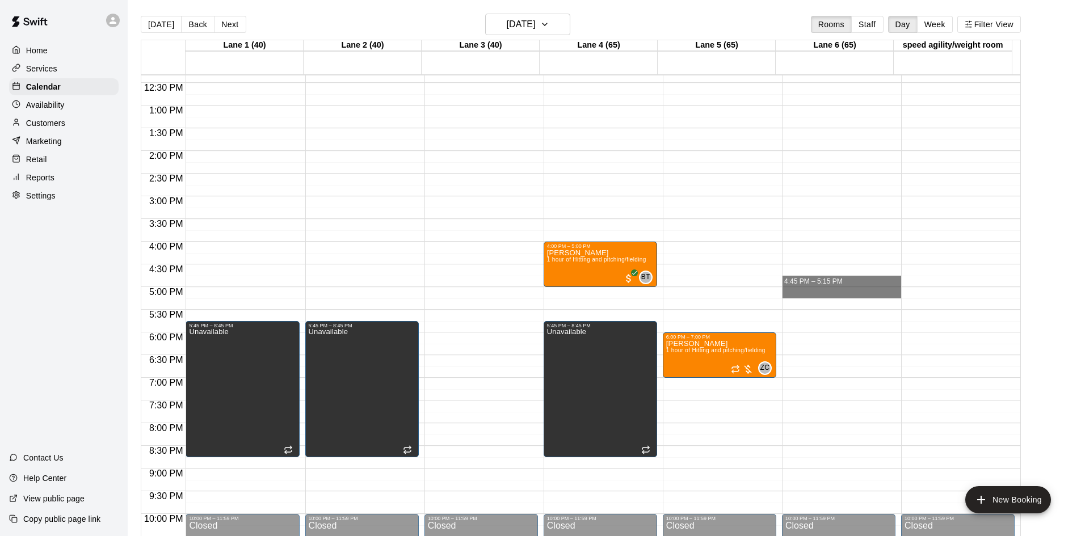
drag, startPoint x: 836, startPoint y: 288, endPoint x: 839, endPoint y: 299, distance: 11.8
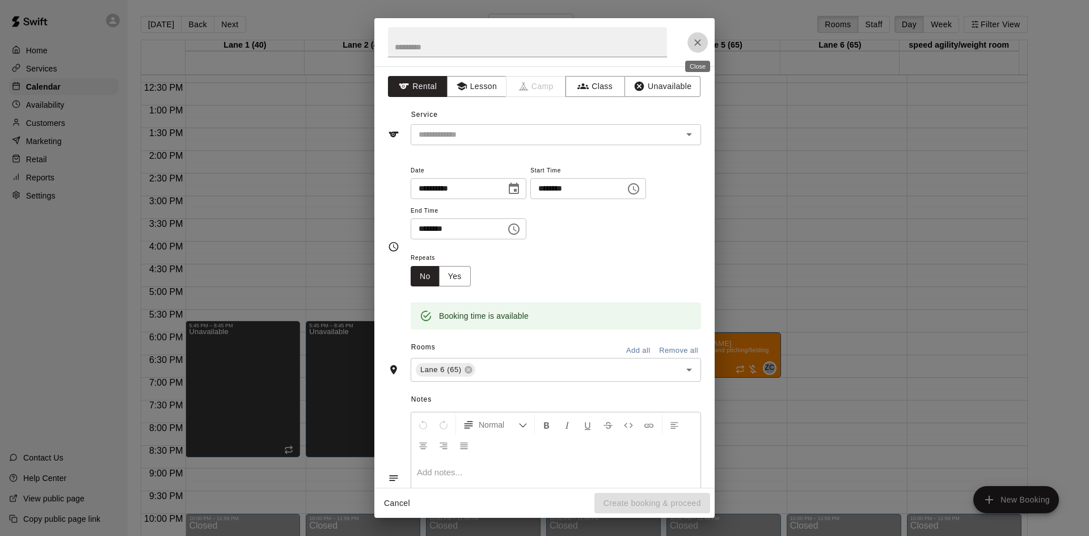
click at [695, 38] on icon "Close" at bounding box center [697, 42] width 11 height 11
click at [701, 40] on icon "Close" at bounding box center [697, 42] width 11 height 11
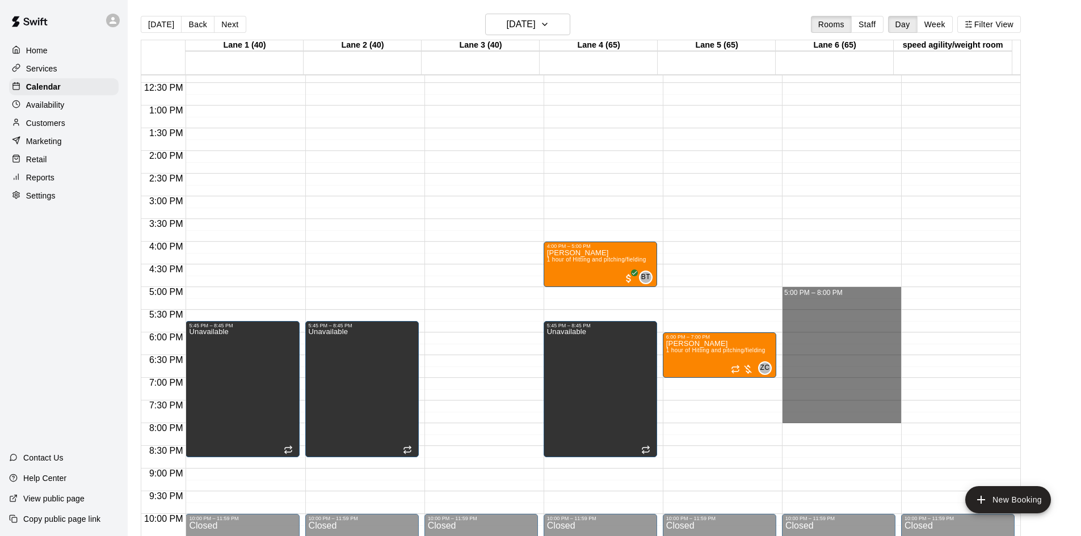
drag, startPoint x: 832, startPoint y: 291, endPoint x: 837, endPoint y: 419, distance: 127.8
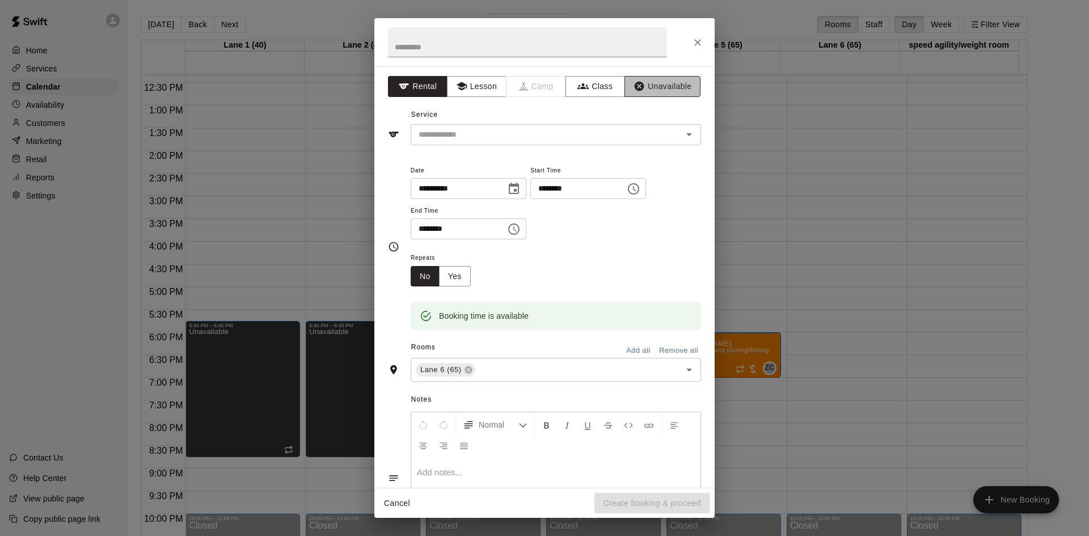
click at [645, 86] on button "Unavailable" at bounding box center [663, 86] width 76 height 21
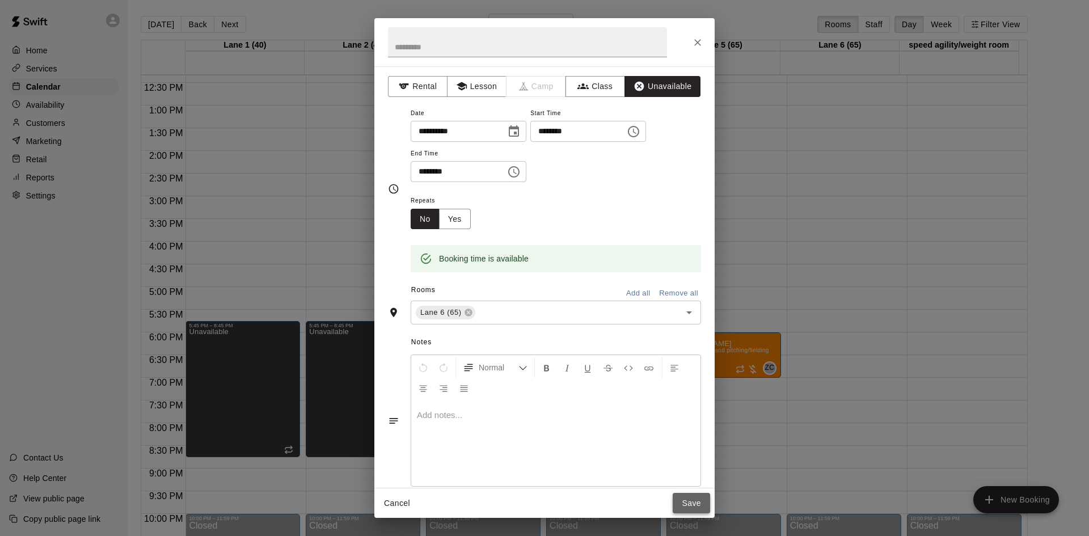
click at [696, 496] on button "Save" at bounding box center [691, 503] width 37 height 21
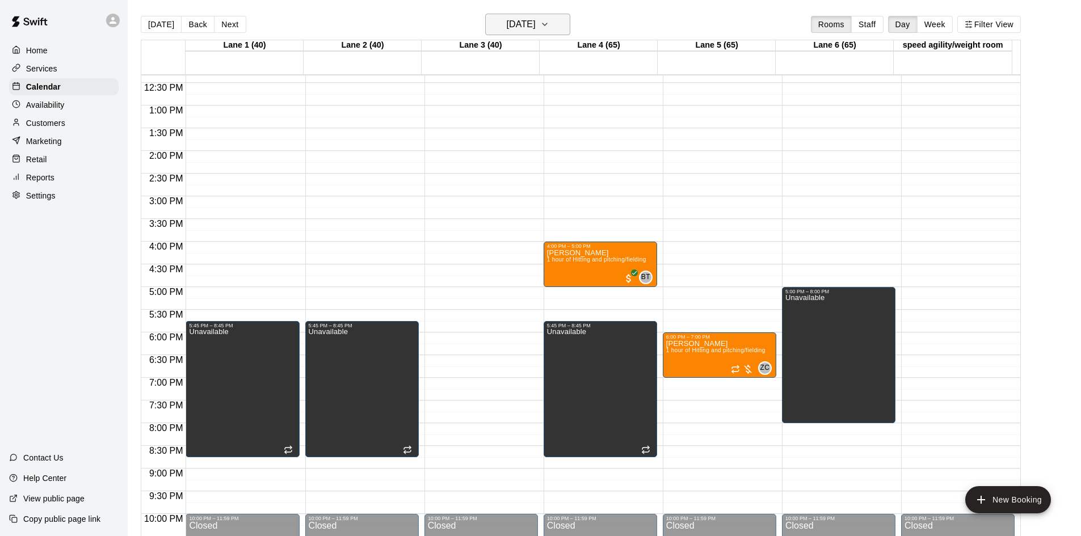
click at [556, 23] on button "[DATE]" at bounding box center [527, 25] width 85 height 22
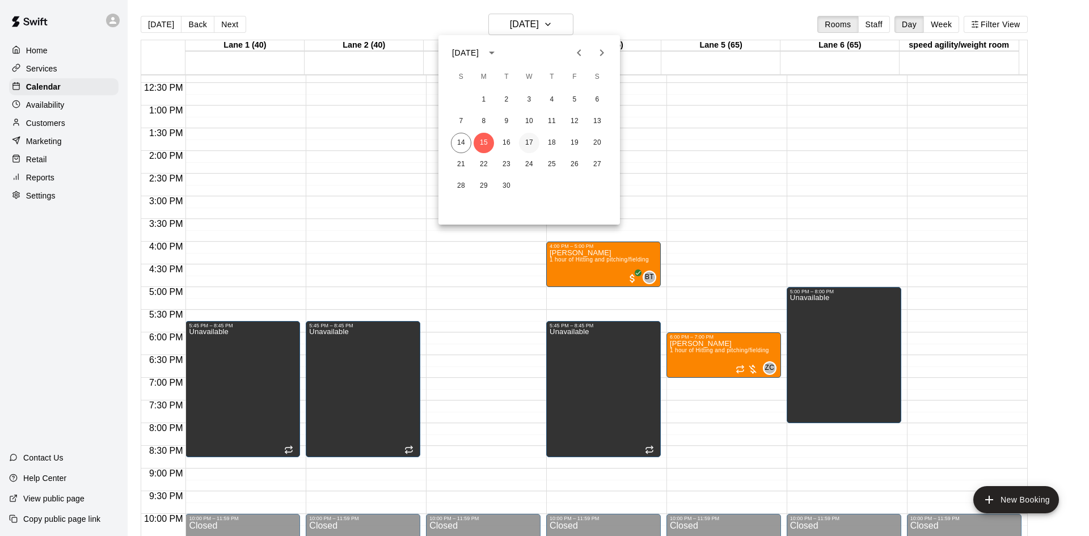
click at [528, 144] on button "17" at bounding box center [529, 143] width 20 height 20
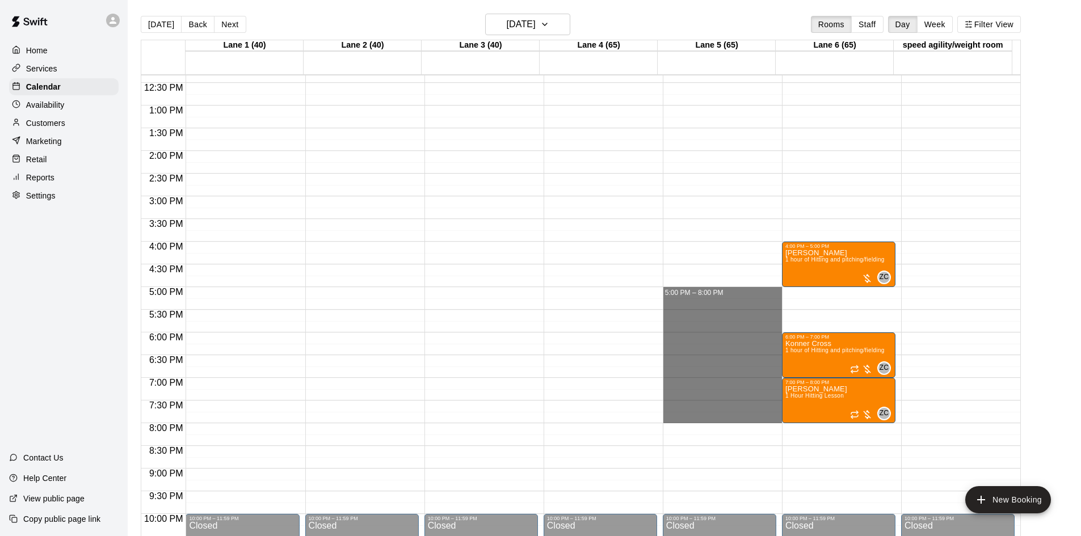
drag, startPoint x: 717, startPoint y: 293, endPoint x: 726, endPoint y: 418, distance: 124.6
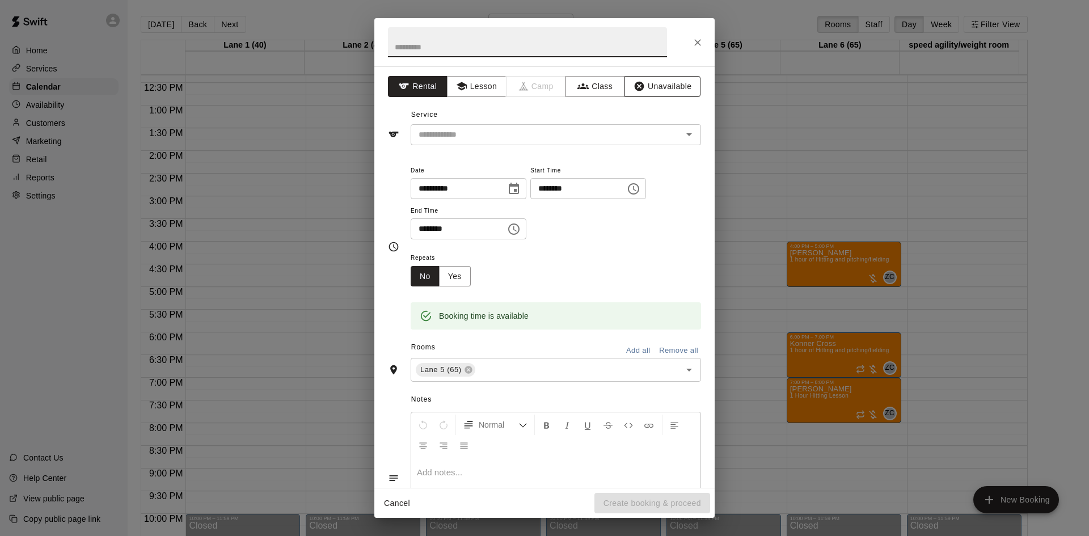
click at [651, 88] on button "Unavailable" at bounding box center [663, 86] width 76 height 21
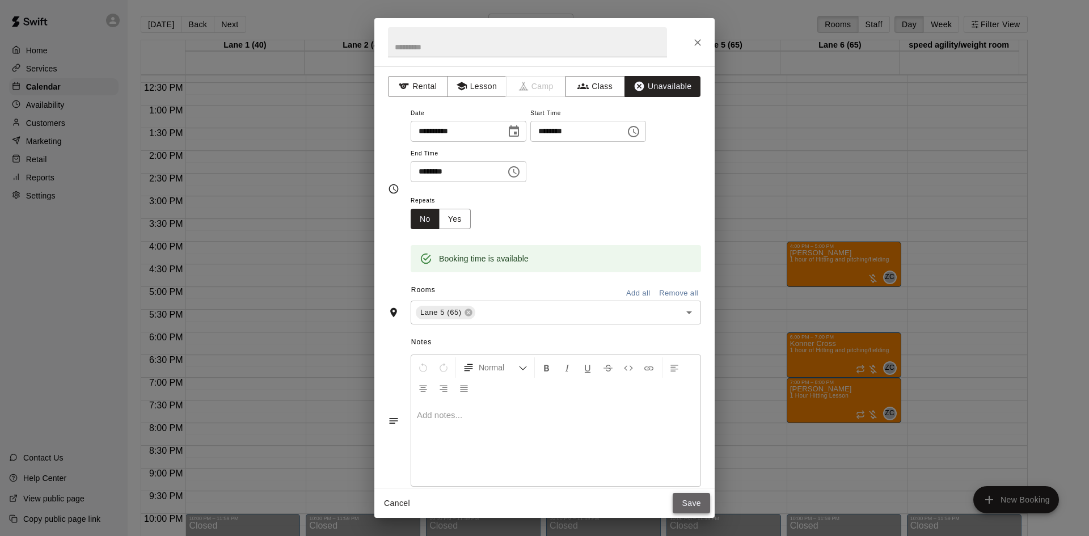
click at [688, 508] on button "Save" at bounding box center [691, 503] width 37 height 21
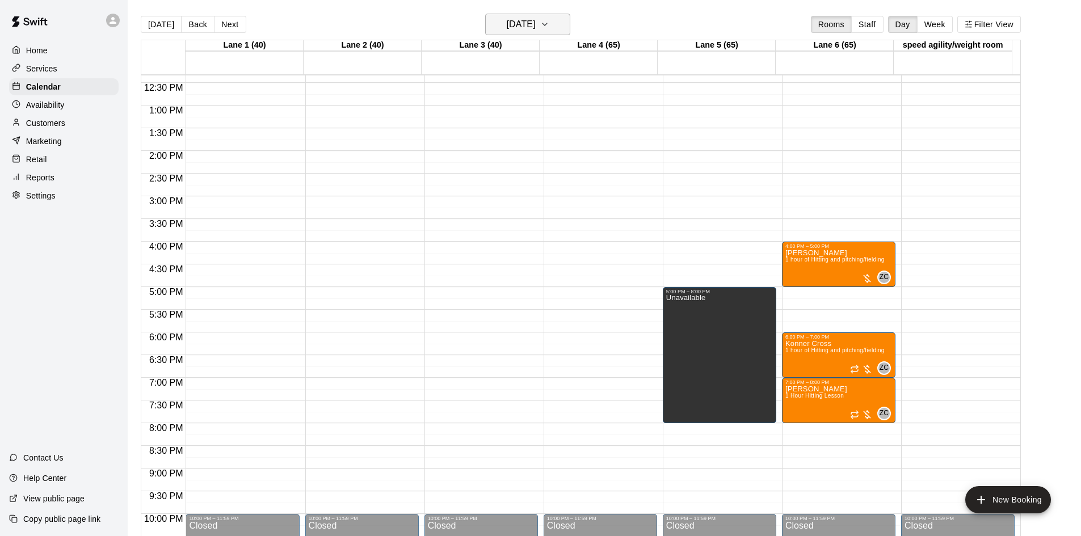
click at [564, 23] on button "[DATE]" at bounding box center [527, 25] width 85 height 22
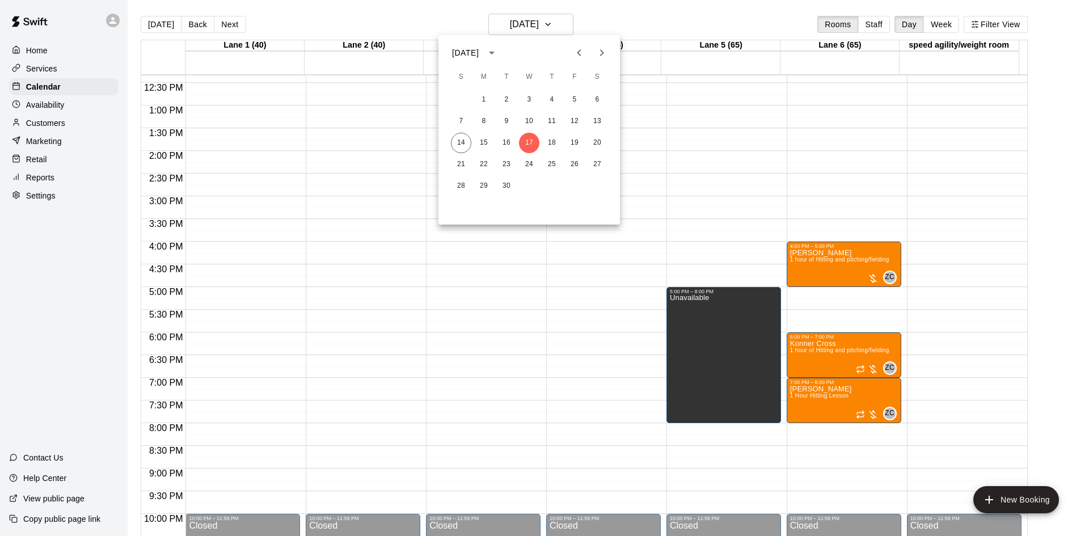
click at [539, 26] on div at bounding box center [544, 268] width 1089 height 536
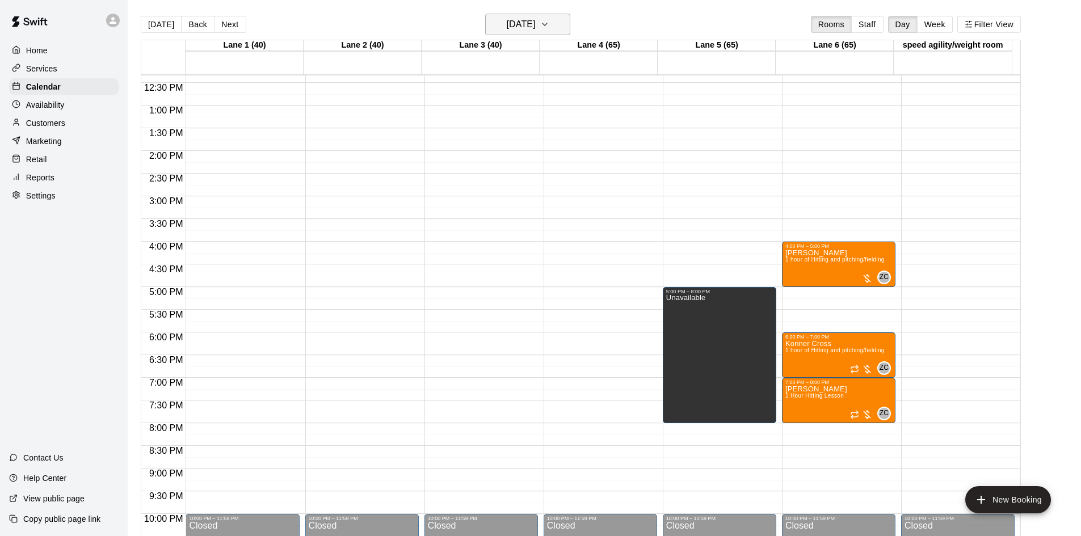
click at [536, 27] on h6 "[DATE]" at bounding box center [521, 24] width 29 height 16
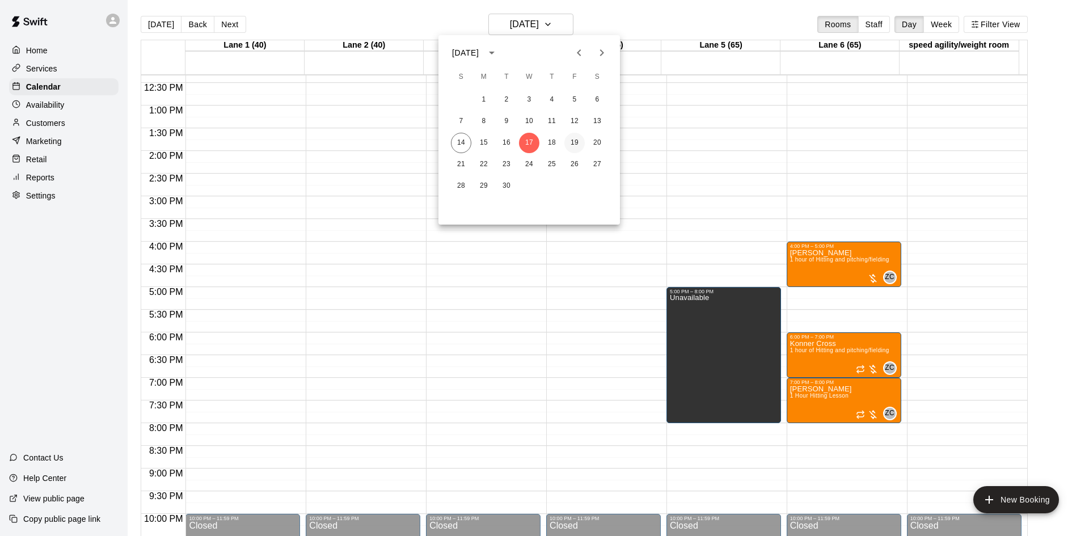
click at [572, 136] on button "19" at bounding box center [575, 143] width 20 height 20
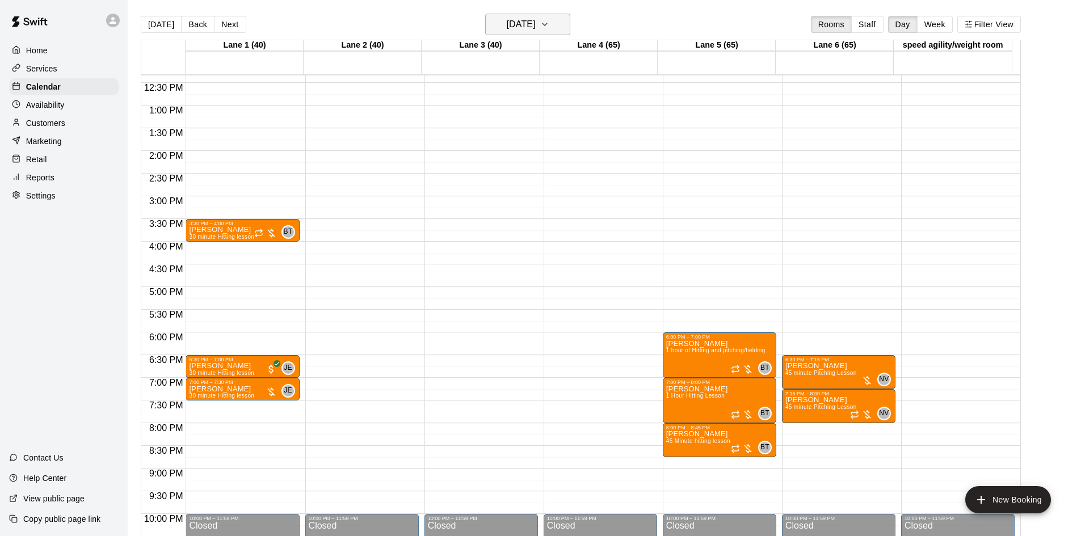
click at [536, 21] on h6 "[DATE]" at bounding box center [521, 24] width 29 height 16
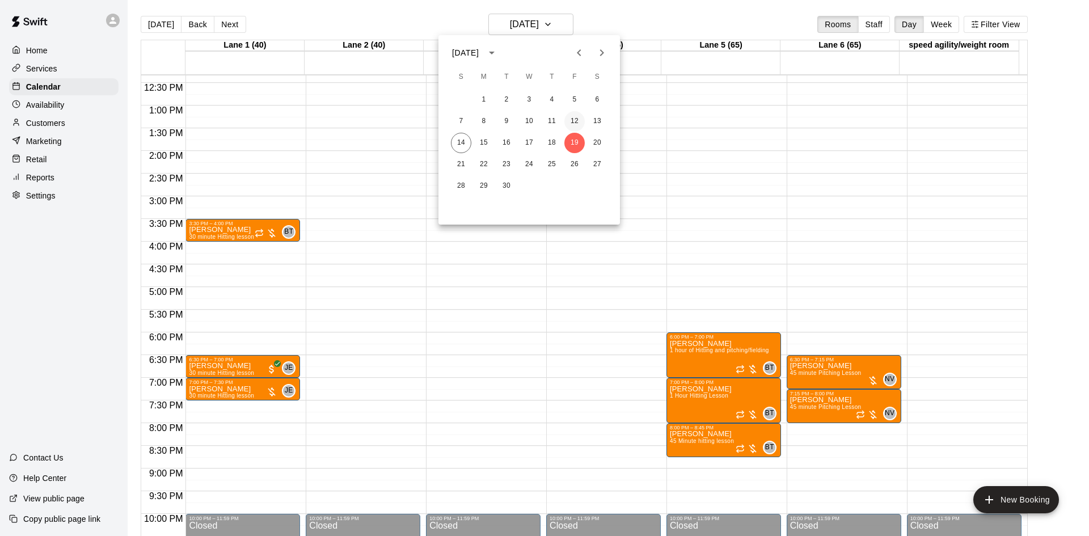
click at [575, 117] on button "12" at bounding box center [575, 121] width 20 height 20
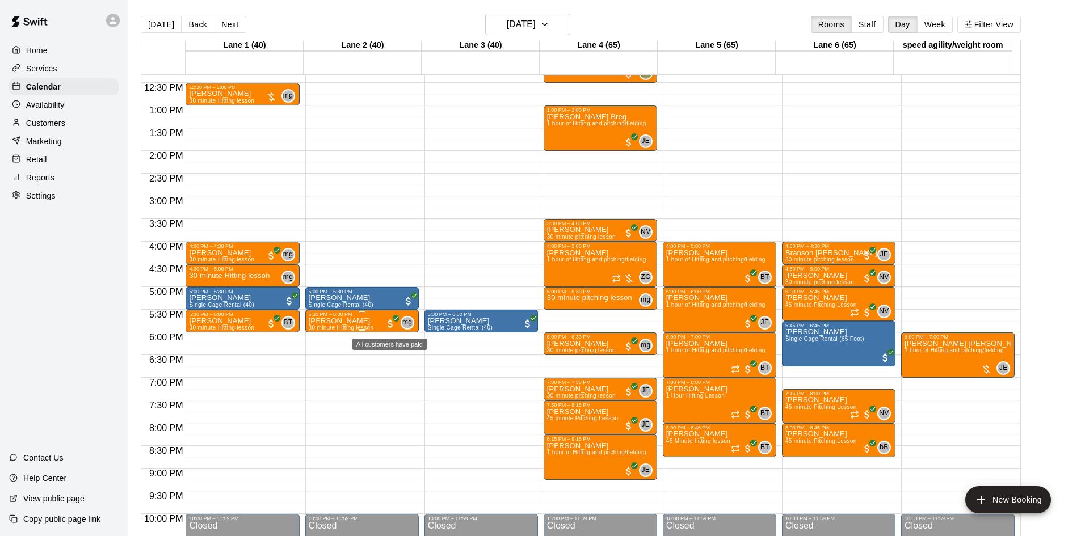
click at [392, 325] on span "All customers have paid" at bounding box center [390, 323] width 11 height 11
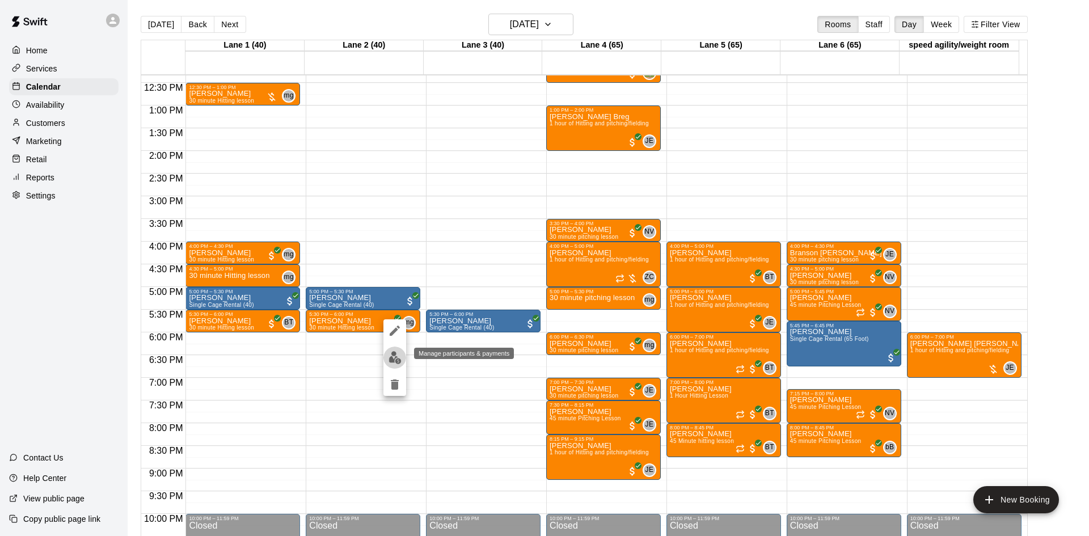
click at [393, 356] on img "edit" at bounding box center [395, 357] width 13 height 13
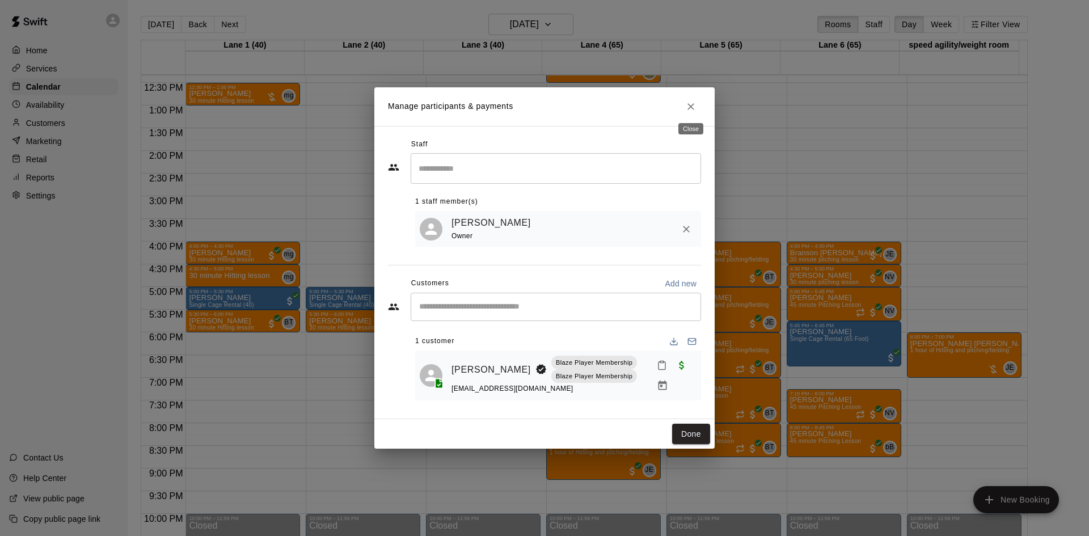
click at [697, 103] on button "Close" at bounding box center [691, 106] width 20 height 20
